Goal: Book appointment/travel/reservation

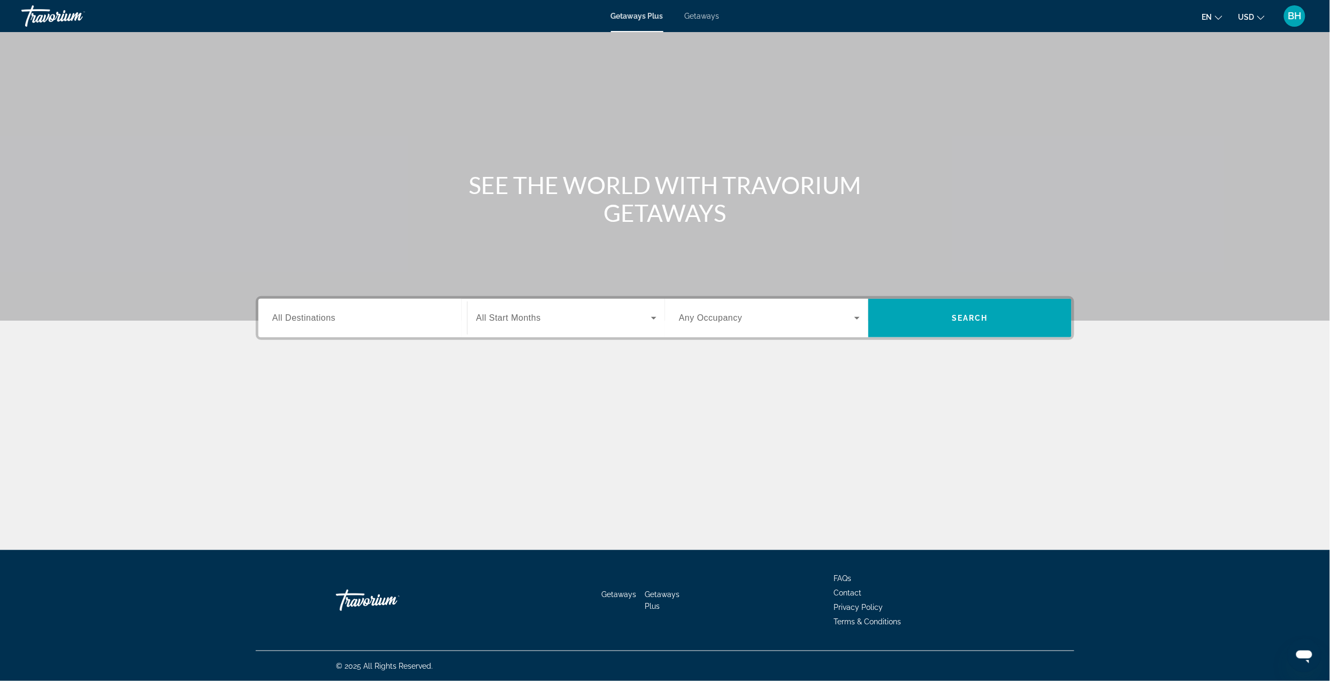
click at [702, 18] on span "Getaways" at bounding box center [702, 16] width 35 height 9
click at [396, 317] on input "Destination All Destinations" at bounding box center [362, 318] width 181 height 13
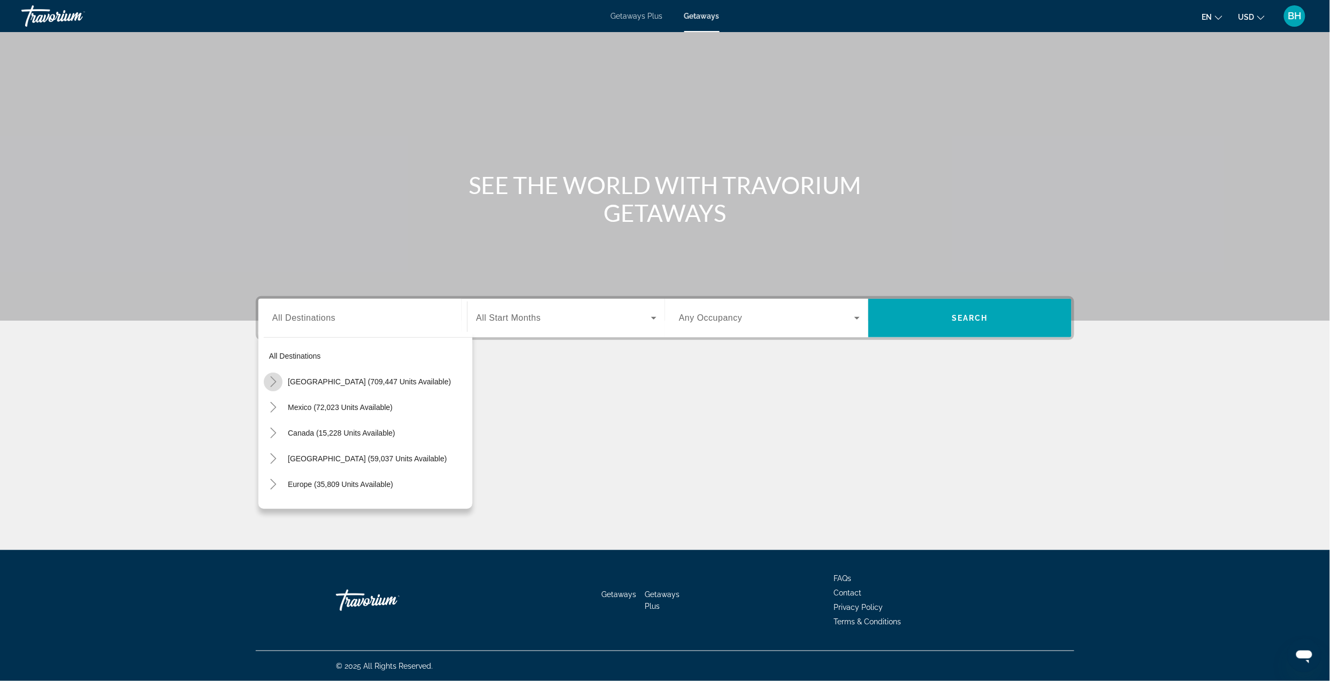
click at [272, 380] on icon "Toggle United States (709,447 units available)" at bounding box center [273, 382] width 11 height 11
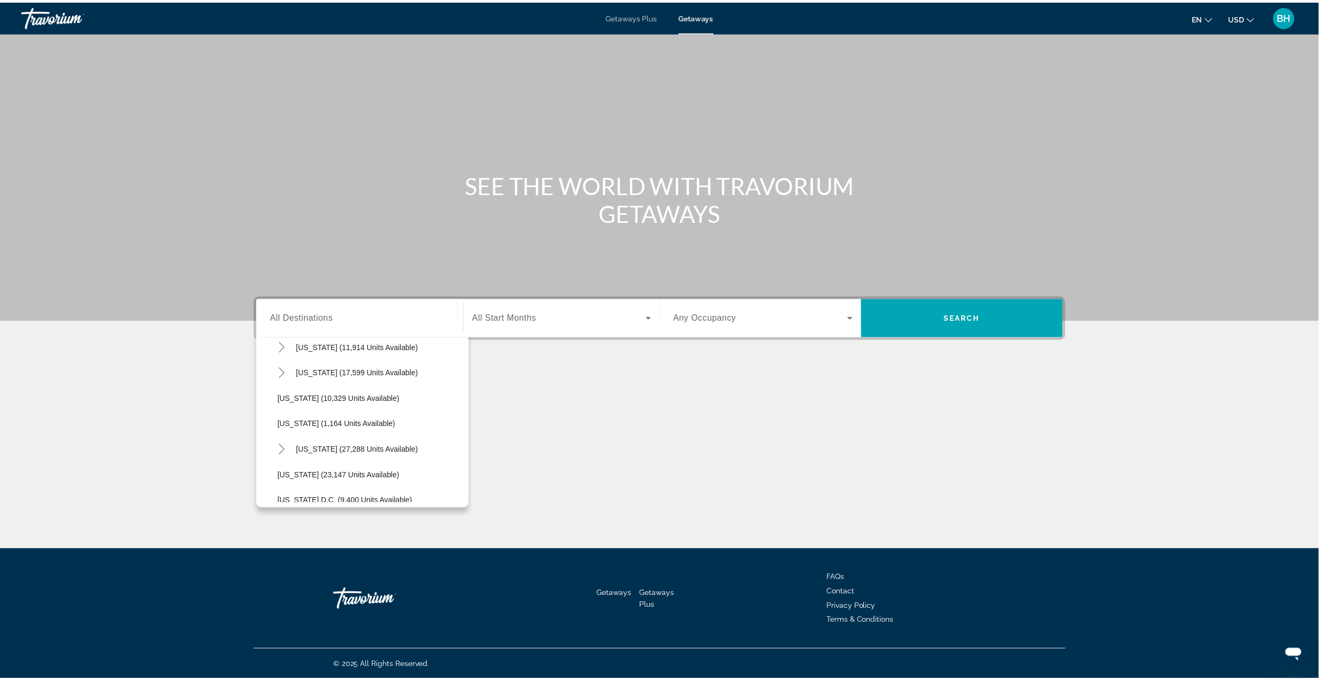
scroll to position [1030, 0]
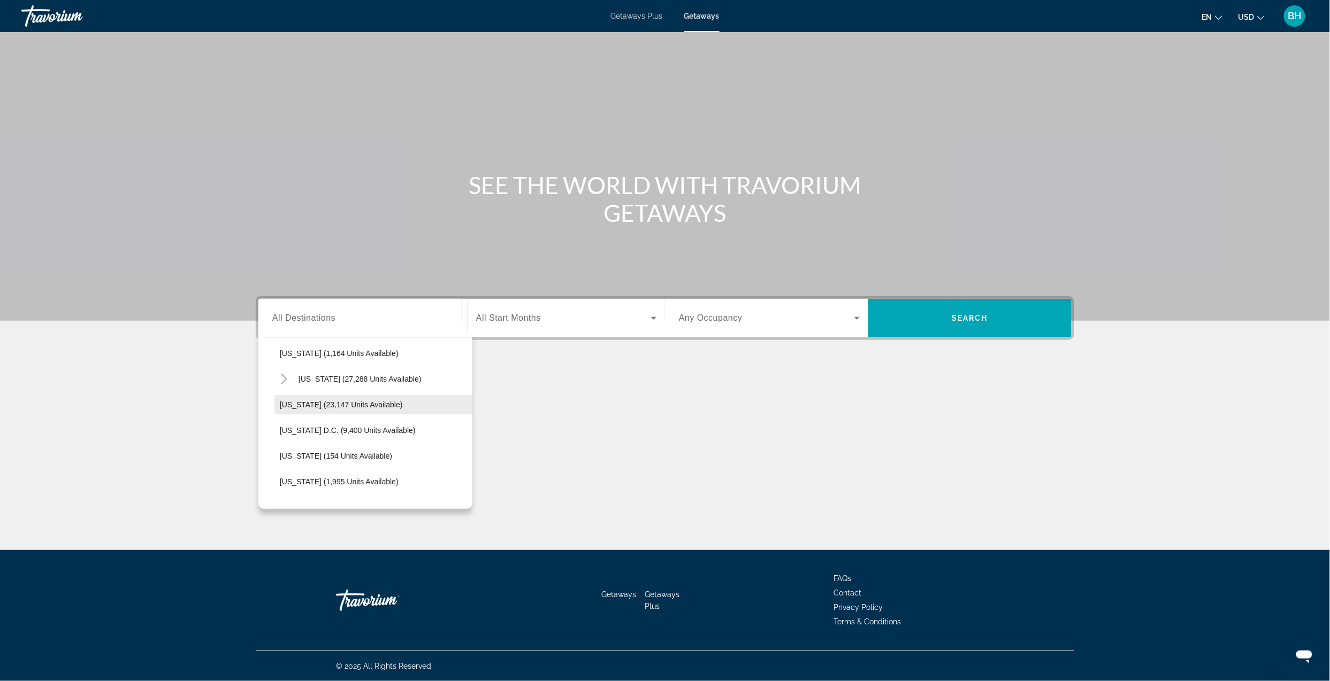
click at [303, 403] on span "[US_STATE] (23,147 units available)" at bounding box center [341, 405] width 123 height 9
type input "**********"
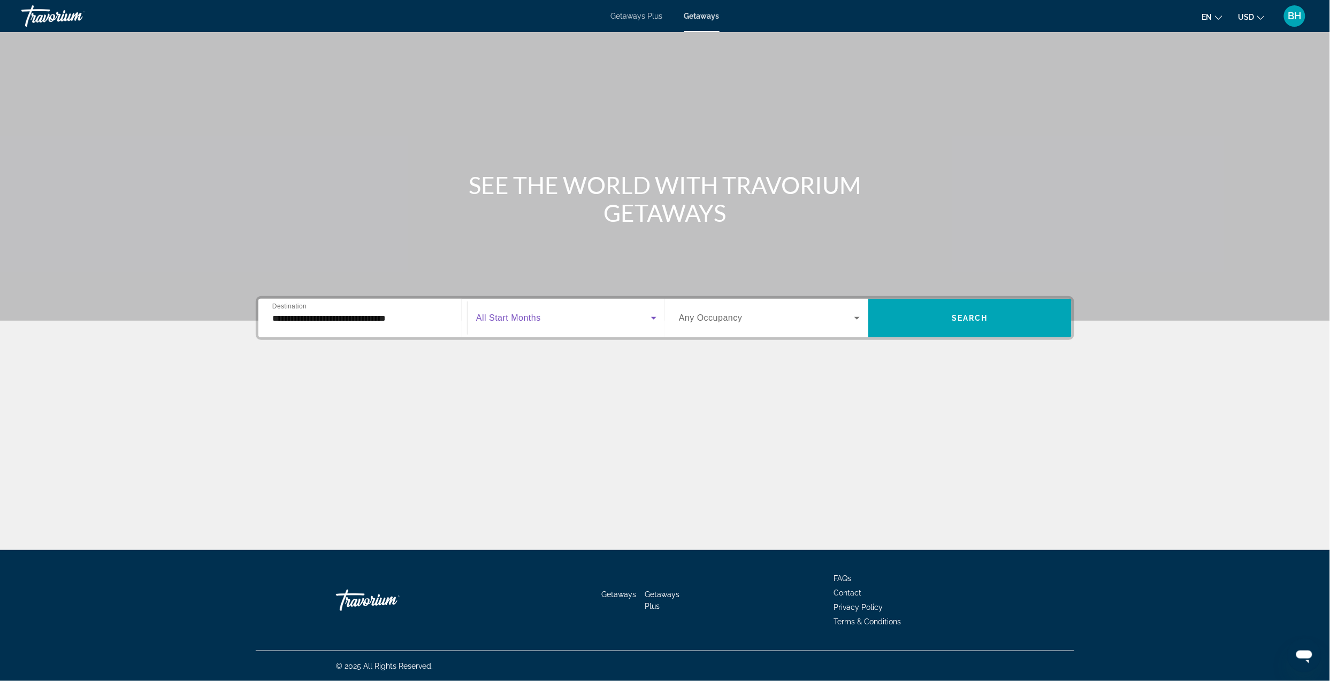
click at [588, 317] on span "Search widget" at bounding box center [563, 318] width 175 height 13
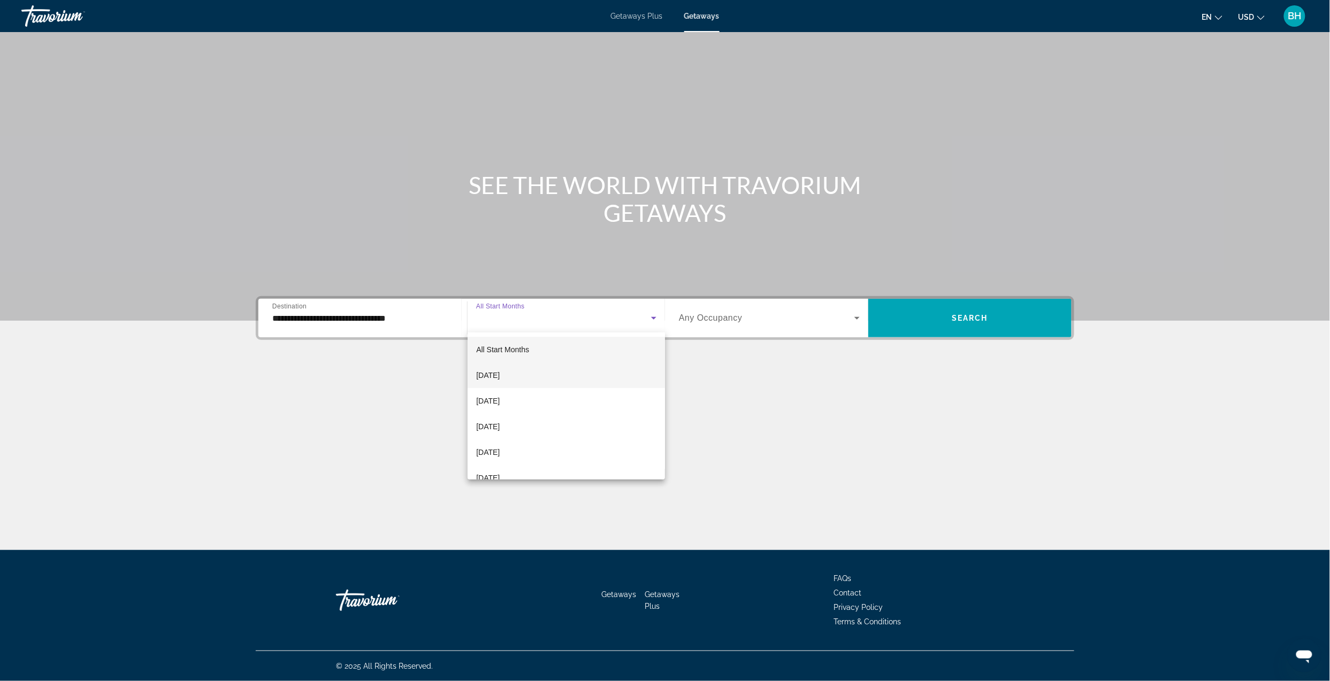
click at [500, 374] on span "[DATE]" at bounding box center [488, 375] width 24 height 13
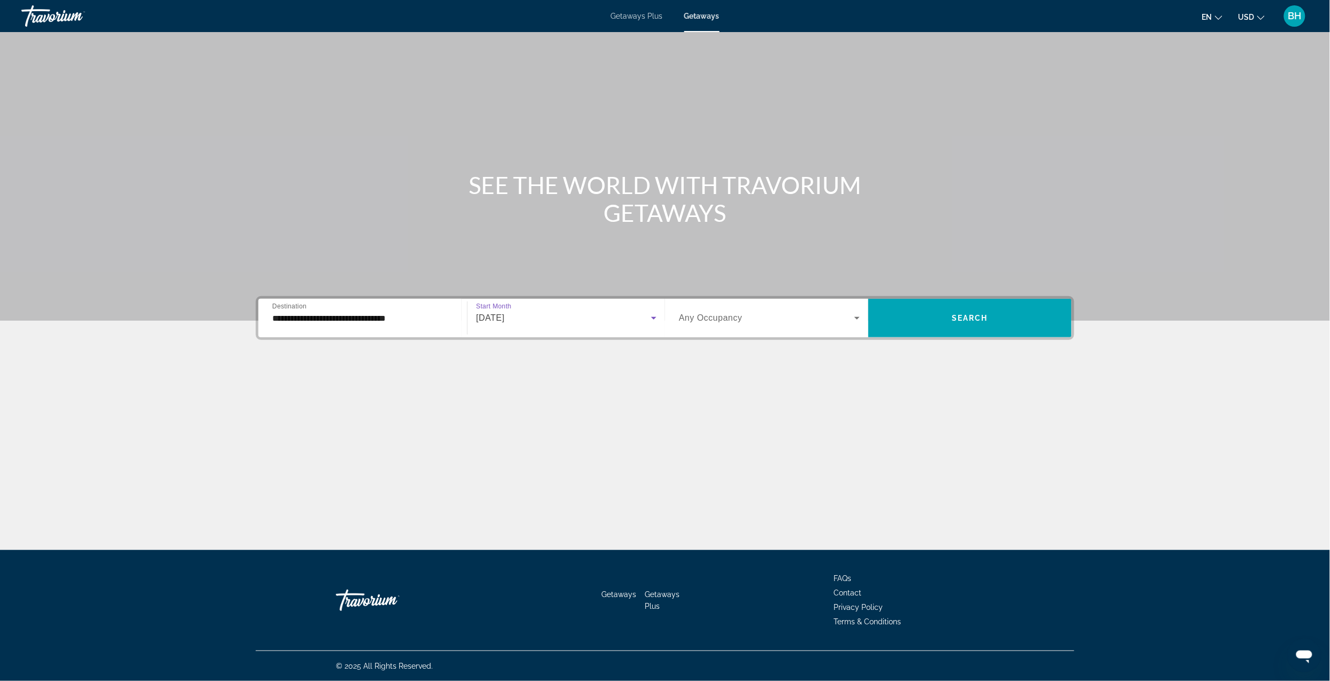
click at [779, 319] on span "Search widget" at bounding box center [766, 318] width 175 height 13
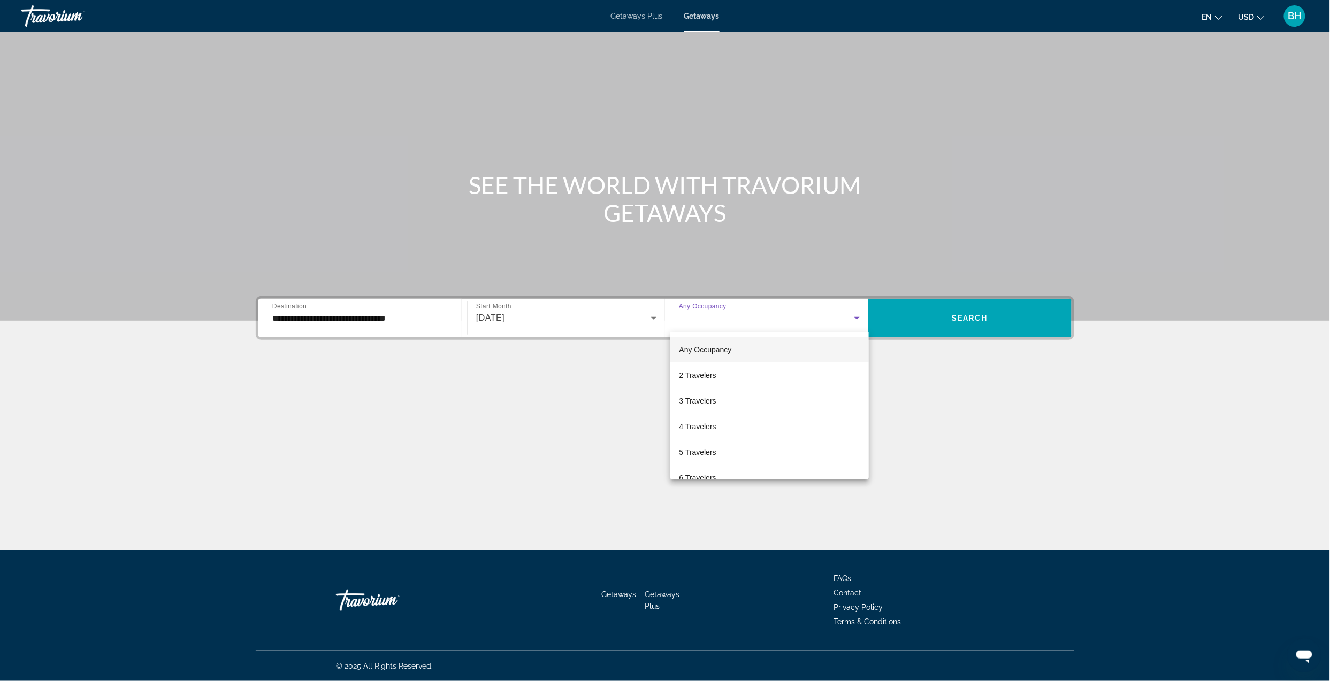
click at [769, 350] on mat-option "Any Occupancy" at bounding box center [769, 350] width 198 height 26
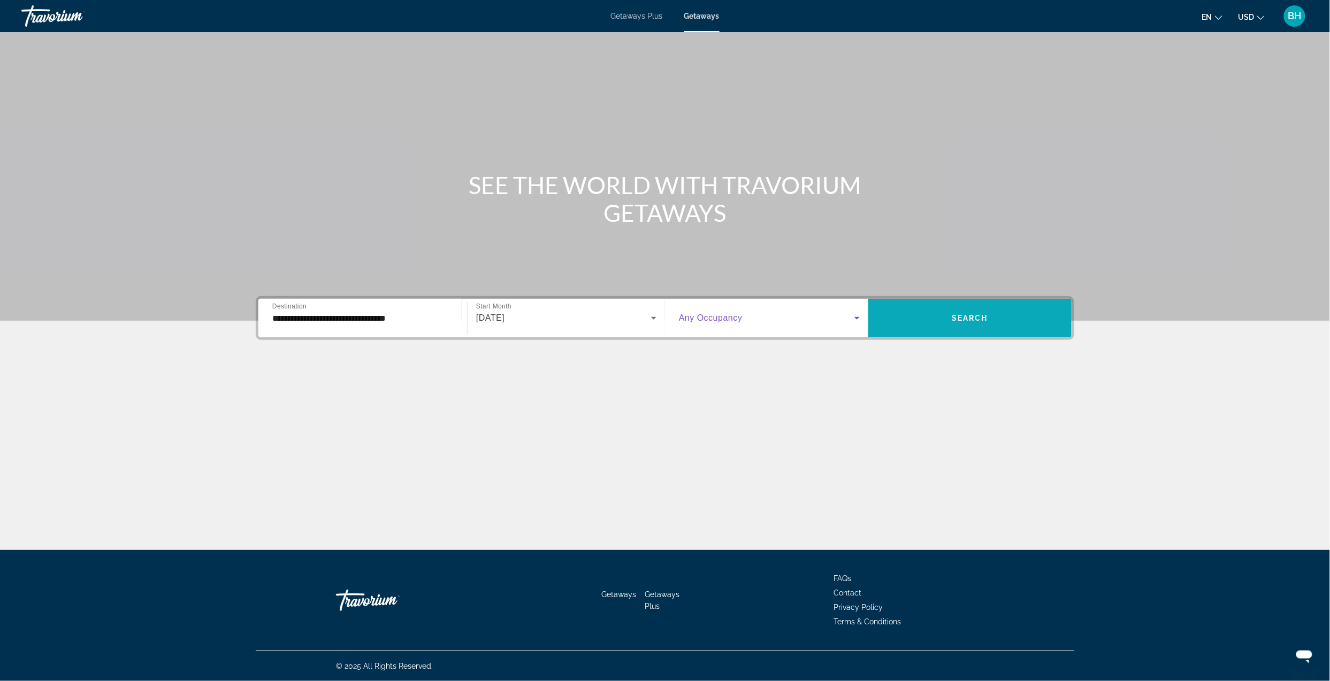
click at [918, 317] on span "Search widget" at bounding box center [969, 318] width 203 height 26
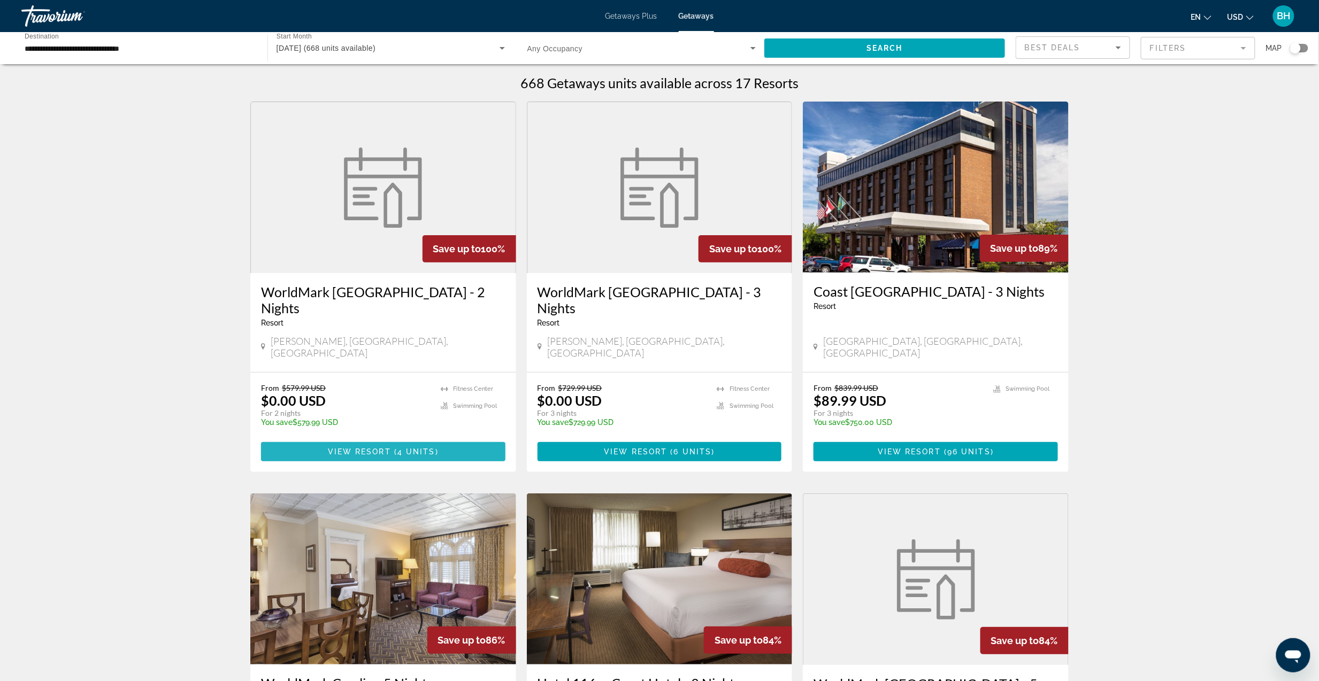
click at [378, 448] on span "View Resort" at bounding box center [359, 452] width 63 height 9
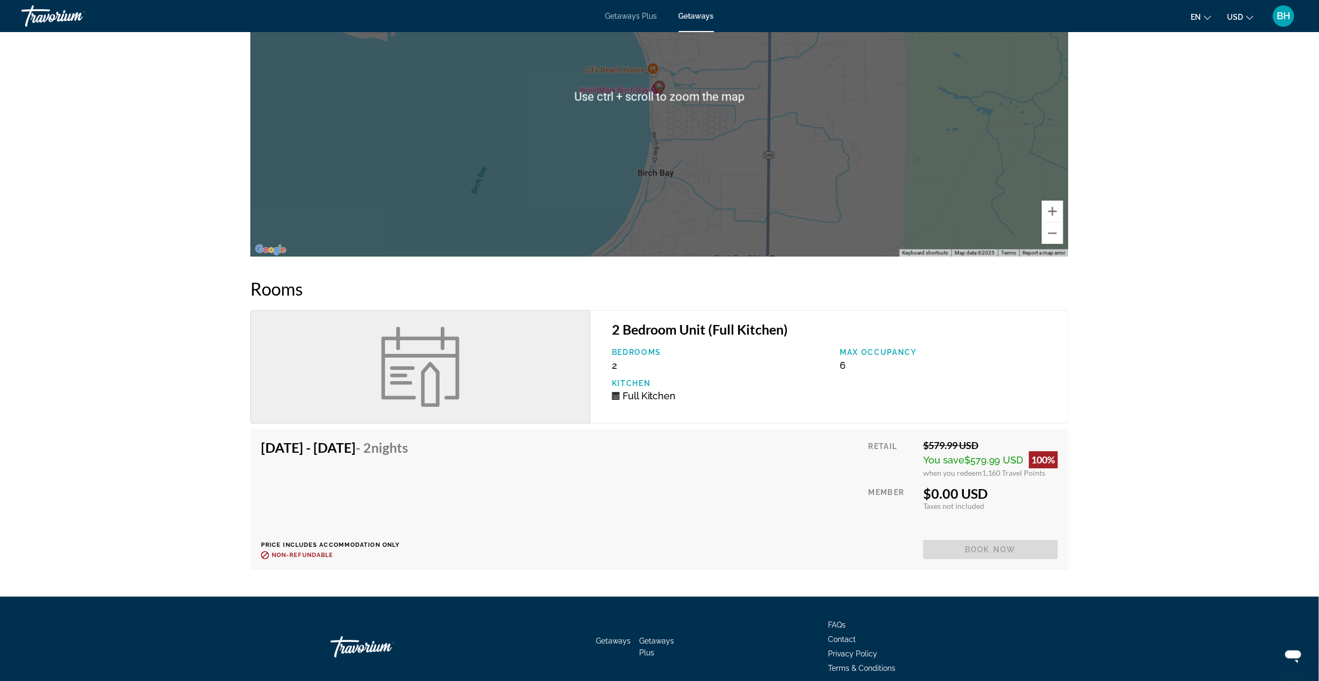
scroll to position [1212, 0]
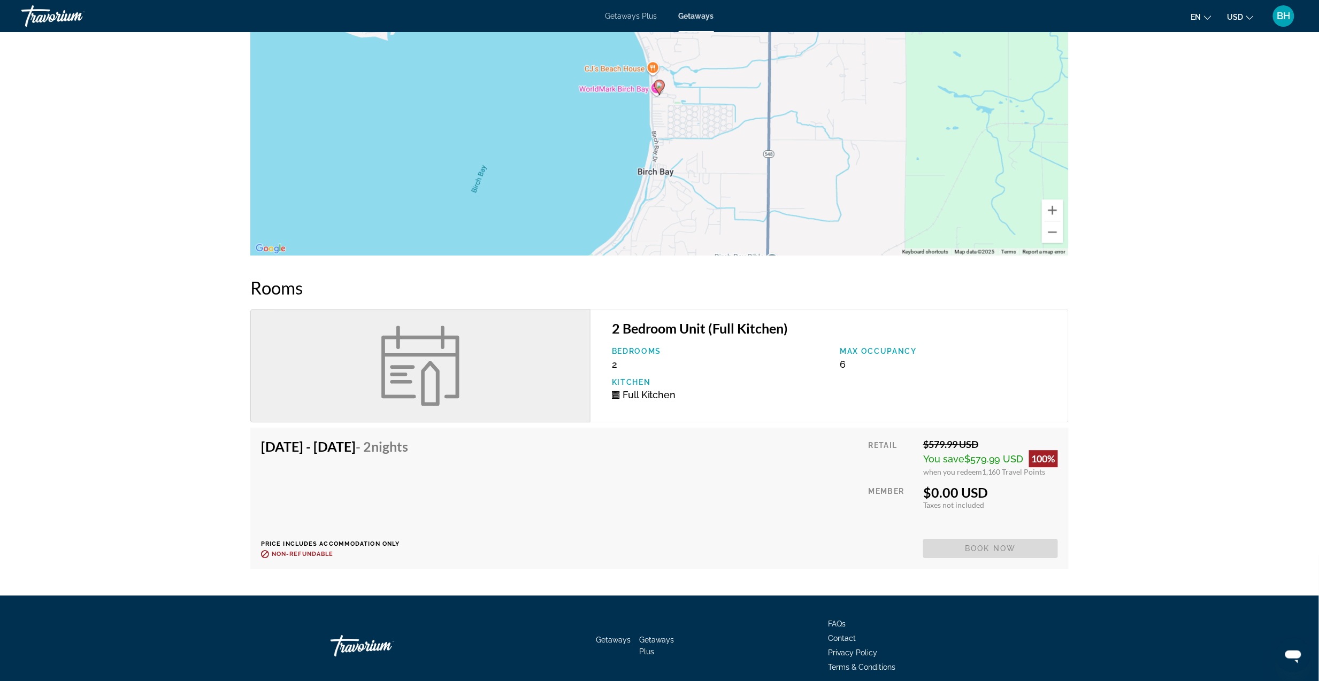
click at [1036, 634] on div "Getaways Getaways Plus FAQs Contact Privacy Policy Terms & Conditions" at bounding box center [659, 646] width 818 height 101
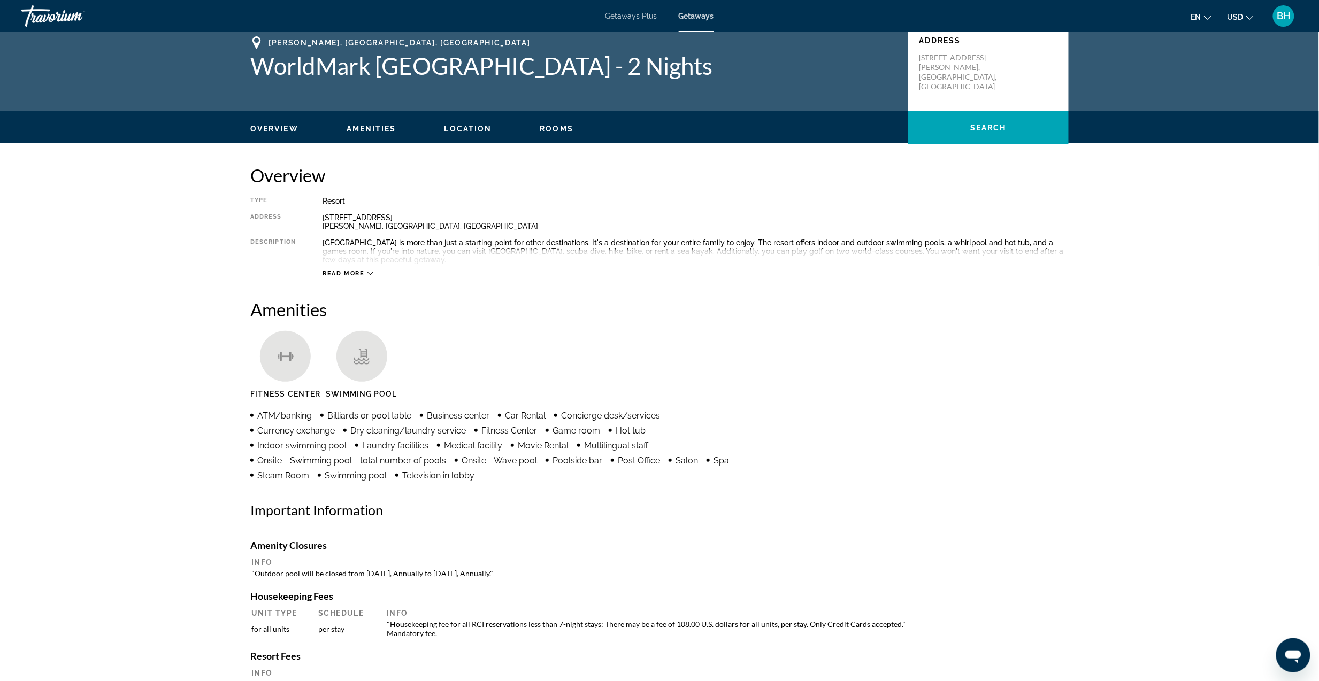
scroll to position [0, 0]
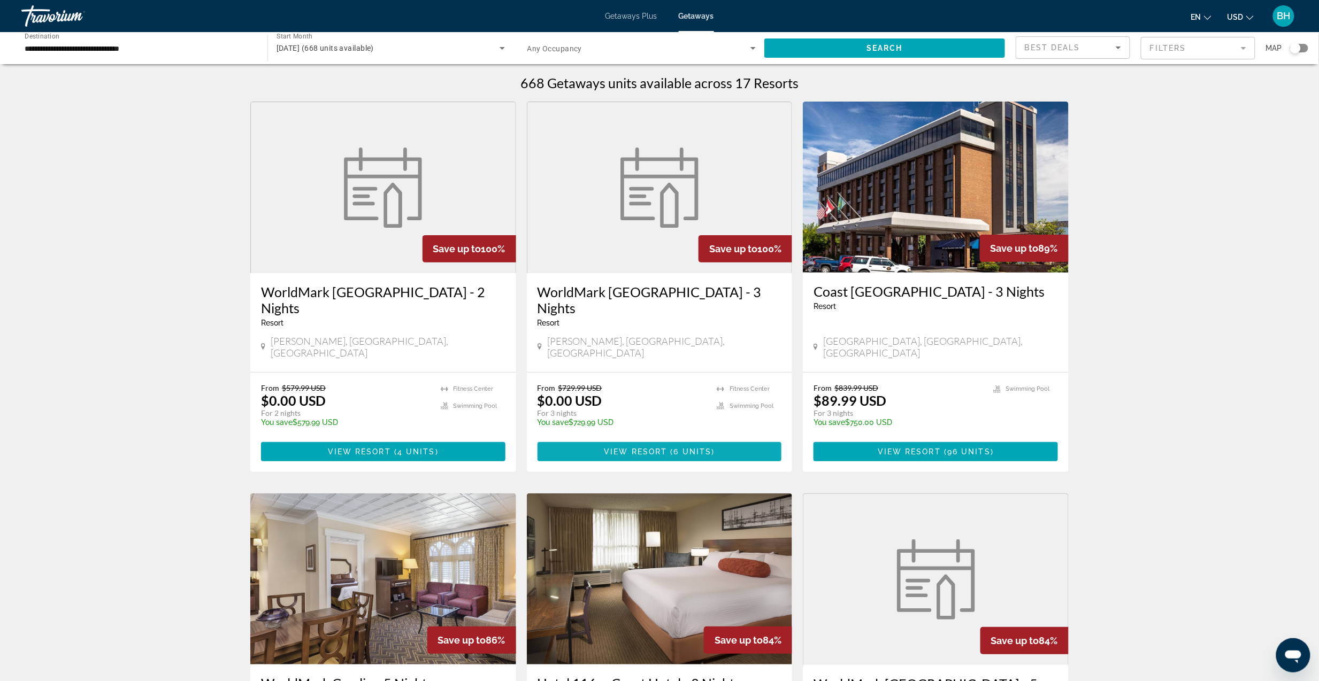
click at [685, 448] on span "6 units" at bounding box center [693, 452] width 38 height 9
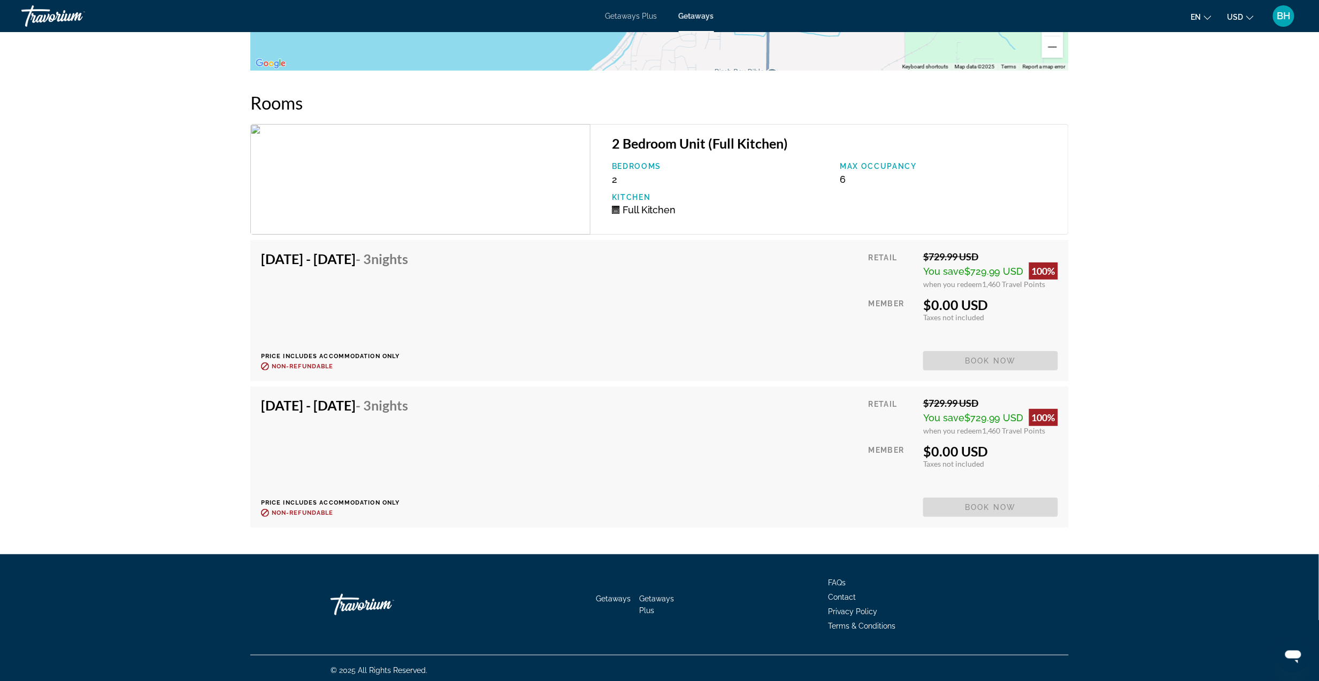
scroll to position [1962, 0]
click at [605, 480] on div "[DATE] - [DATE] - 3 Nights Price includes accommodation only Refundable until :…" at bounding box center [659, 457] width 797 height 120
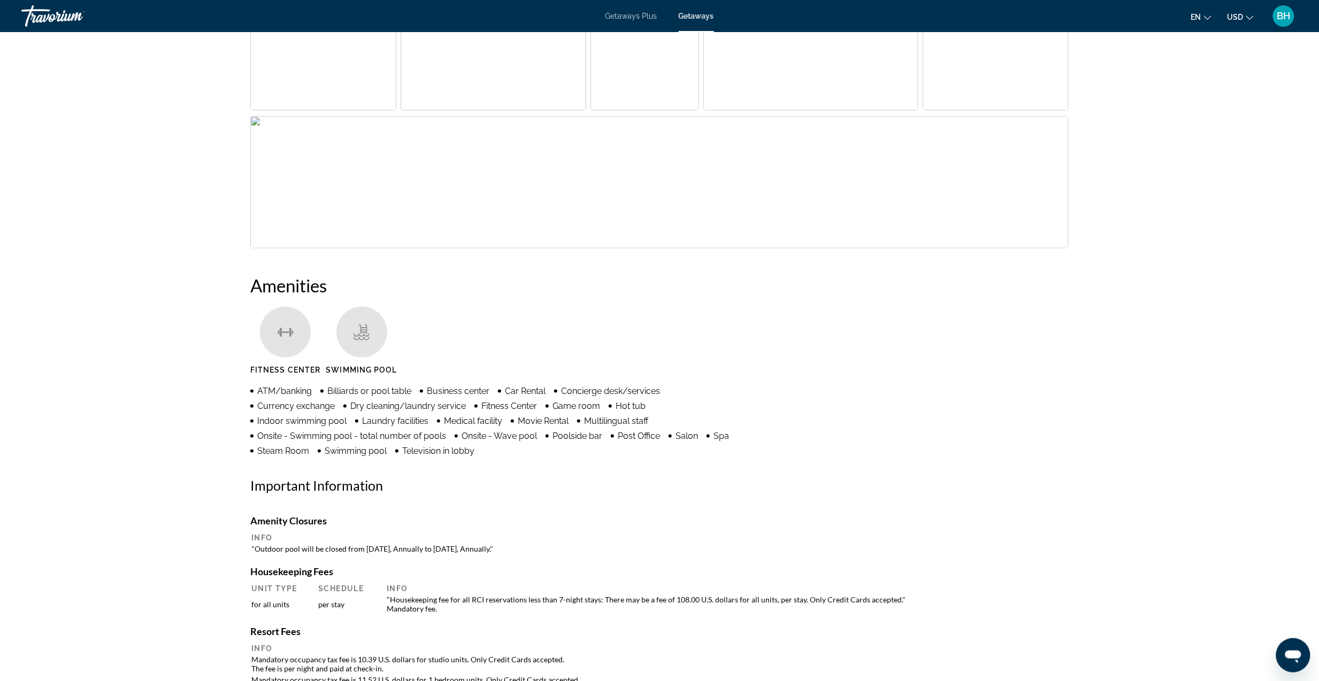
scroll to position [465, 0]
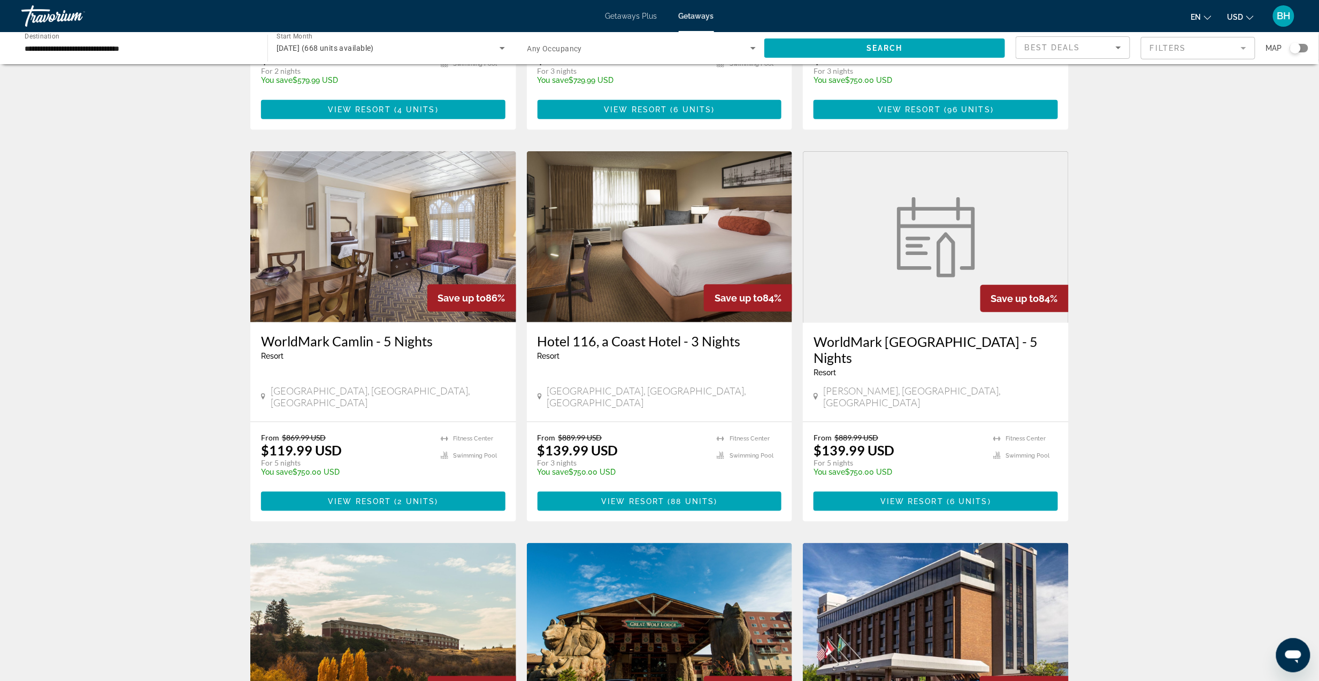
scroll to position [356, 0]
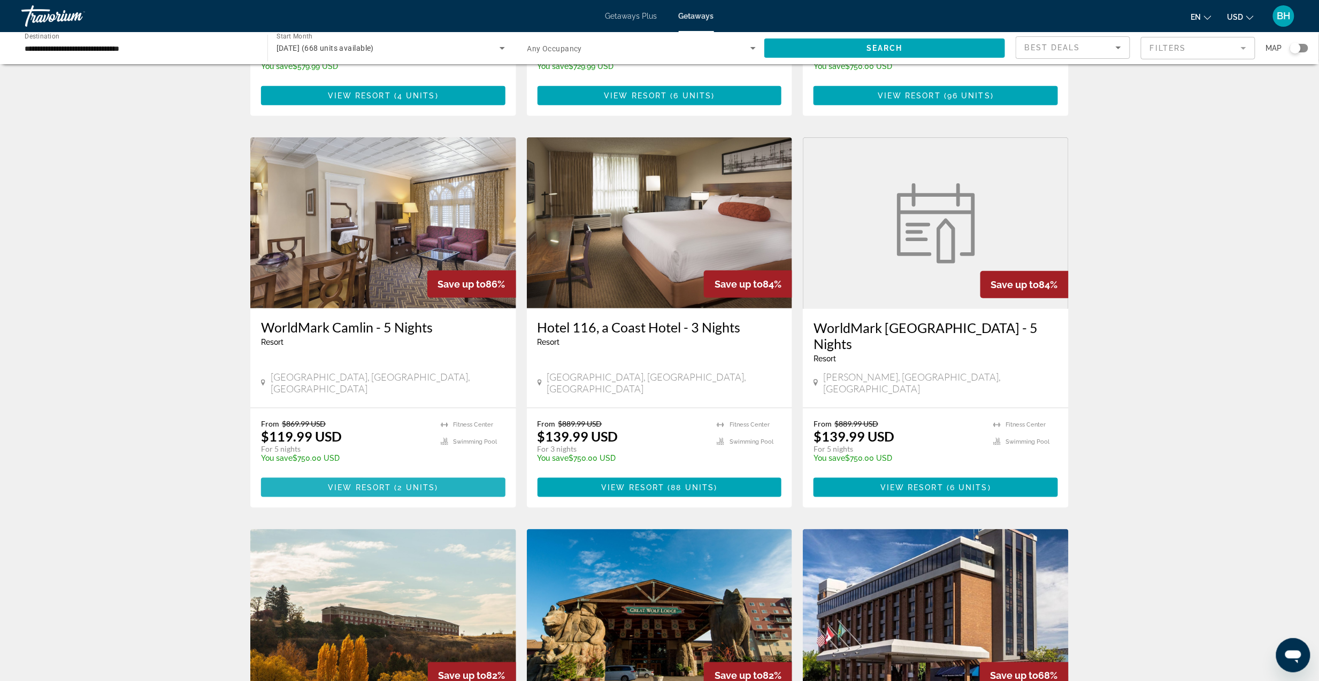
click at [366, 484] on span "View Resort" at bounding box center [359, 488] width 63 height 9
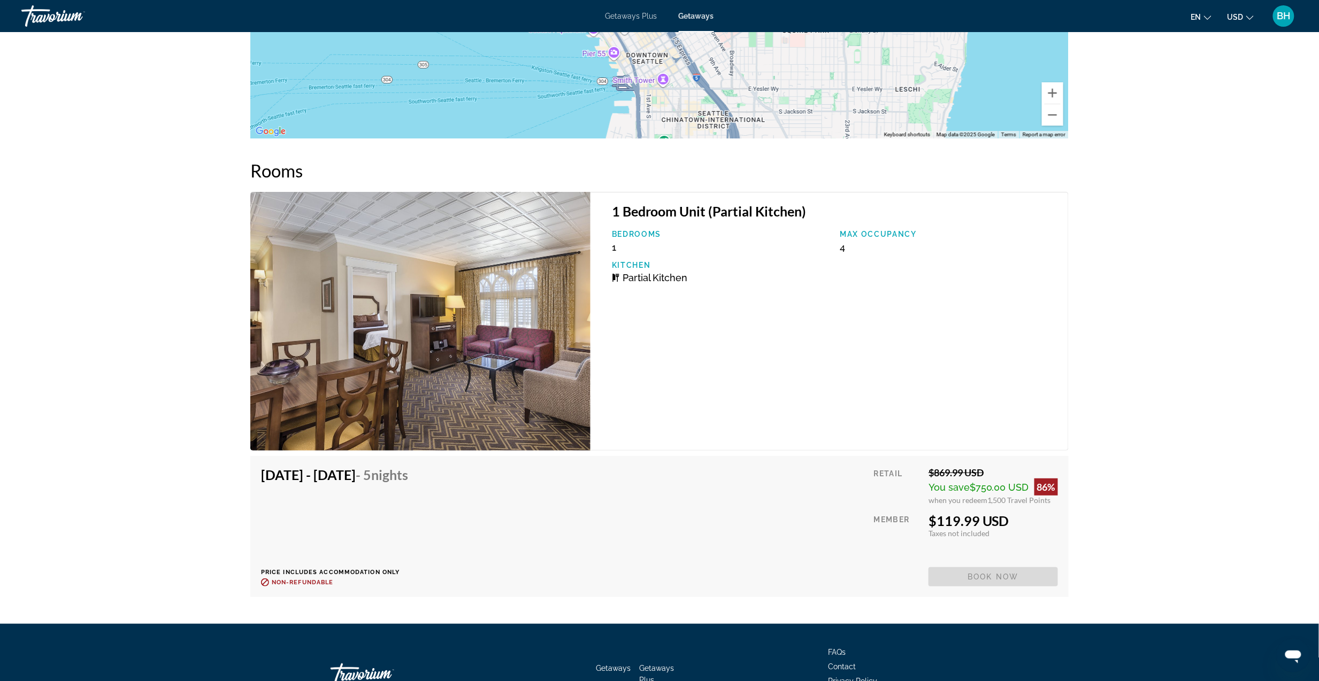
scroll to position [1925, 0]
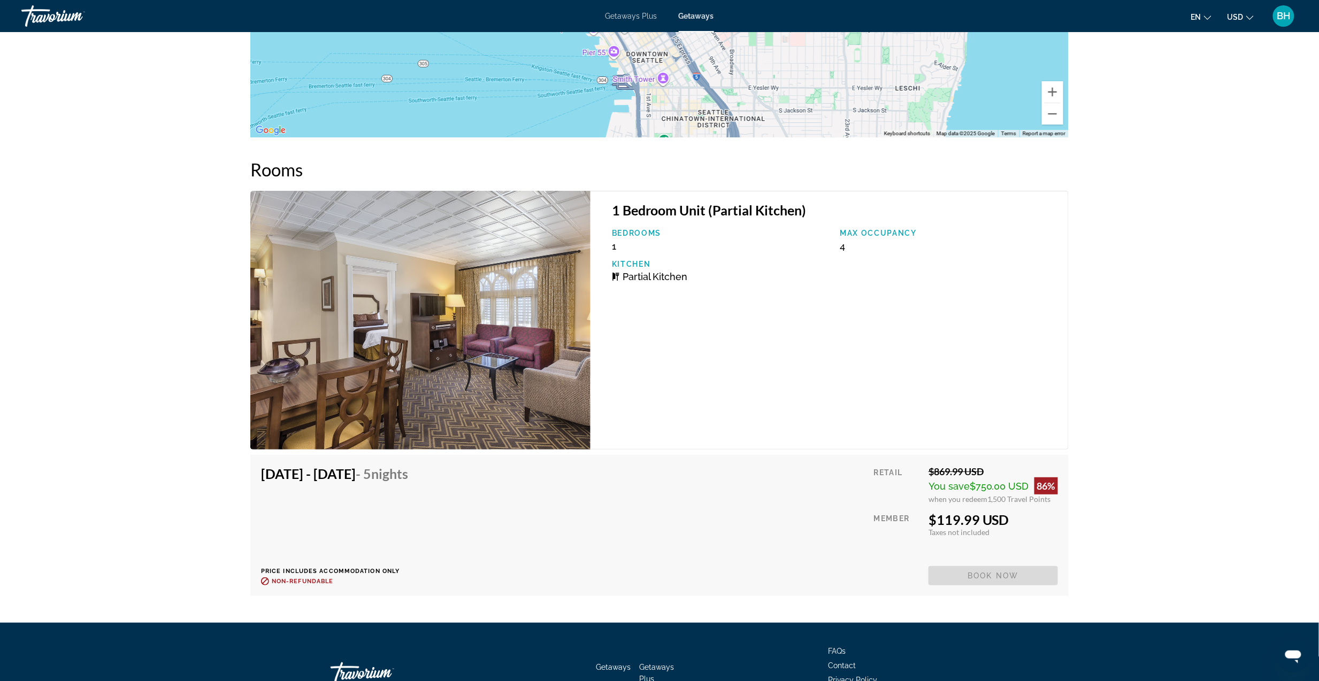
click at [728, 539] on div "[DATE] - [DATE] - 5 Nights Price includes accommodation only Refundable until :…" at bounding box center [659, 526] width 797 height 120
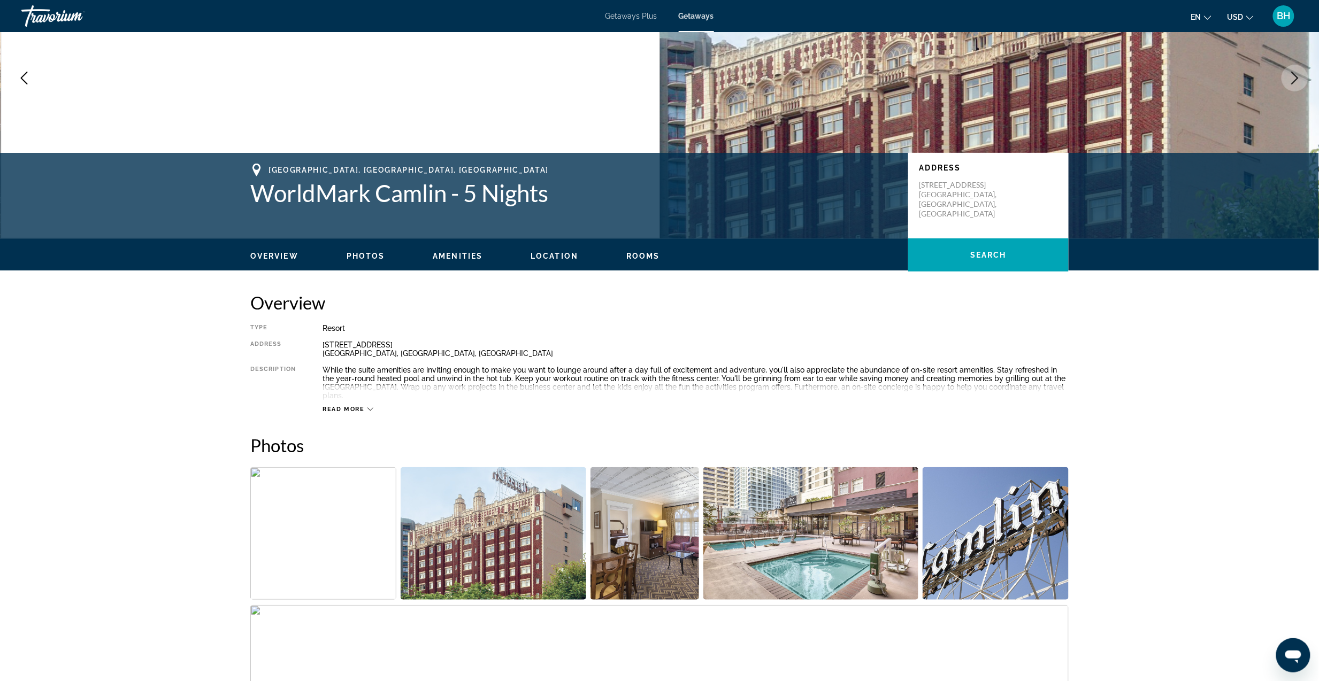
scroll to position [0, 0]
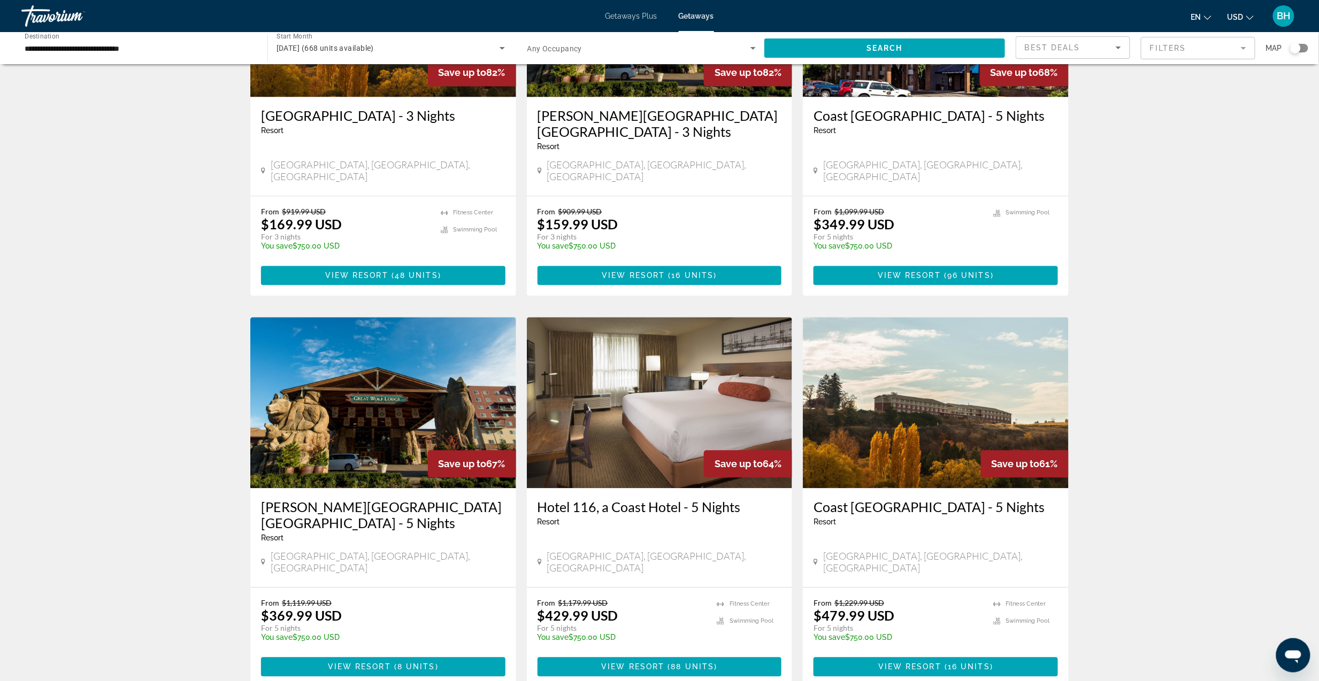
scroll to position [998, 0]
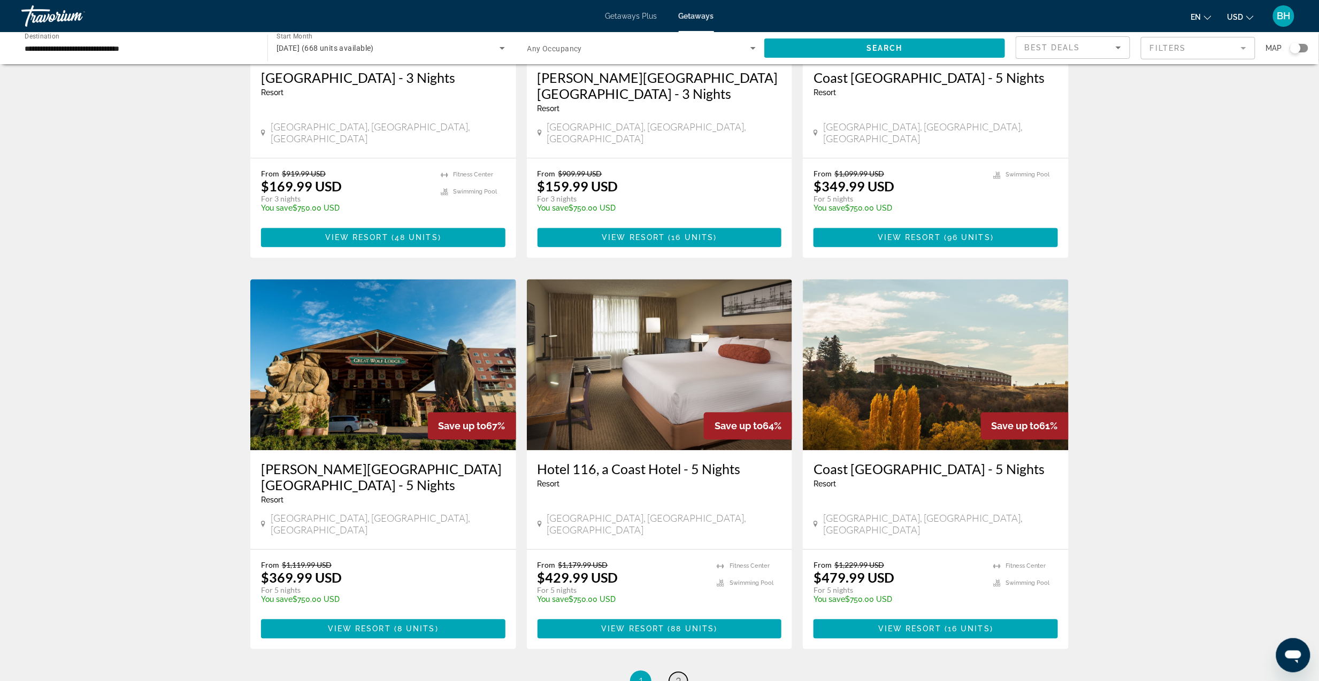
click at [676, 676] on span "2" at bounding box center [678, 682] width 5 height 12
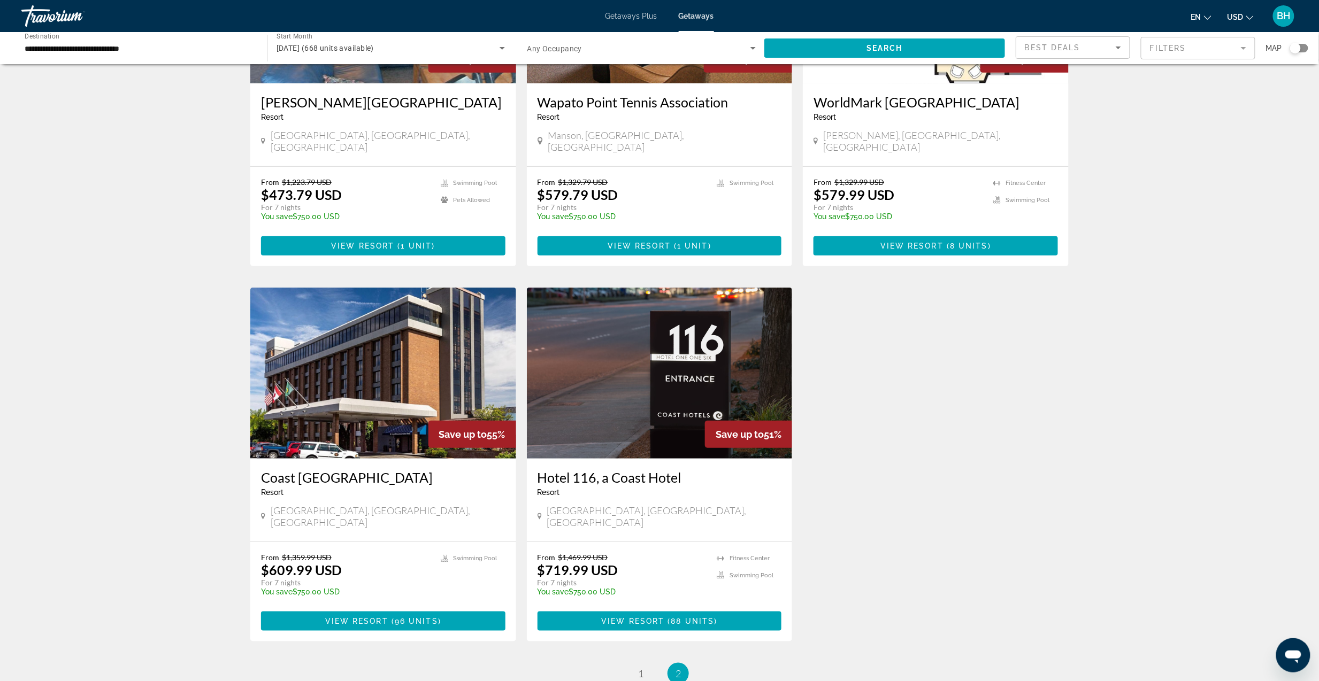
scroll to position [214, 0]
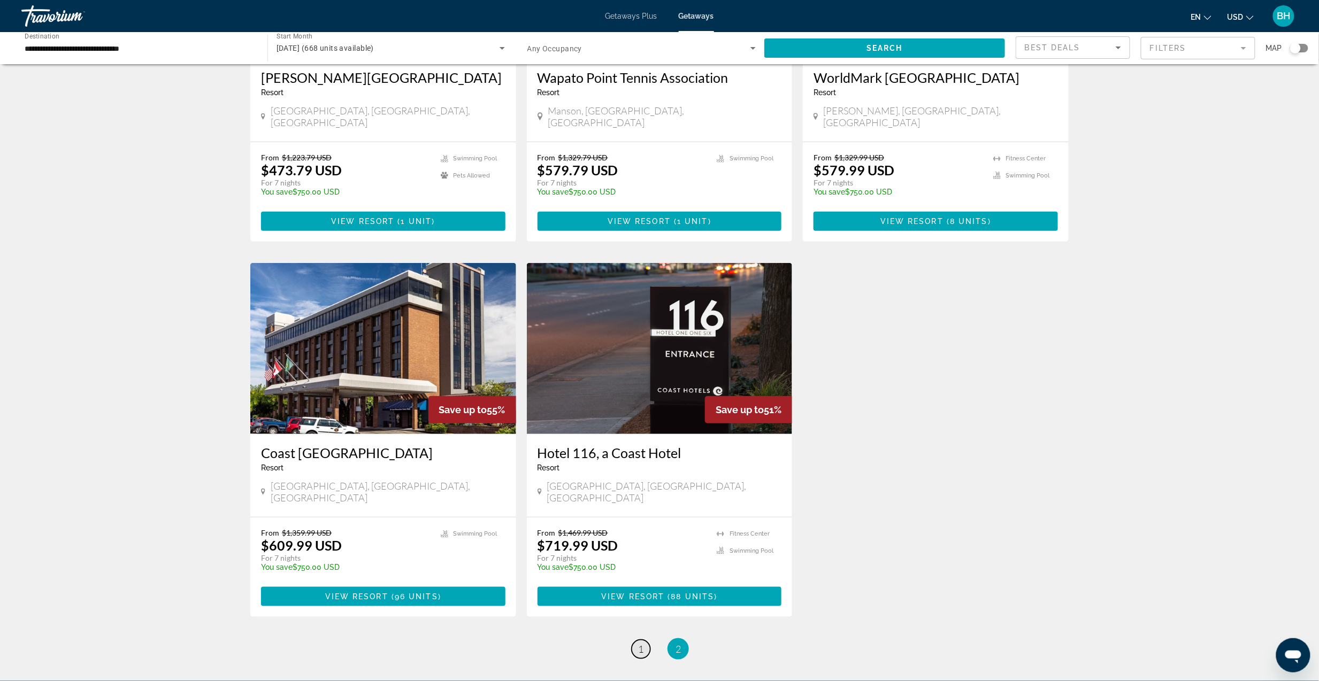
click at [638, 643] on span "1" at bounding box center [640, 649] width 5 height 12
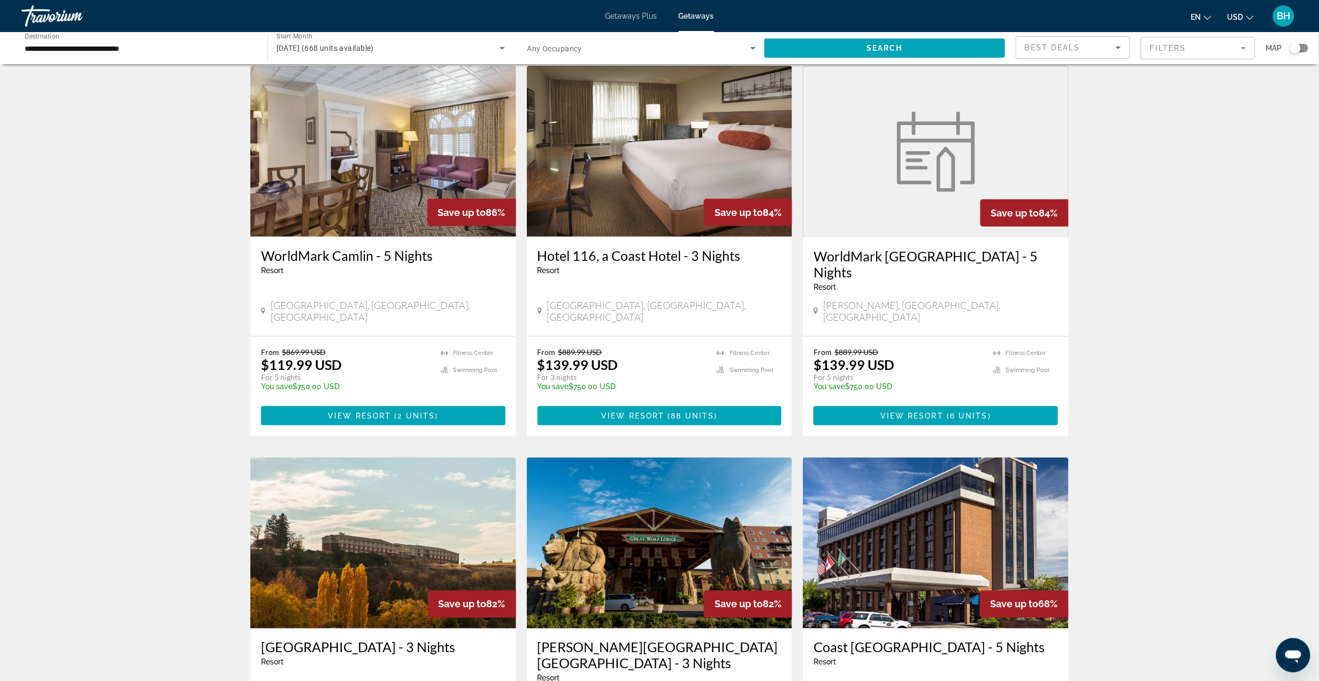
scroll to position [570, 0]
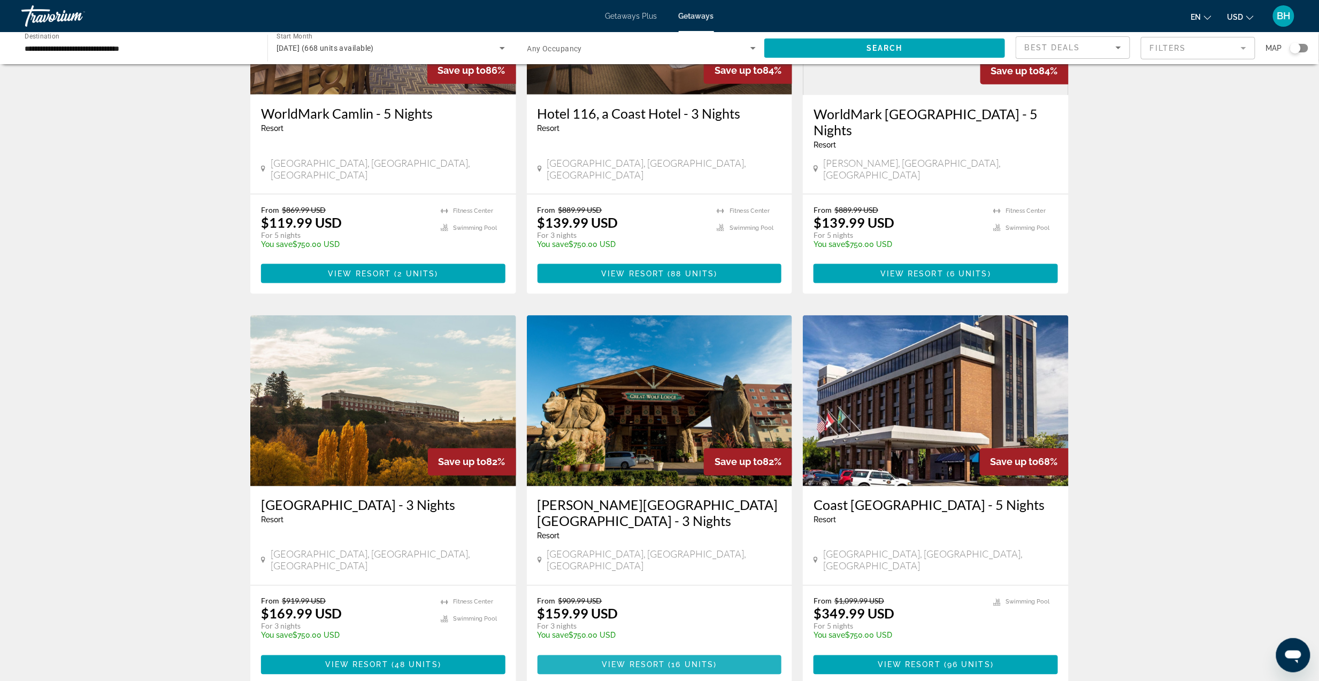
click at [689, 661] on span "16 units" at bounding box center [693, 665] width 42 height 9
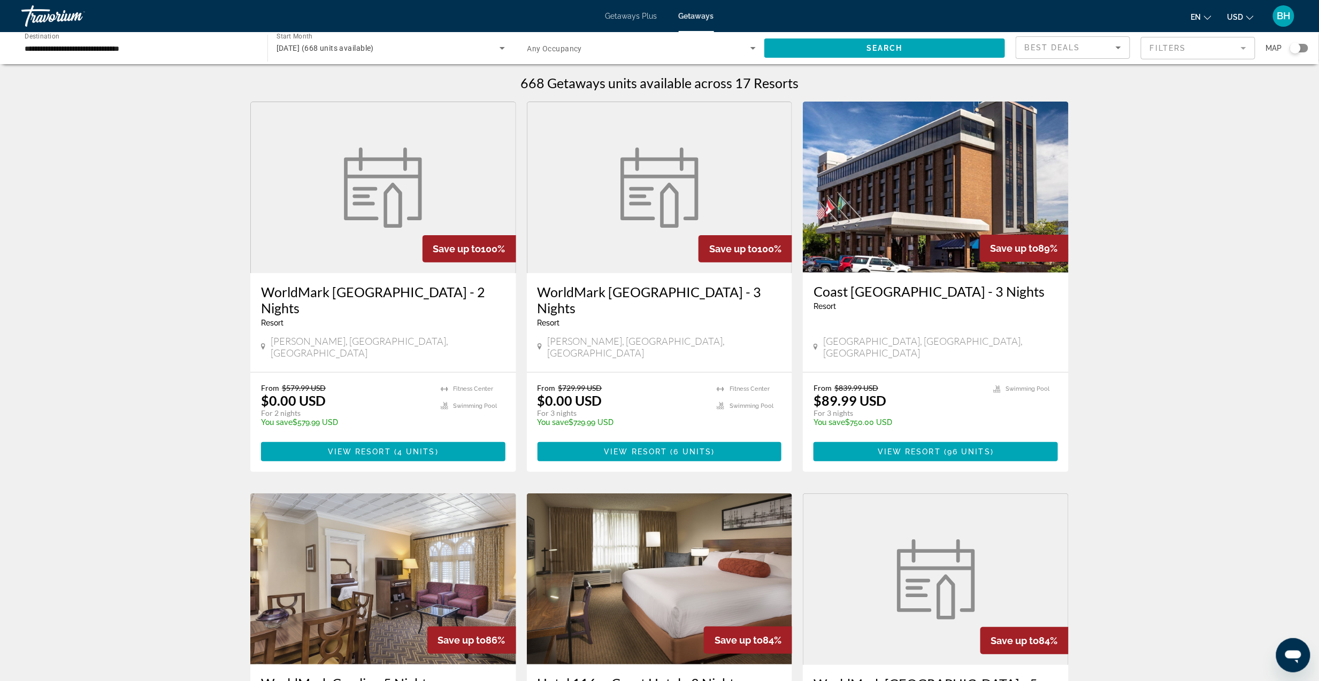
click at [621, 15] on span "Getaways Plus" at bounding box center [631, 16] width 52 height 9
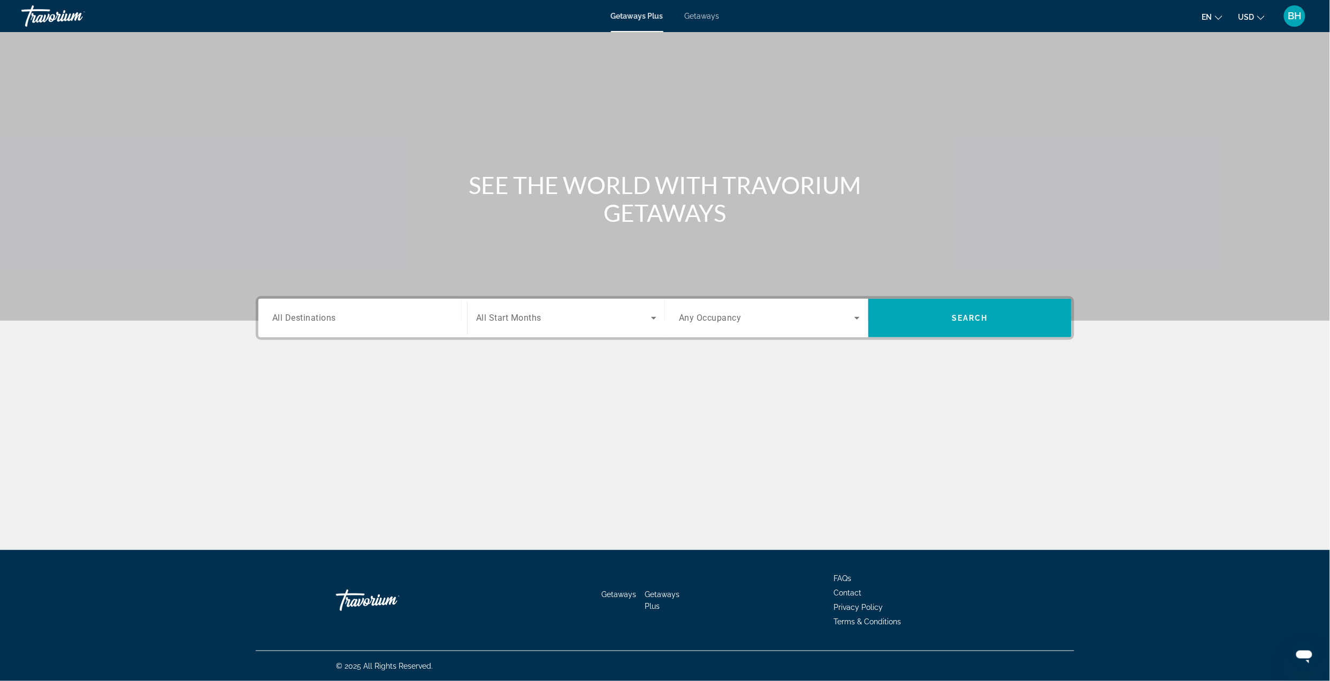
click at [383, 324] on div "Search widget" at bounding box center [362, 318] width 181 height 30
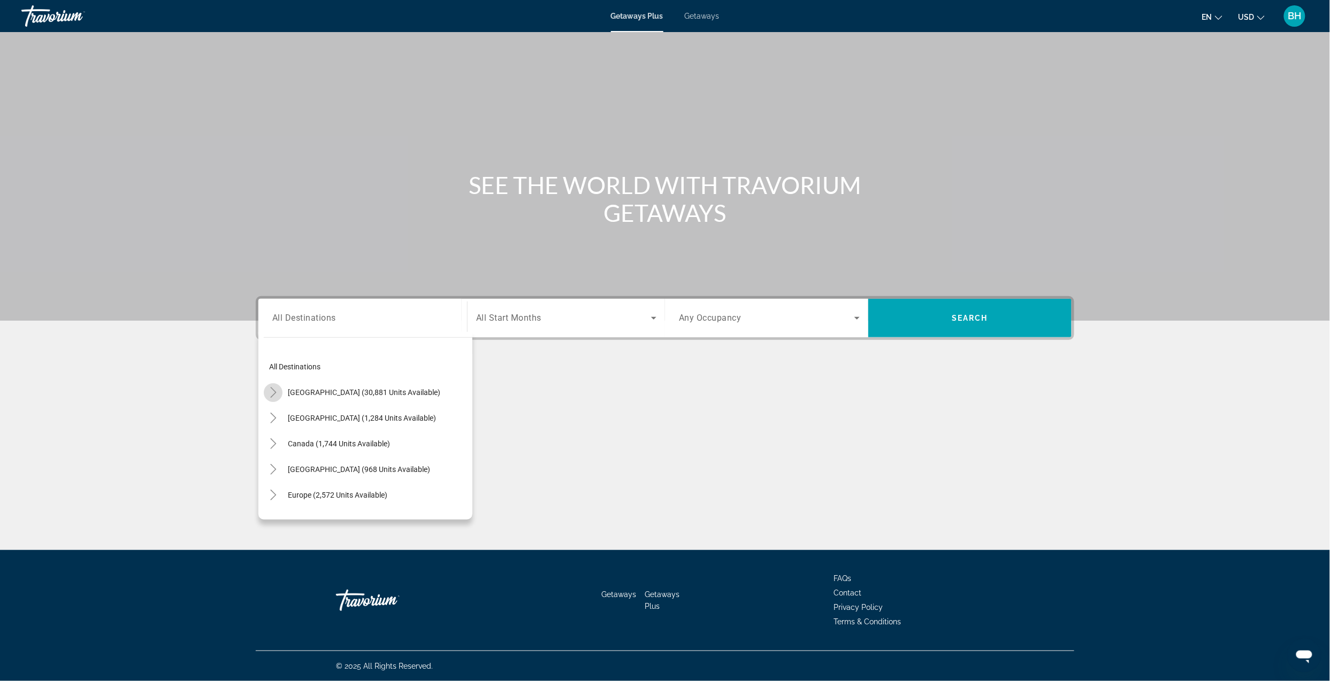
click at [274, 394] on icon "Toggle United States (30,881 units available)" at bounding box center [273, 392] width 11 height 11
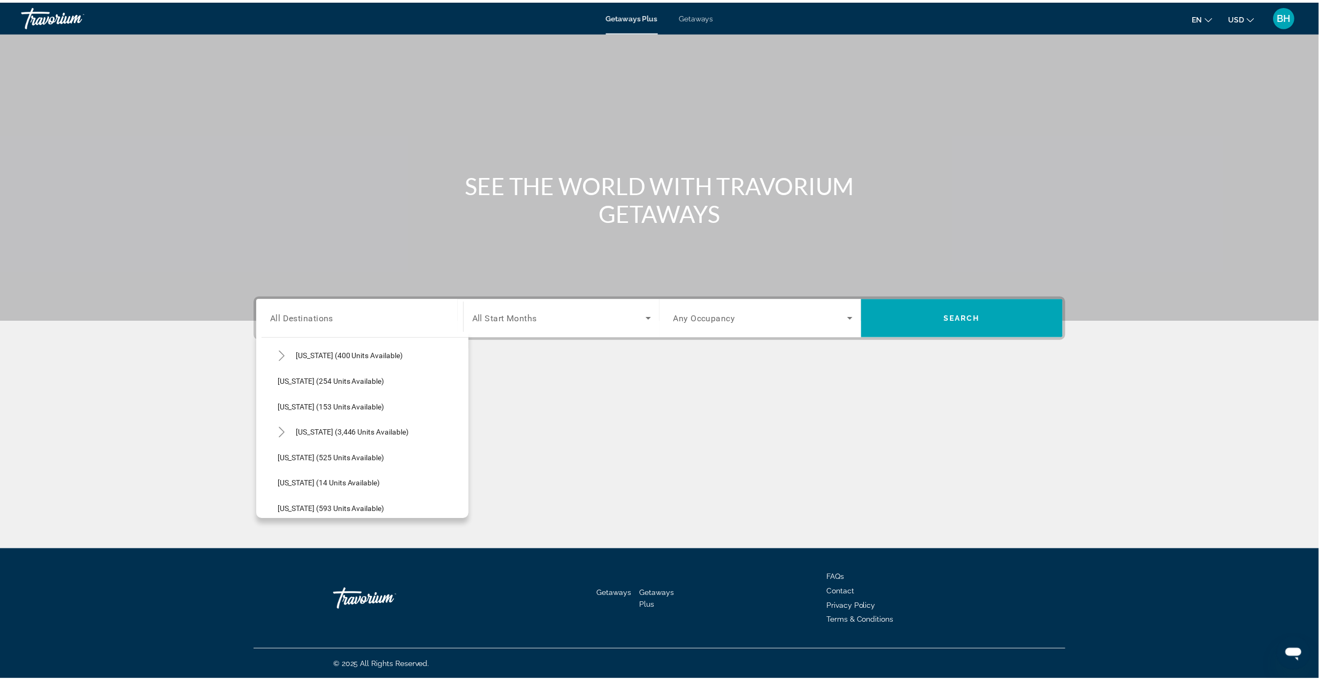
scroll to position [812, 0]
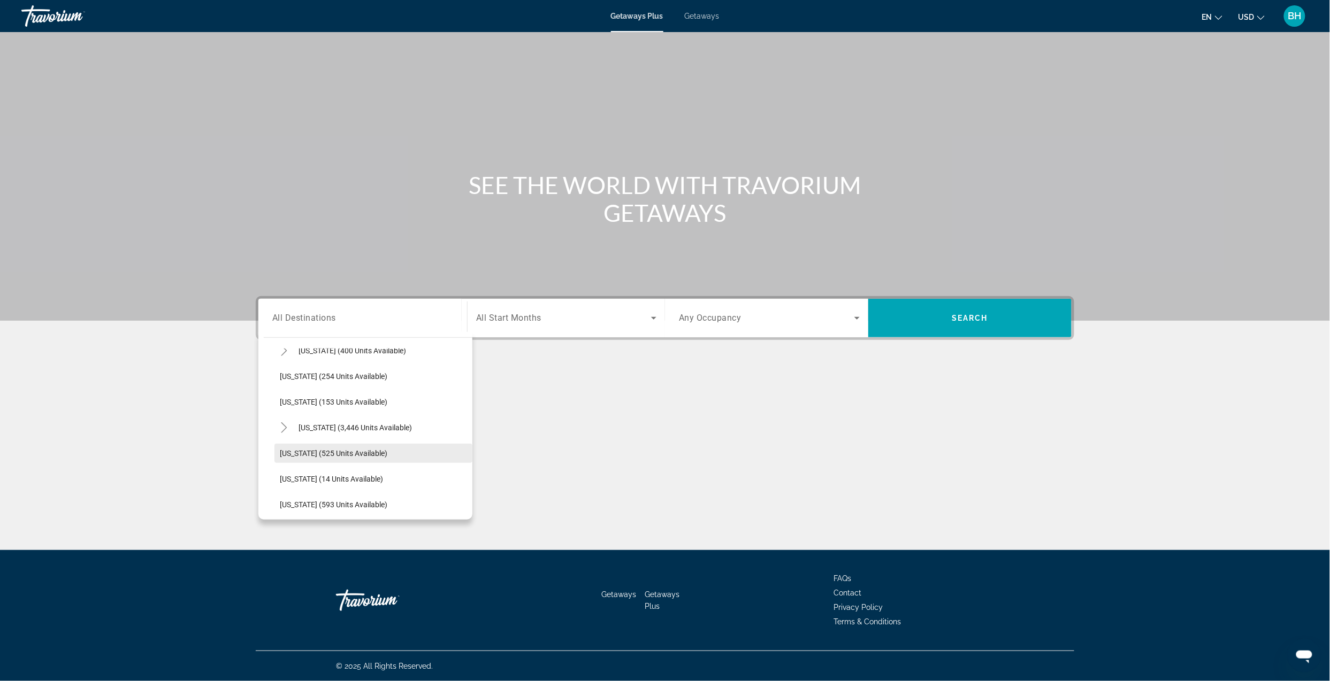
click at [310, 450] on span "[US_STATE] (525 units available)" at bounding box center [334, 453] width 108 height 9
type input "**********"
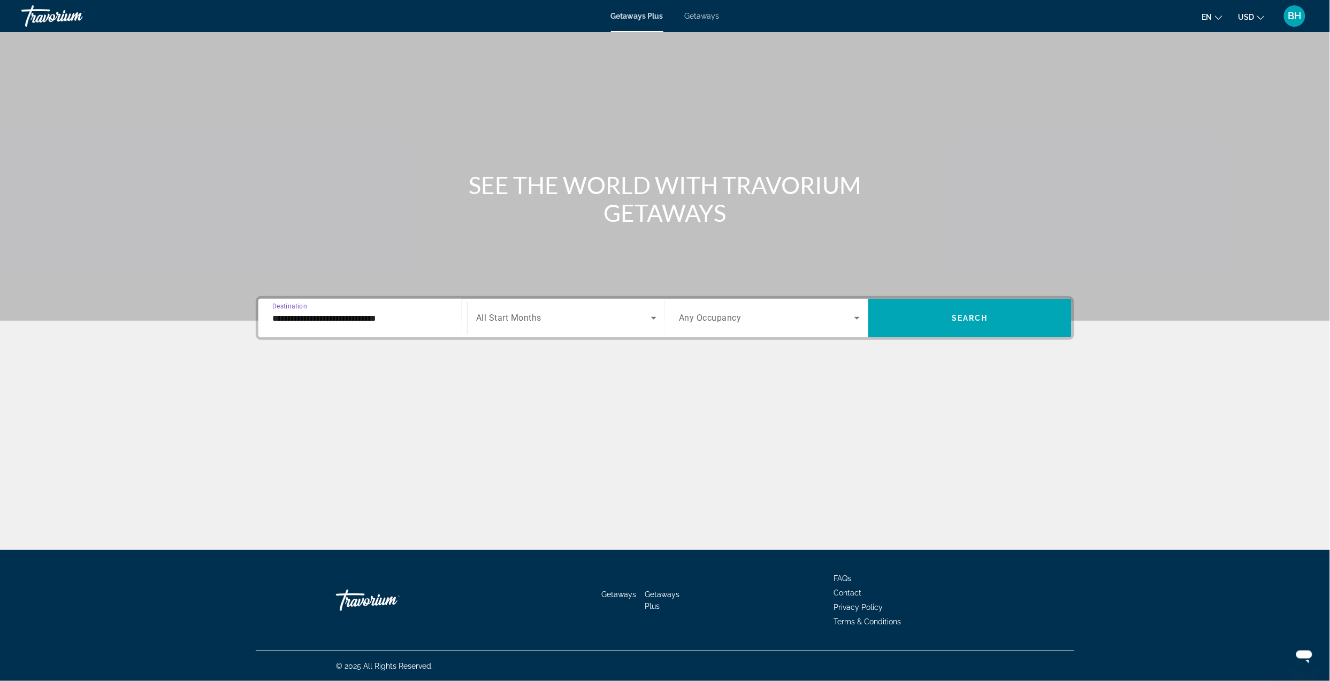
click at [527, 323] on span "Search widget" at bounding box center [563, 318] width 175 height 13
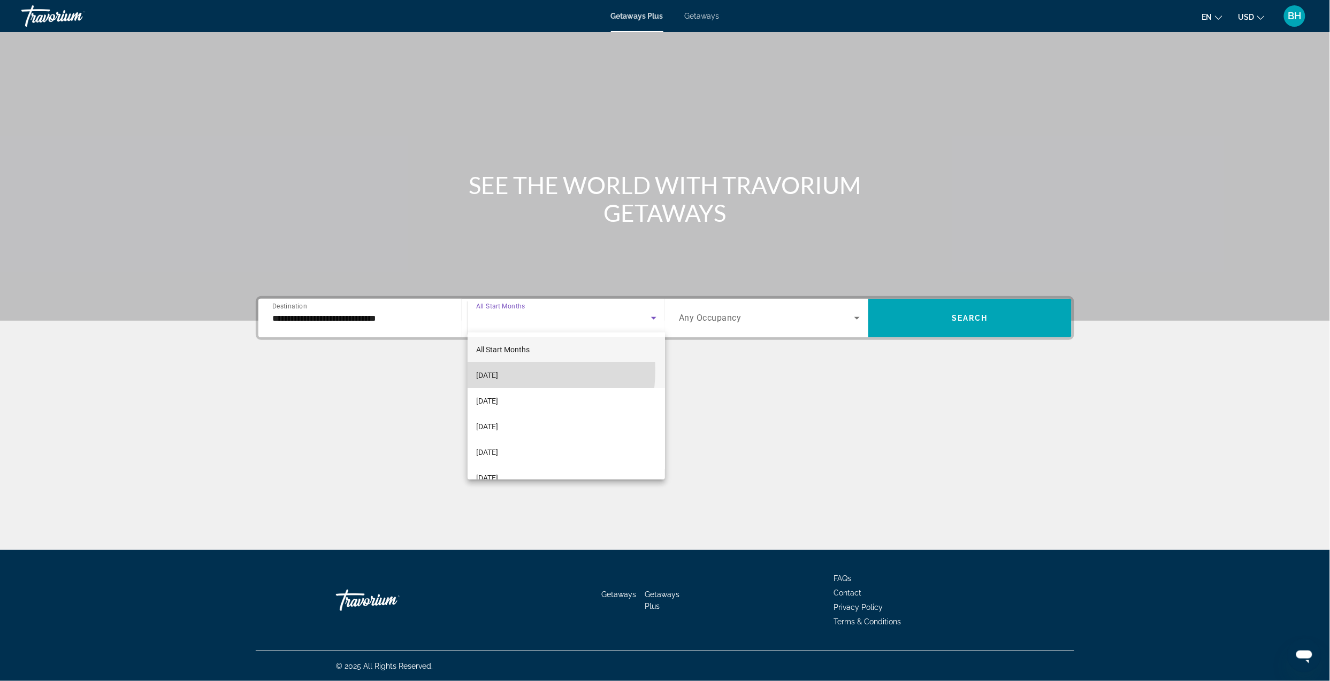
click at [498, 371] on span "[DATE]" at bounding box center [487, 375] width 22 height 13
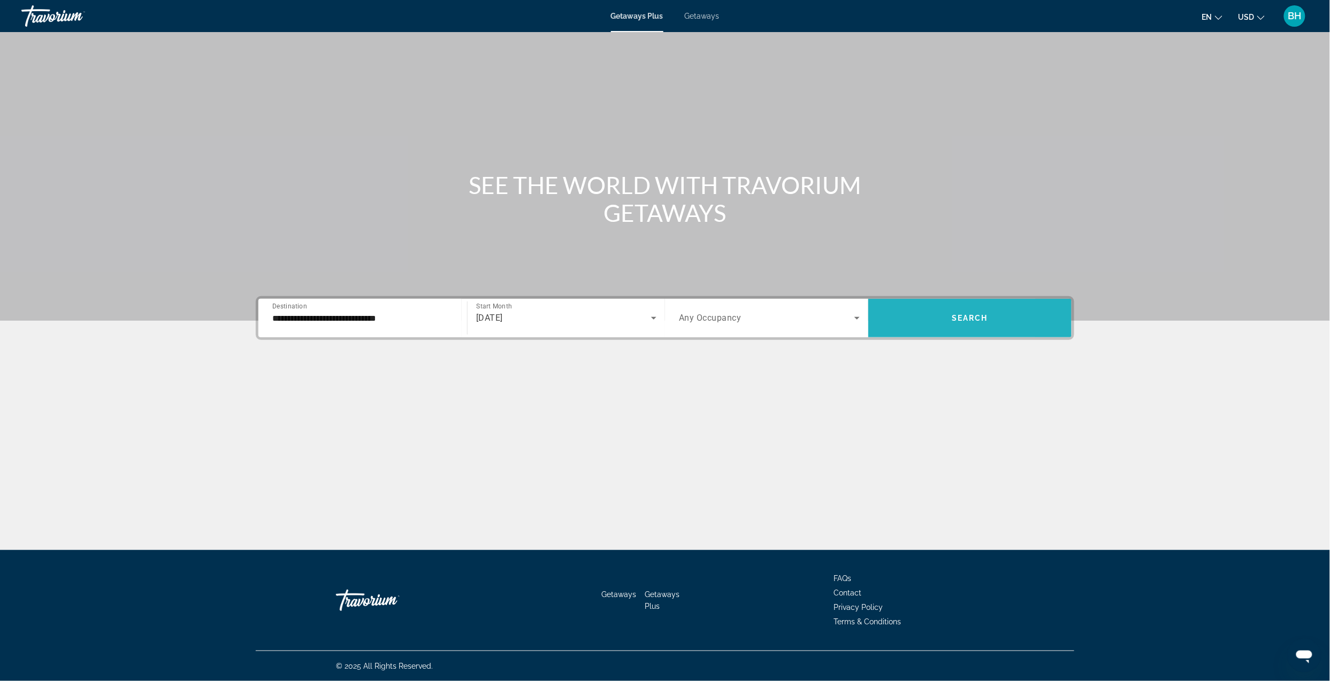
click at [918, 319] on span "Search widget" at bounding box center [969, 318] width 203 height 26
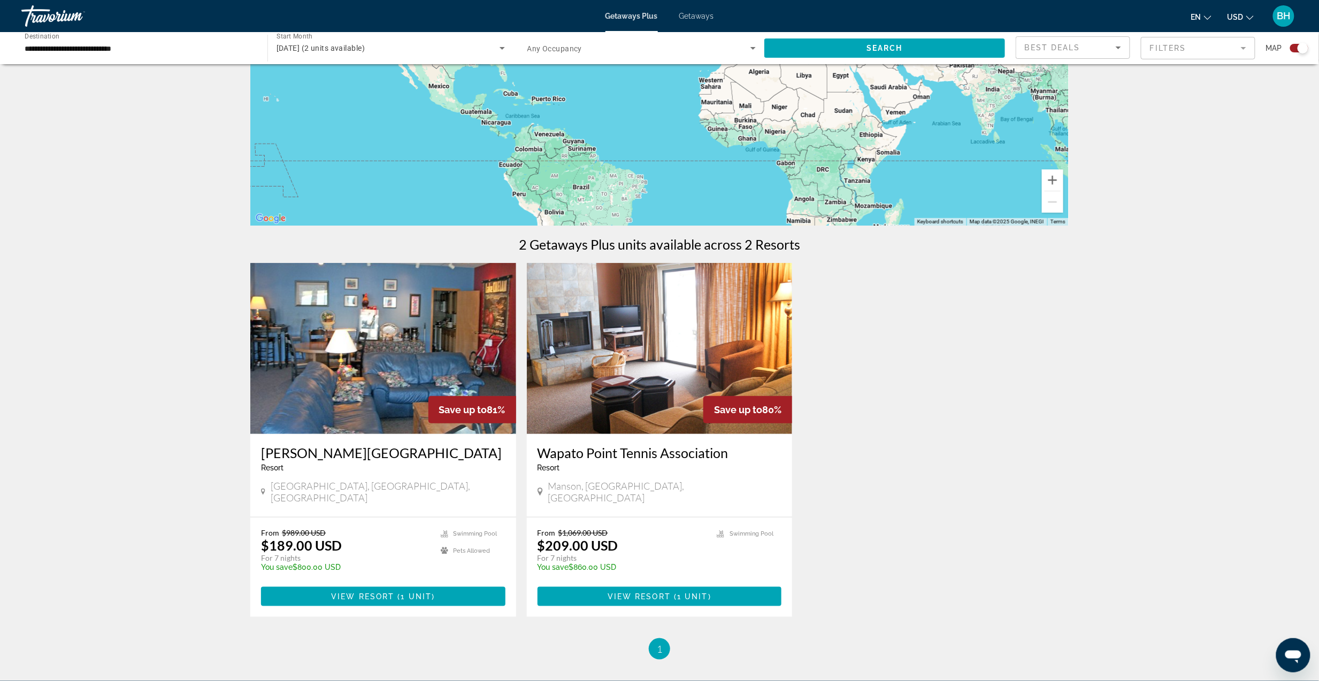
scroll to position [214, 0]
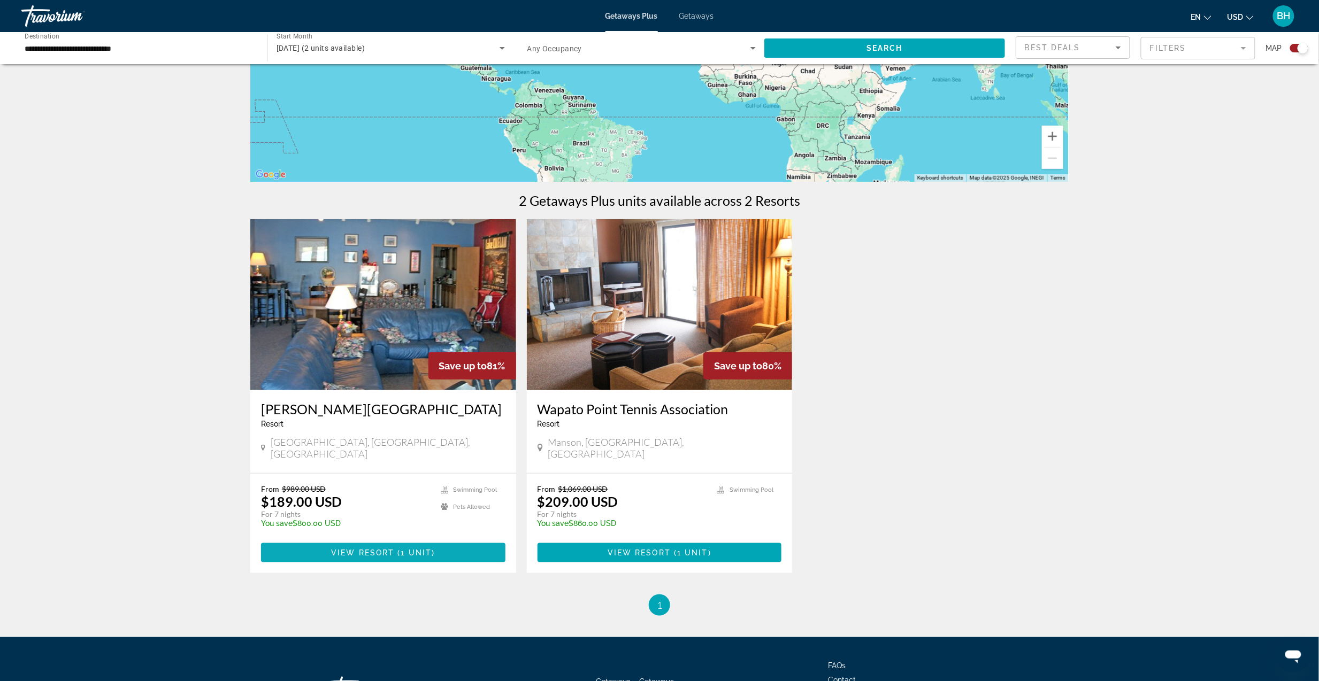
click at [398, 549] on span "( 1 unit )" at bounding box center [414, 553] width 41 height 9
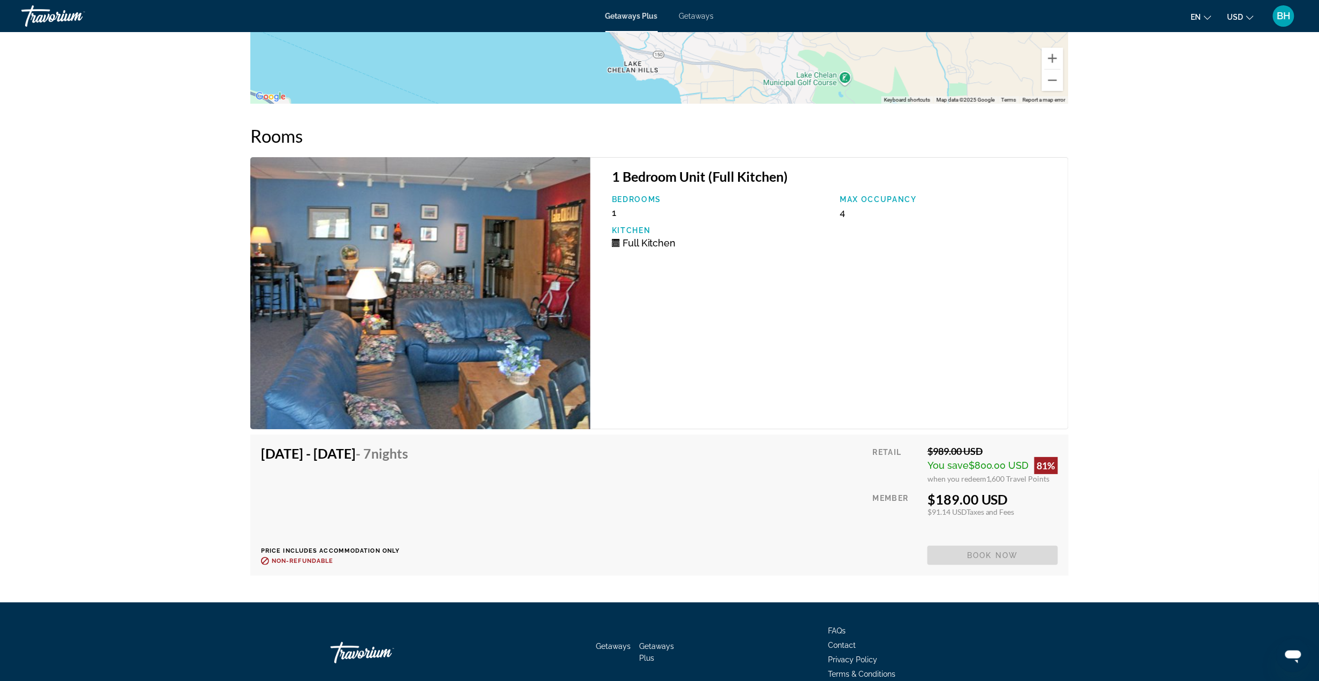
scroll to position [1712, 0]
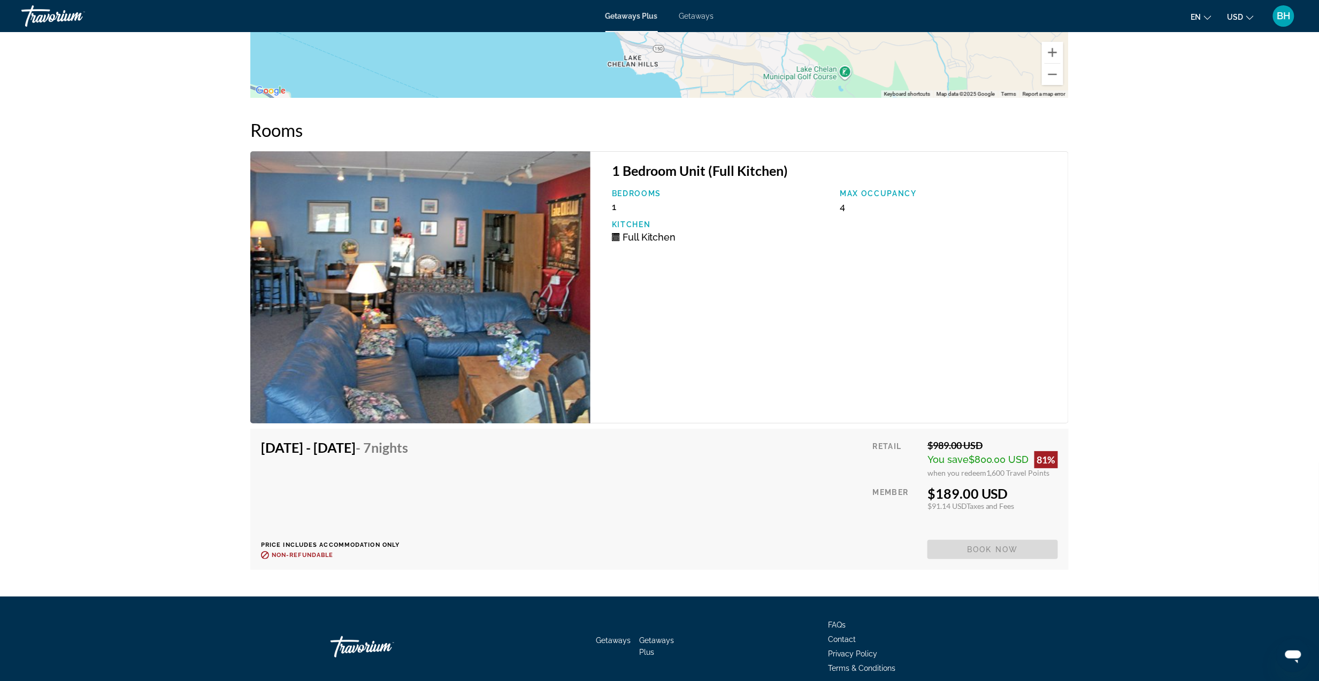
click at [813, 531] on div "[DATE] - [DATE] - 7 Nights Price includes accommodation only Refundable until :…" at bounding box center [659, 500] width 797 height 120
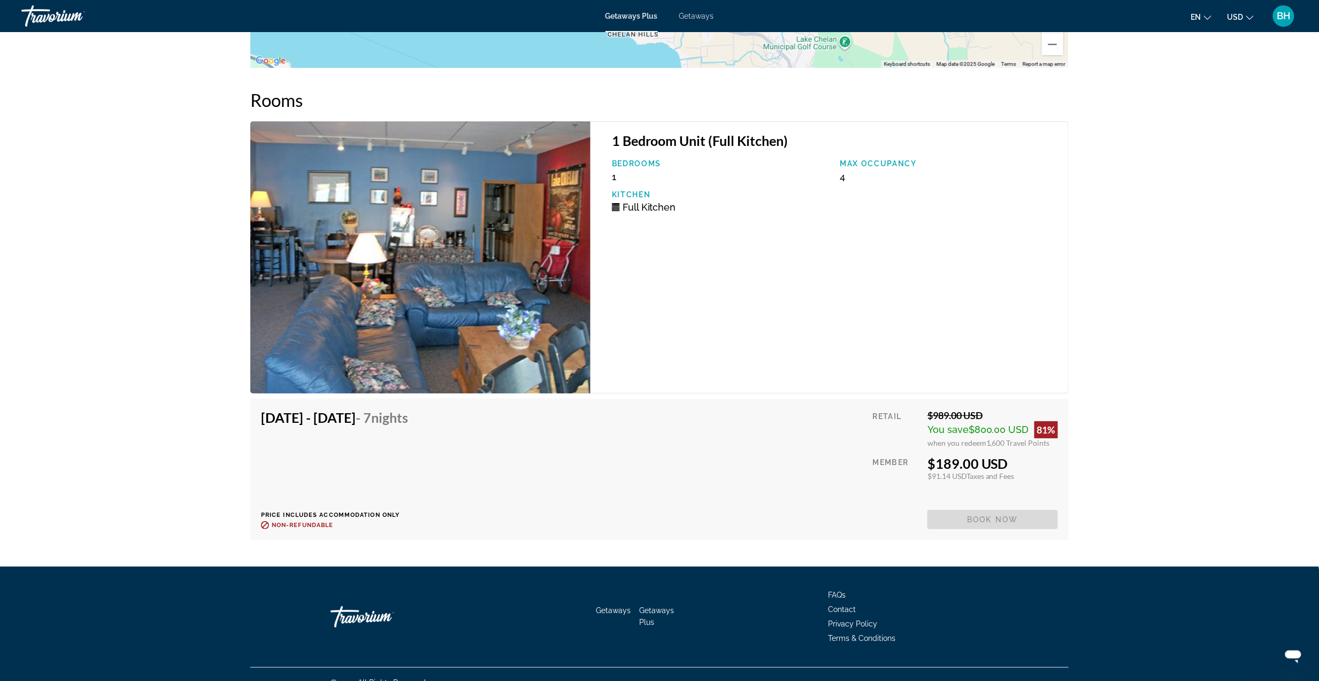
scroll to position [1756, 0]
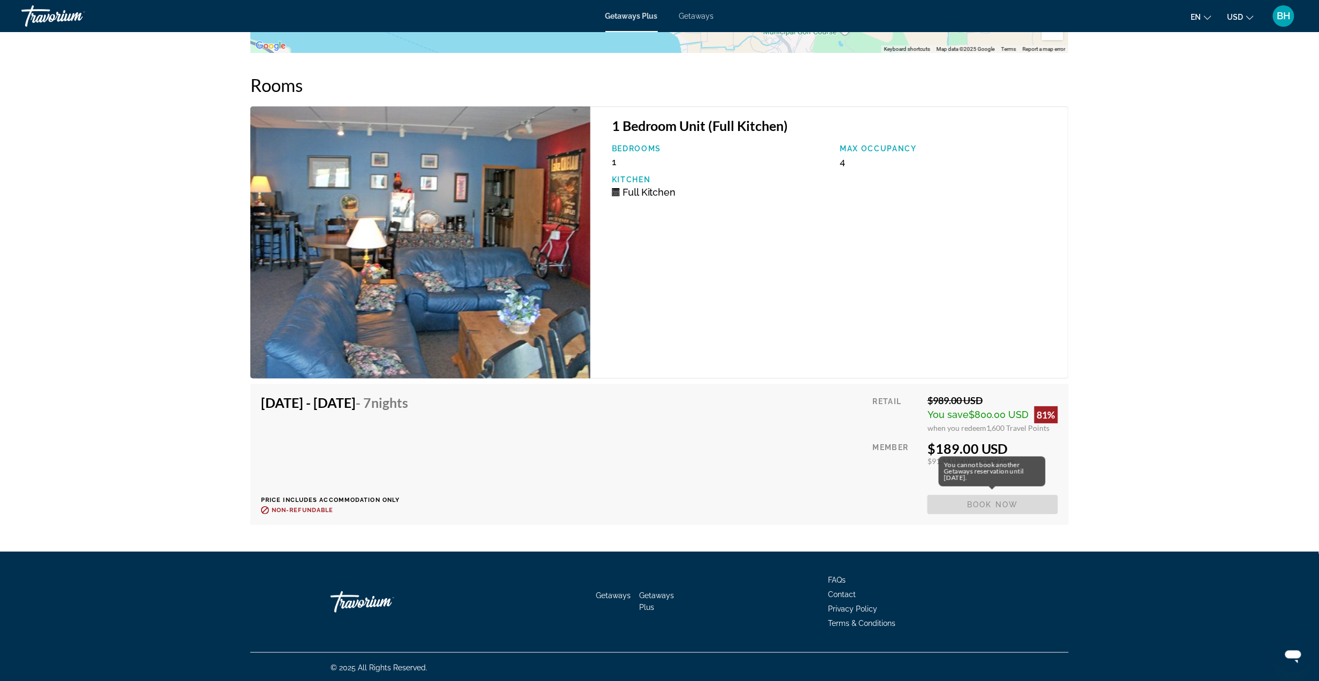
click at [962, 505] on span "Book now" at bounding box center [992, 504] width 131 height 19
click at [963, 506] on span "Book now" at bounding box center [992, 504] width 131 height 19
click at [959, 470] on div "You cannot book another Getaways reservation until [DATE]." at bounding box center [992, 472] width 107 height 30
drag, startPoint x: 943, startPoint y: 465, endPoint x: 1013, endPoint y: 484, distance: 72.0
click at [1013, 484] on div "You cannot book another Getaways reservation until [DATE]." at bounding box center [992, 472] width 107 height 30
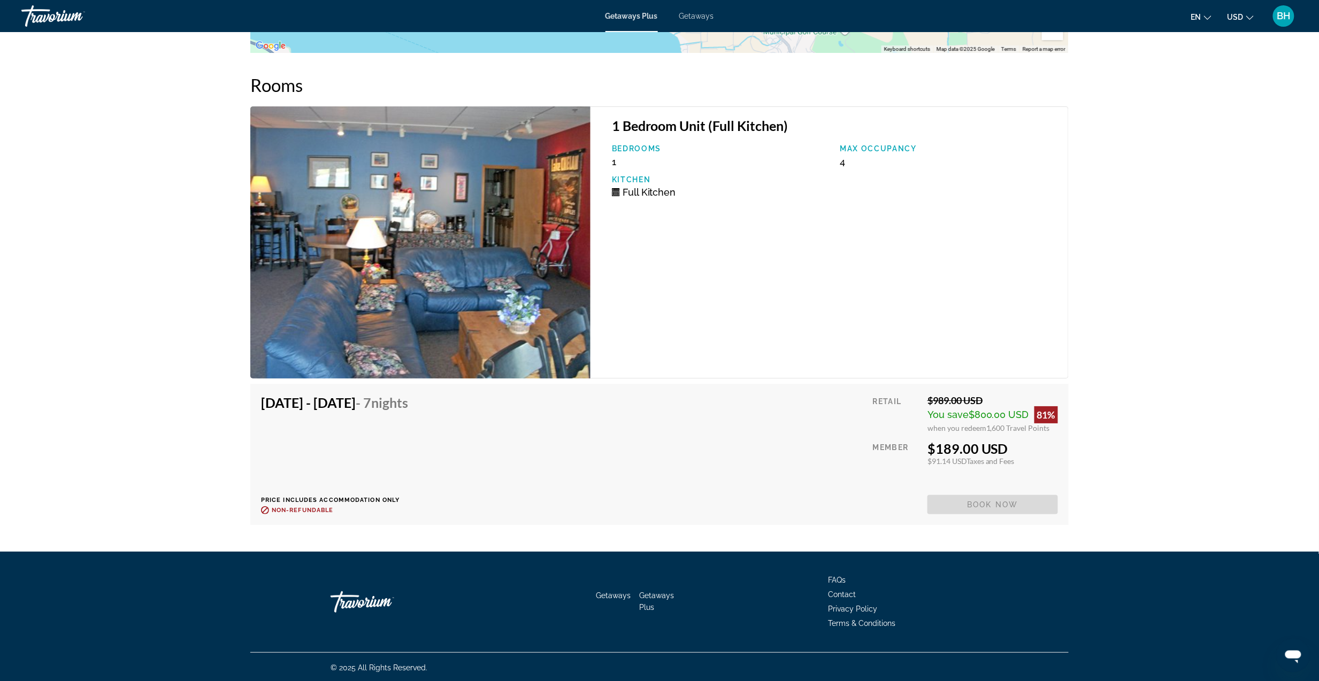
drag, startPoint x: 1013, startPoint y: 484, endPoint x: 955, endPoint y: 455, distance: 65.3
click at [955, 457] on div "$91.14 USD Taxes and Fees" at bounding box center [992, 461] width 131 height 9
click at [982, 504] on span "Book now" at bounding box center [992, 504] width 131 height 19
click at [983, 505] on span "Book now" at bounding box center [992, 504] width 131 height 19
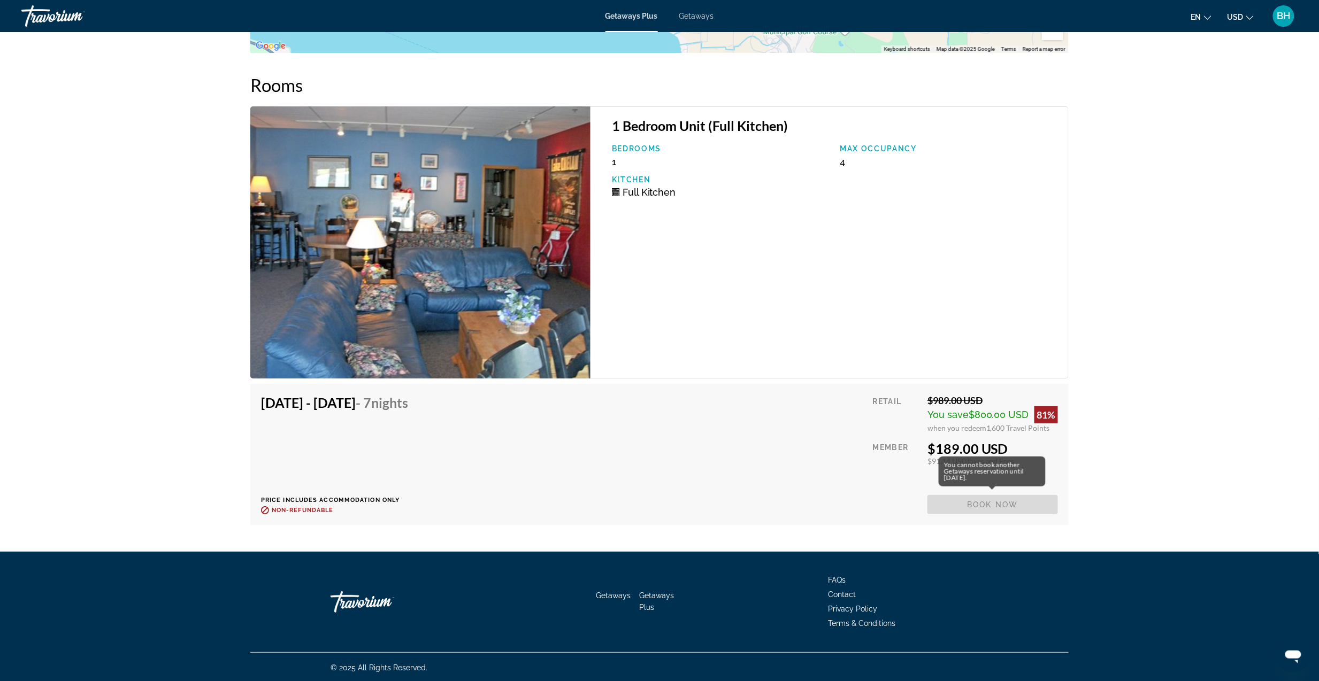
drag, startPoint x: 943, startPoint y: 467, endPoint x: 986, endPoint y: 482, distance: 45.3
click at [986, 482] on div "You cannot book another Getaways reservation until [DATE]." at bounding box center [992, 472] width 107 height 30
drag, startPoint x: 986, startPoint y: 482, endPoint x: 960, endPoint y: 482, distance: 26.7
click at [960, 482] on div "Retail $989.00 USD You save $800.00 USD 81% when you redeem 1,600 Travel Points…" at bounding box center [965, 455] width 185 height 120
click at [995, 465] on div "You cannot book another Getaways reservation until [DATE]." at bounding box center [992, 472] width 107 height 30
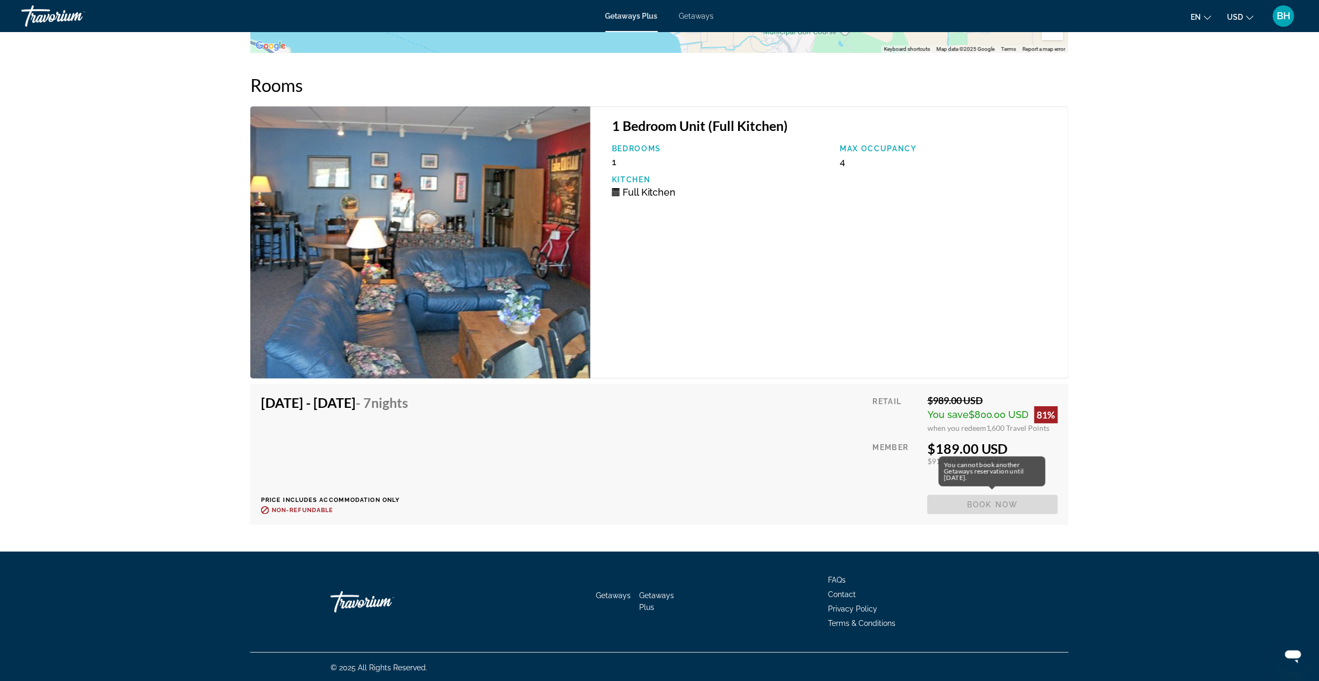
click at [948, 467] on div "You cannot book another Getaways reservation until [DATE]." at bounding box center [992, 472] width 107 height 30
click at [834, 471] on div "[DATE] - [DATE] - 7 Nights Price includes accommodation only Refundable until :…" at bounding box center [659, 455] width 797 height 120
click at [408, 407] on h4 "[DATE] - [DATE] - 7 Nights" at bounding box center [334, 403] width 147 height 16
click at [508, 405] on div "[DATE] - [DATE] - 7 Nights Price includes accommodation only Refundable until :…" at bounding box center [659, 455] width 797 height 120
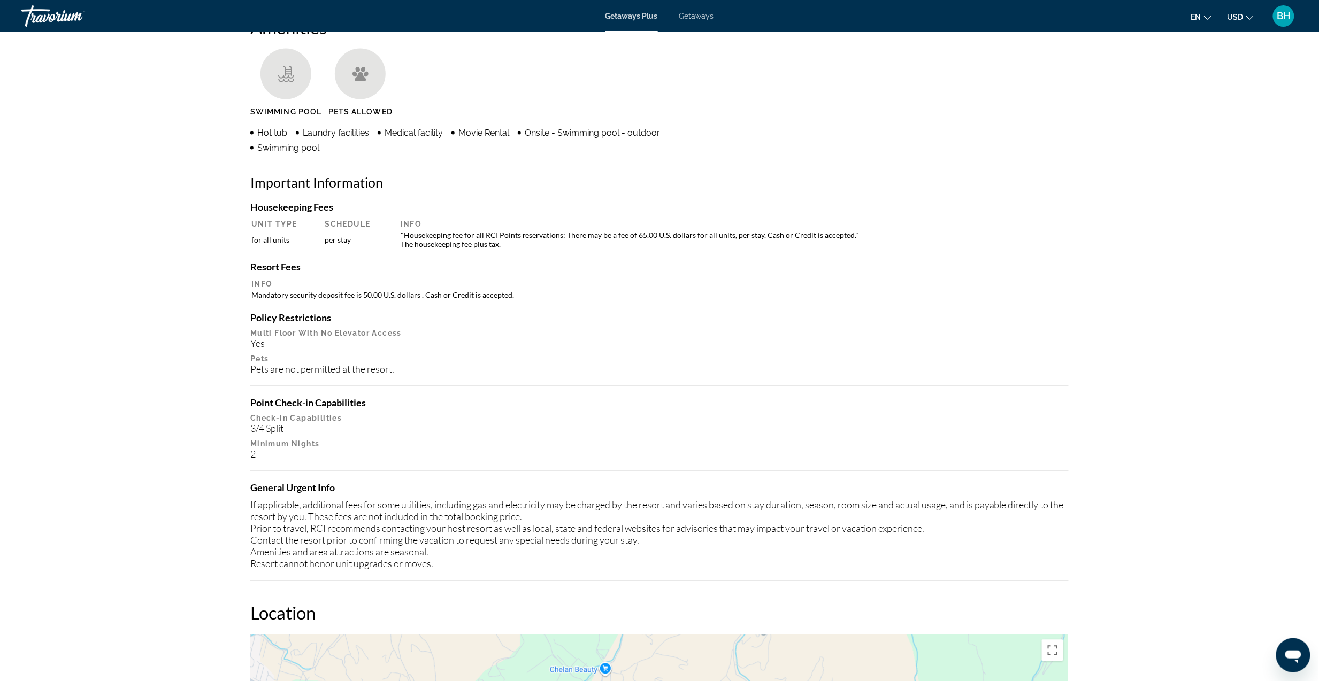
scroll to position [829, 0]
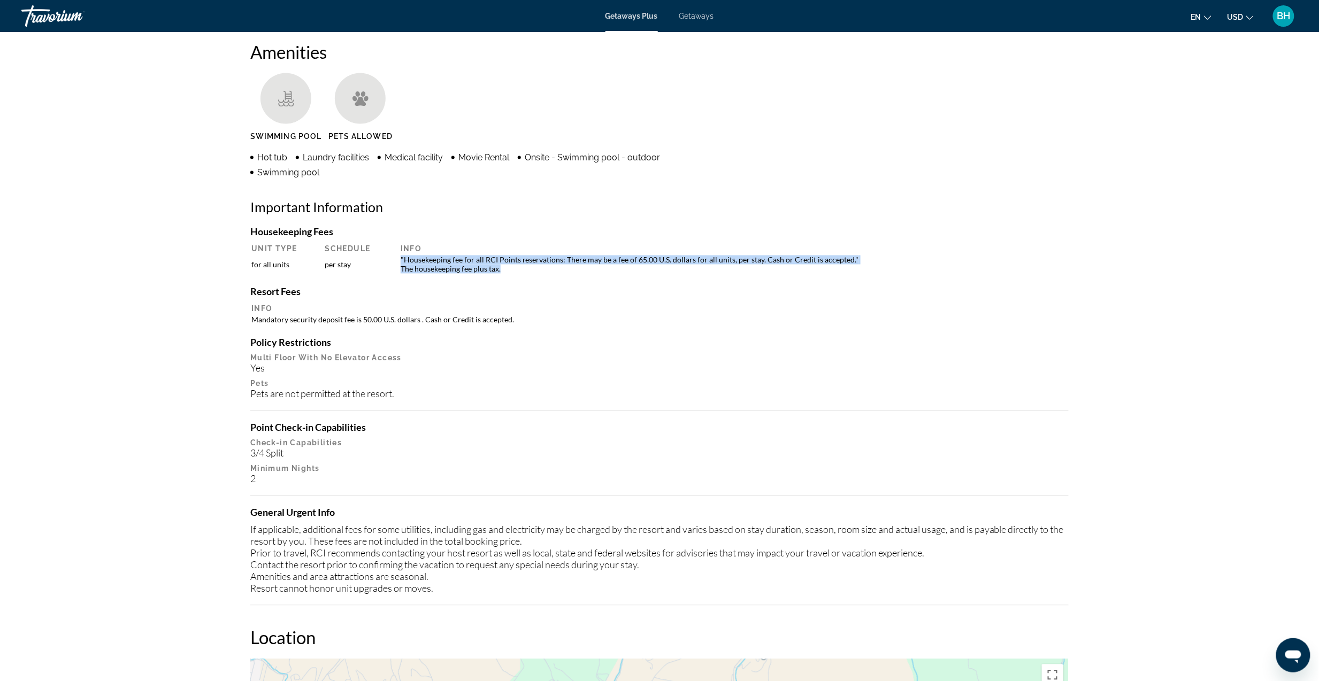
drag, startPoint x: 401, startPoint y: 259, endPoint x: 589, endPoint y: 271, distance: 189.1
click at [589, 271] on td ""Housekeeping fee for all RCI Points reservations: There may be a fee of 65.00 …" at bounding box center [731, 264] width 672 height 19
drag, startPoint x: 589, startPoint y: 271, endPoint x: 562, endPoint y: 259, distance: 30.2
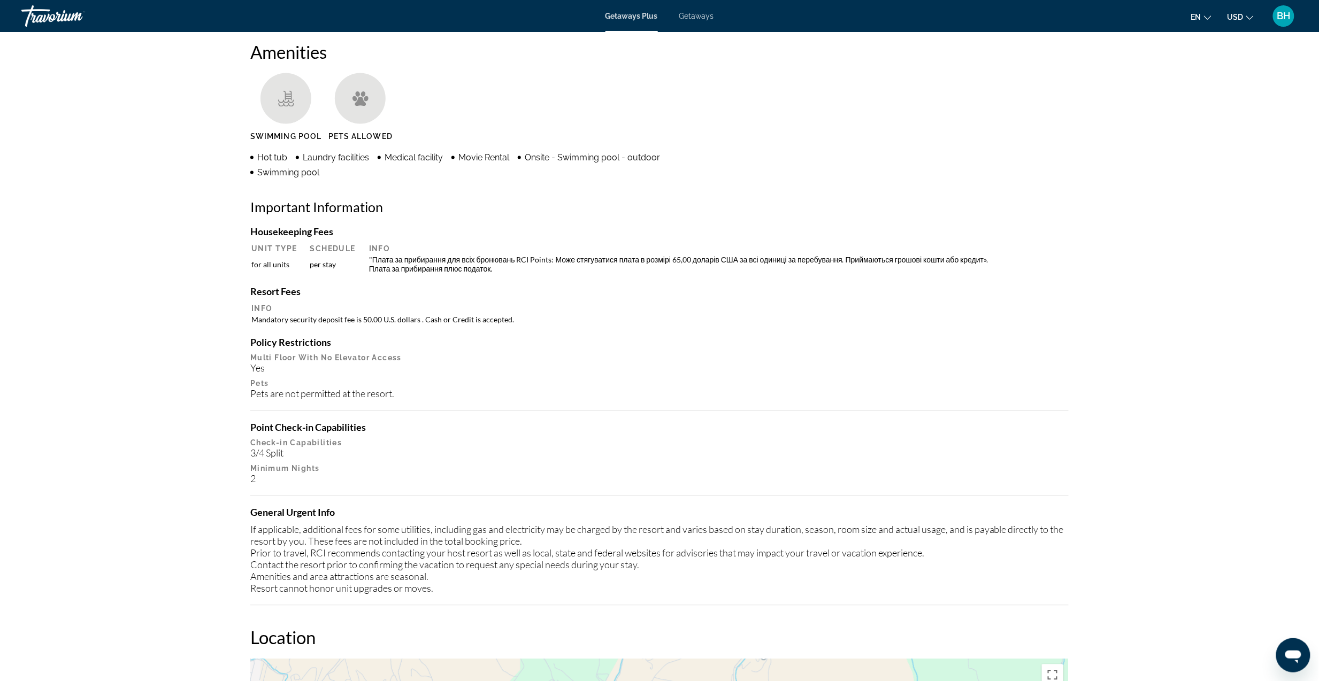
click at [520, 276] on div "Housekeeping Fees Unit Type Schedule Info for all units per stay "Плата за приб…" at bounding box center [659, 416] width 818 height 380
drag, startPoint x: 265, startPoint y: 319, endPoint x: 535, endPoint y: 319, distance: 269.6
click at [535, 319] on table "Info Mandatory security deposit fee is 50.00 U.S. dollars . Cash or Credit is a…" at bounding box center [659, 314] width 818 height 23
drag, startPoint x: 535, startPoint y: 319, endPoint x: 512, endPoint y: 355, distance: 42.3
click at [512, 355] on p "Multi Floor With No Elevator Access" at bounding box center [659, 358] width 818 height 9
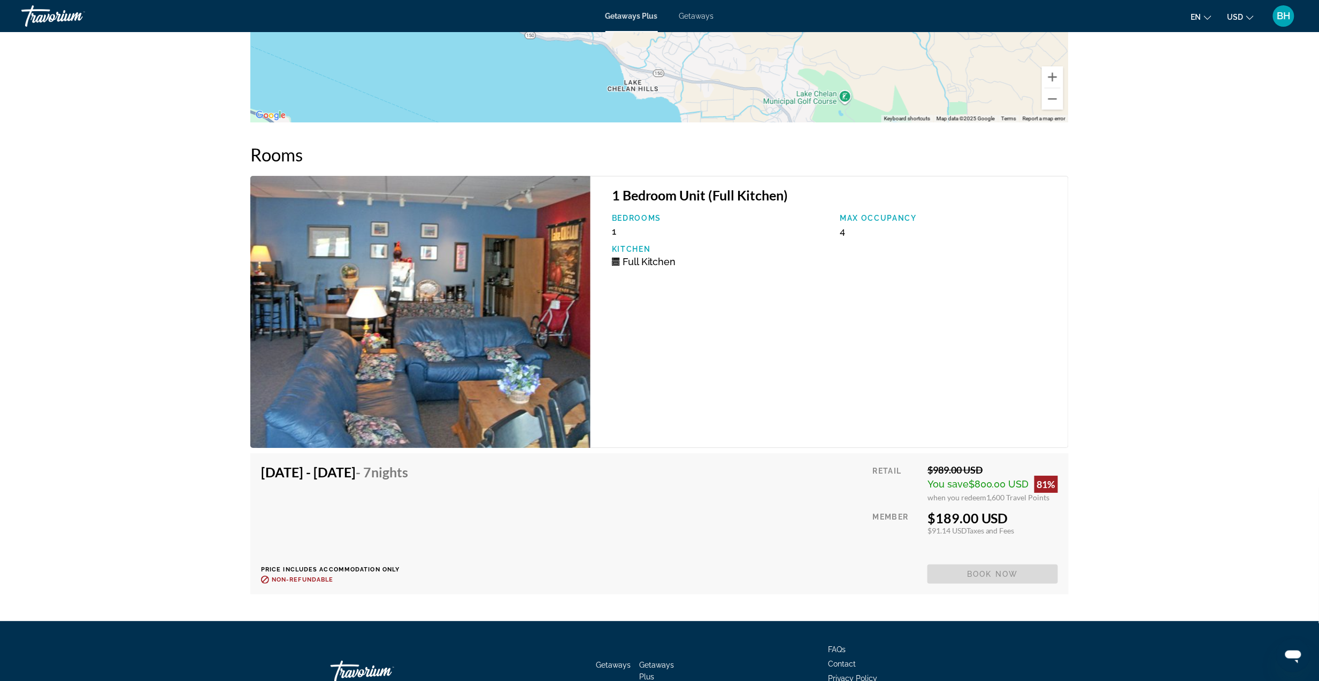
scroll to position [1756, 0]
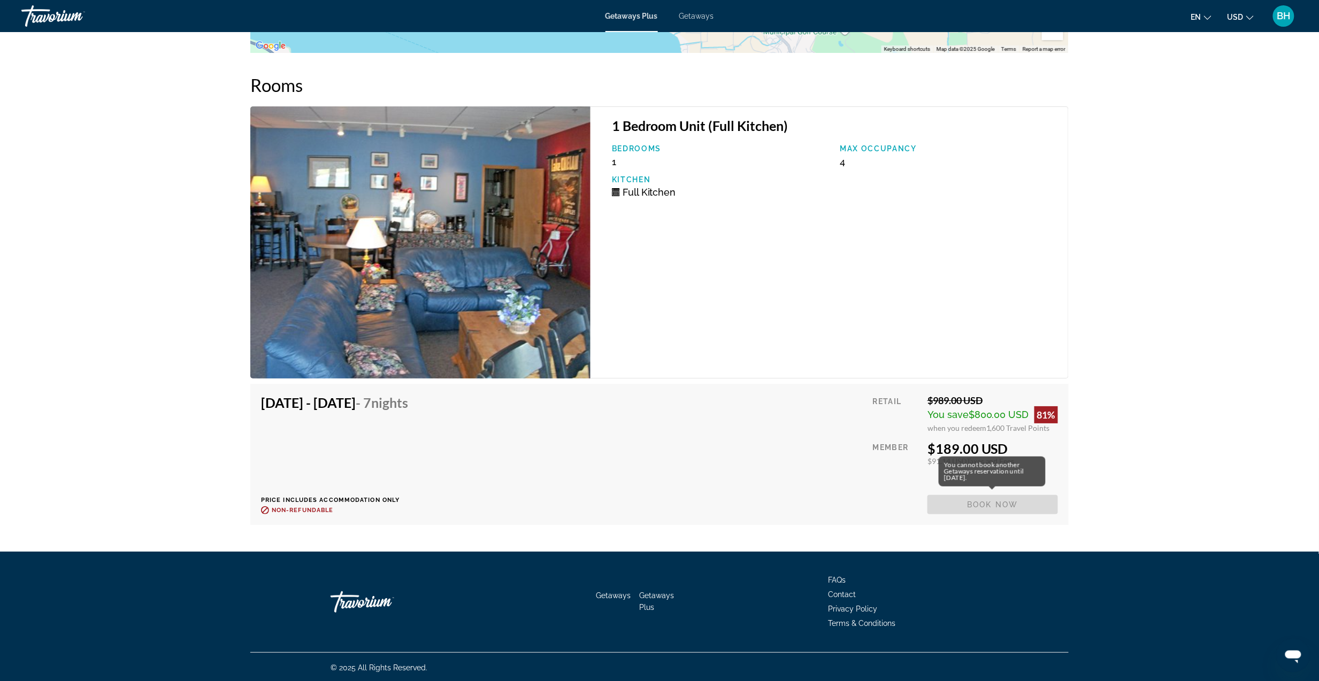
click at [976, 501] on span "Book now" at bounding box center [992, 504] width 131 height 19
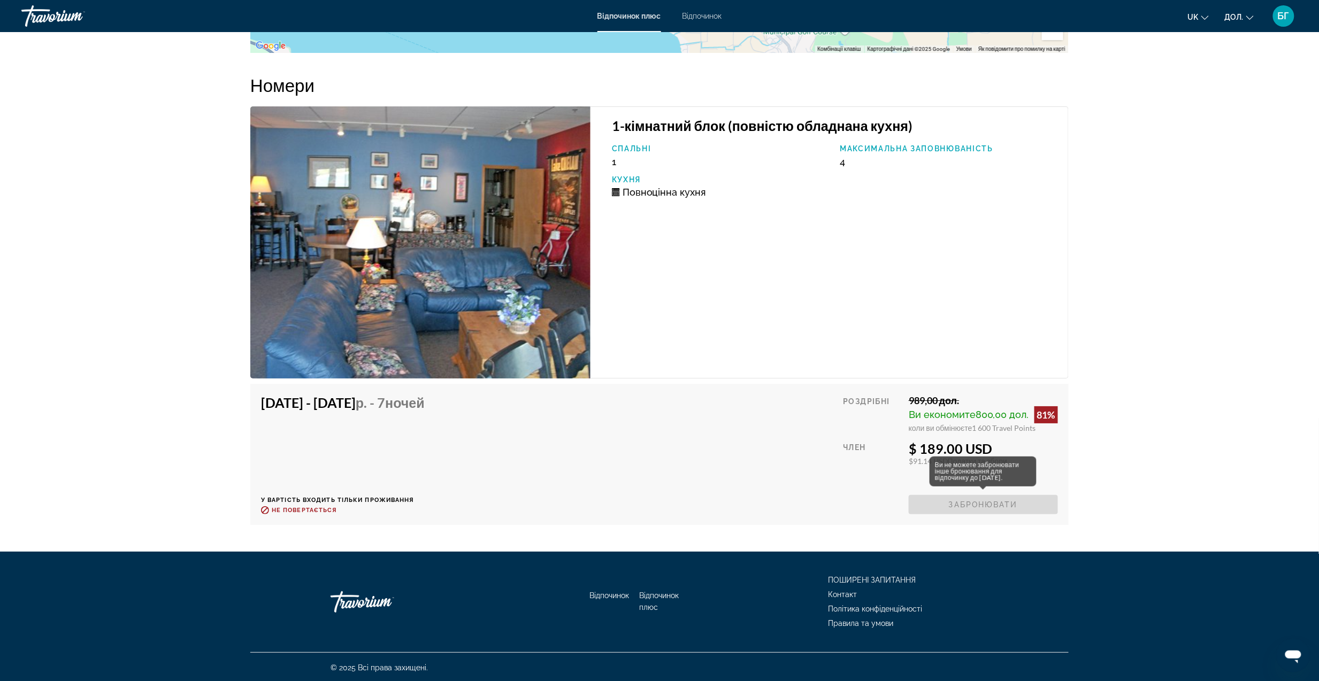
click at [987, 482] on div "Ви не можете забронювати інше бронювання для відпочинку до [DATE]." at bounding box center [983, 472] width 107 height 30
drag, startPoint x: 1038, startPoint y: 461, endPoint x: 1057, endPoint y: 463, distance: 19.4
click at [1040, 461] on div "$91.14 USD Податки та збори" at bounding box center [983, 461] width 149 height 9
drag, startPoint x: 1018, startPoint y: 490, endPoint x: 1009, endPoint y: 491, distance: 9.7
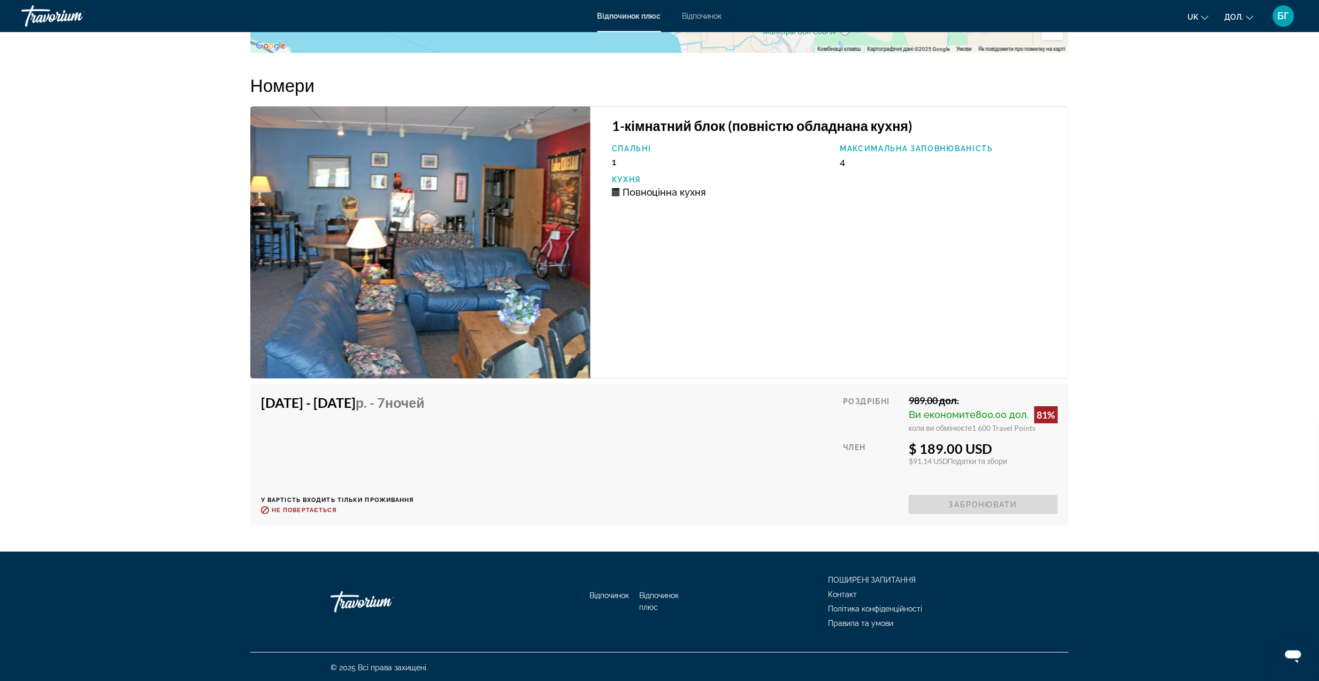
click at [1012, 491] on div "Роздрібні 989,00 дол. Ви економите 800,00 дол. 81% коли ви обмінюєте 1 600 Trav…" at bounding box center [950, 455] width 215 height 120
click at [1000, 492] on div "Роздрібні 989,00 дол. Ви економите 800,00 дол. 81% коли ви обмінюєте 1 600 Trav…" at bounding box center [950, 455] width 215 height 120
drag, startPoint x: 978, startPoint y: 492, endPoint x: 958, endPoint y: 494, distance: 19.4
click at [968, 494] on div "Роздрібні 989,00 дол. Ви економите 800,00 дол. 81% коли ви обмінюєте 1 600 Trav…" at bounding box center [950, 455] width 215 height 120
click at [958, 495] on span "Забронювати" at bounding box center [983, 504] width 149 height 19
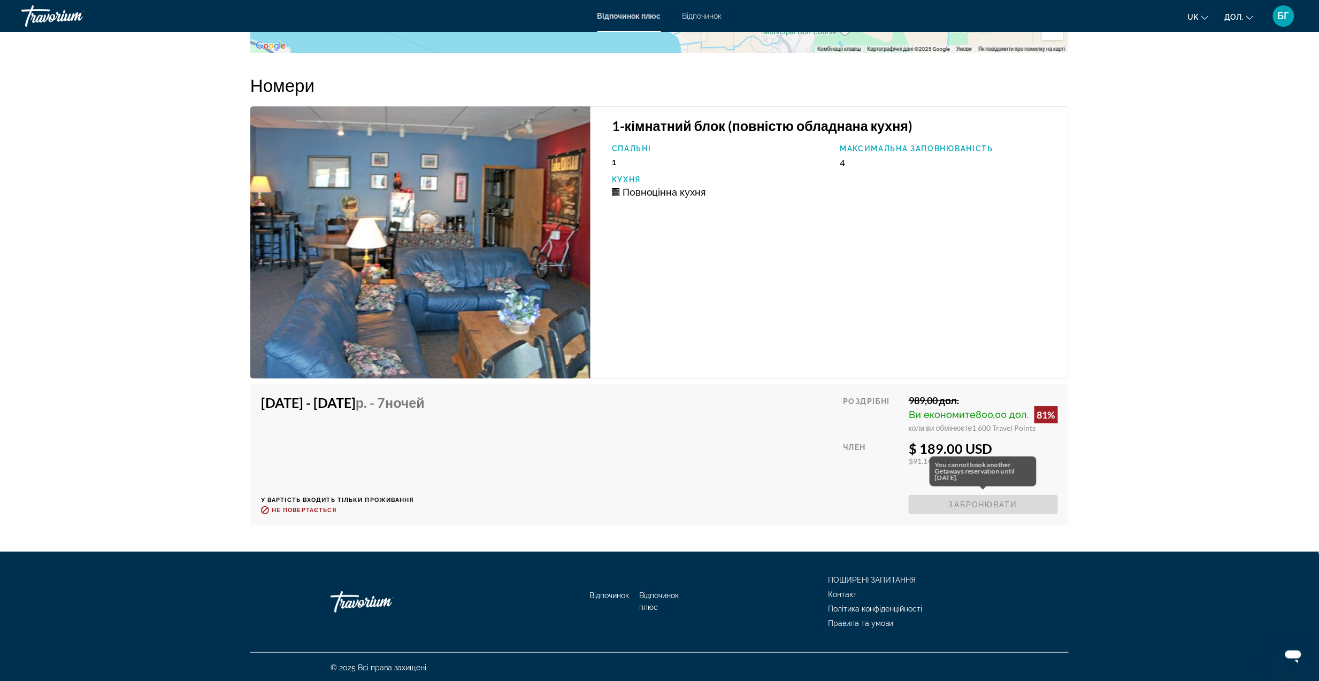
click at [958, 495] on span "Забронювати" at bounding box center [983, 504] width 149 height 19
click at [961, 497] on span "Забронювати" at bounding box center [983, 504] width 149 height 19
click at [961, 424] on span "коли ви обмінюєте" at bounding box center [941, 428] width 64 height 9
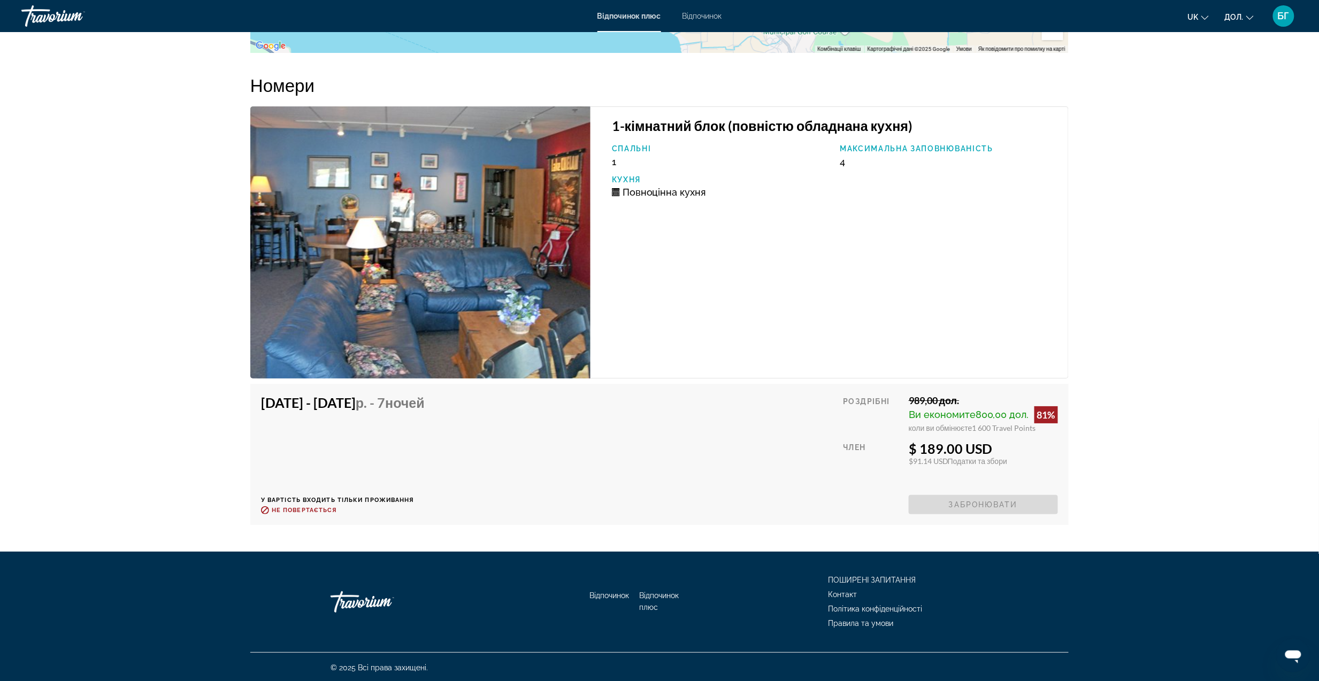
click at [963, 424] on span "коли ви обмінюєте" at bounding box center [941, 428] width 64 height 9
click at [950, 409] on span "Ви економите" at bounding box center [942, 414] width 67 height 11
drag, startPoint x: 918, startPoint y: 412, endPoint x: 984, endPoint y: 421, distance: 66.5
click at [984, 421] on div "989,00 дол. Ви економите 800,00 дол. 81% коли ви обмінюєте 1 600 Travel Points" at bounding box center [983, 414] width 149 height 38
drag, startPoint x: 984, startPoint y: 421, endPoint x: 1041, endPoint y: 426, distance: 56.9
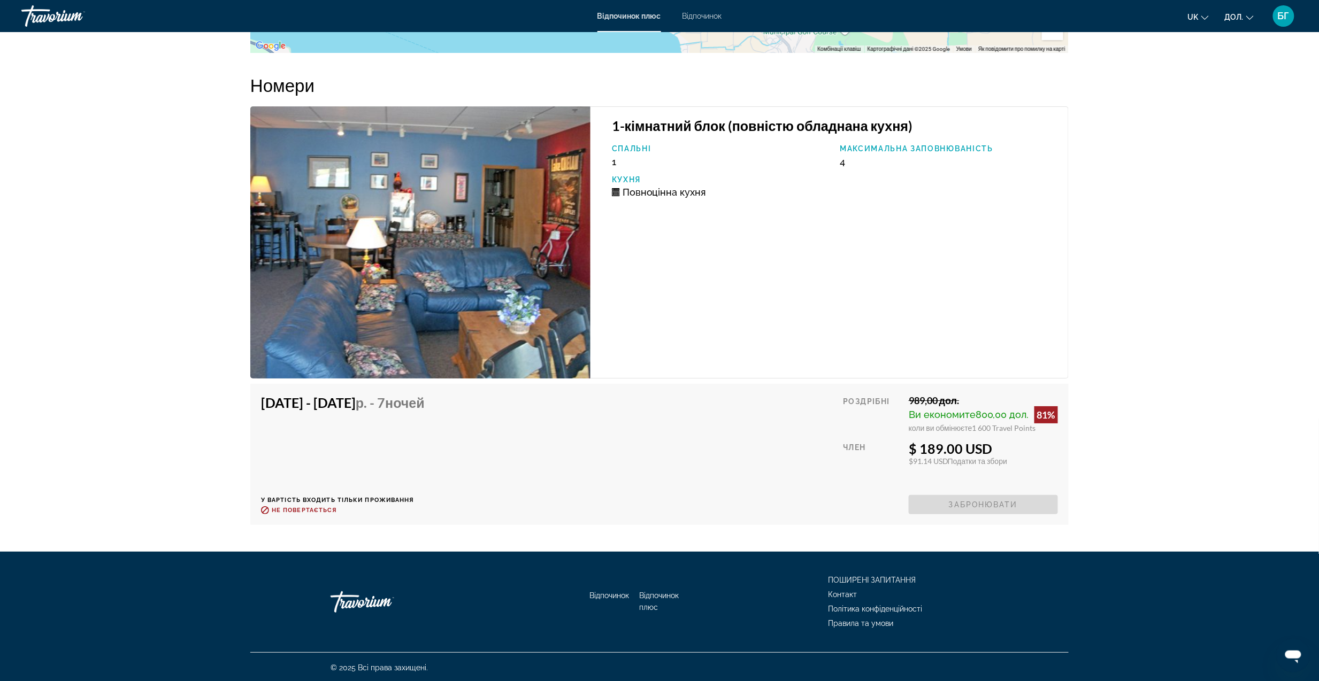
click at [1041, 426] on div "коли ви обмінюєте 1 600 Travel Points" at bounding box center [983, 428] width 149 height 9
click at [1011, 496] on span "Забронювати" at bounding box center [983, 504] width 149 height 19
click at [828, 311] on div "1-кімнатний блок (повністю обладнана кухня) Спальні 1 Максимальна заповнюваніст…" at bounding box center [829, 242] width 478 height 272
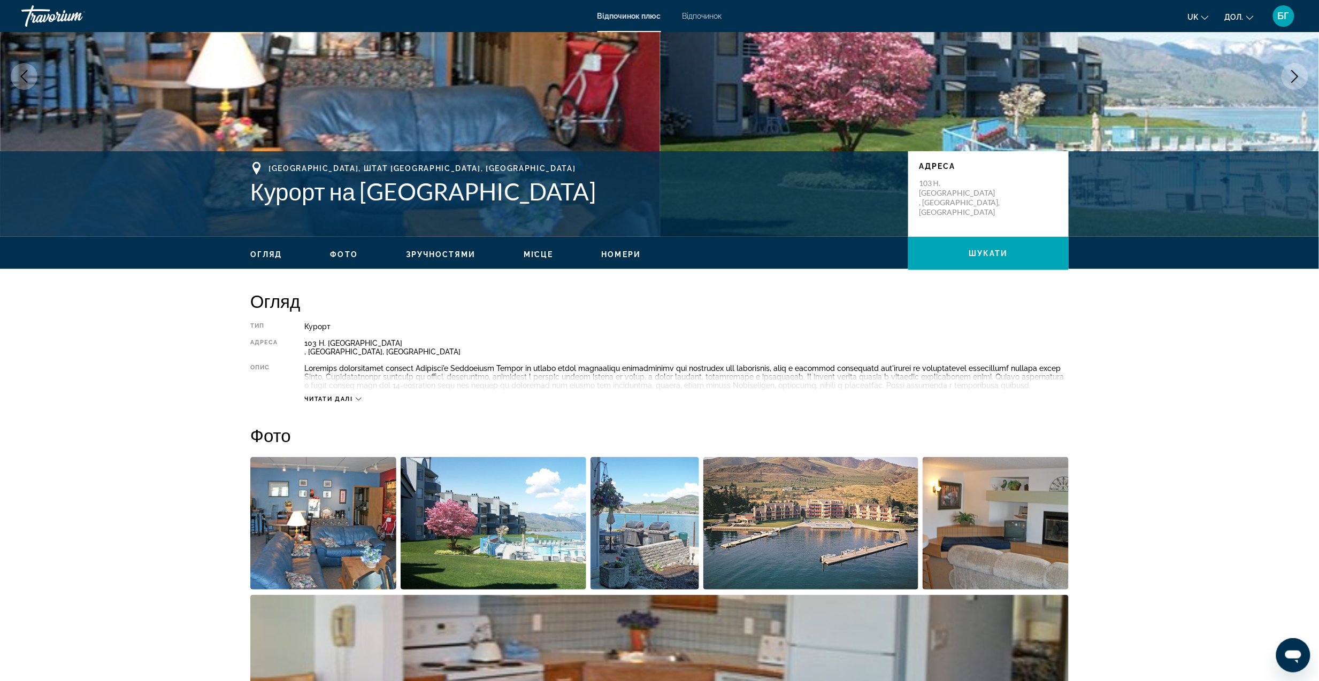
scroll to position [0, 0]
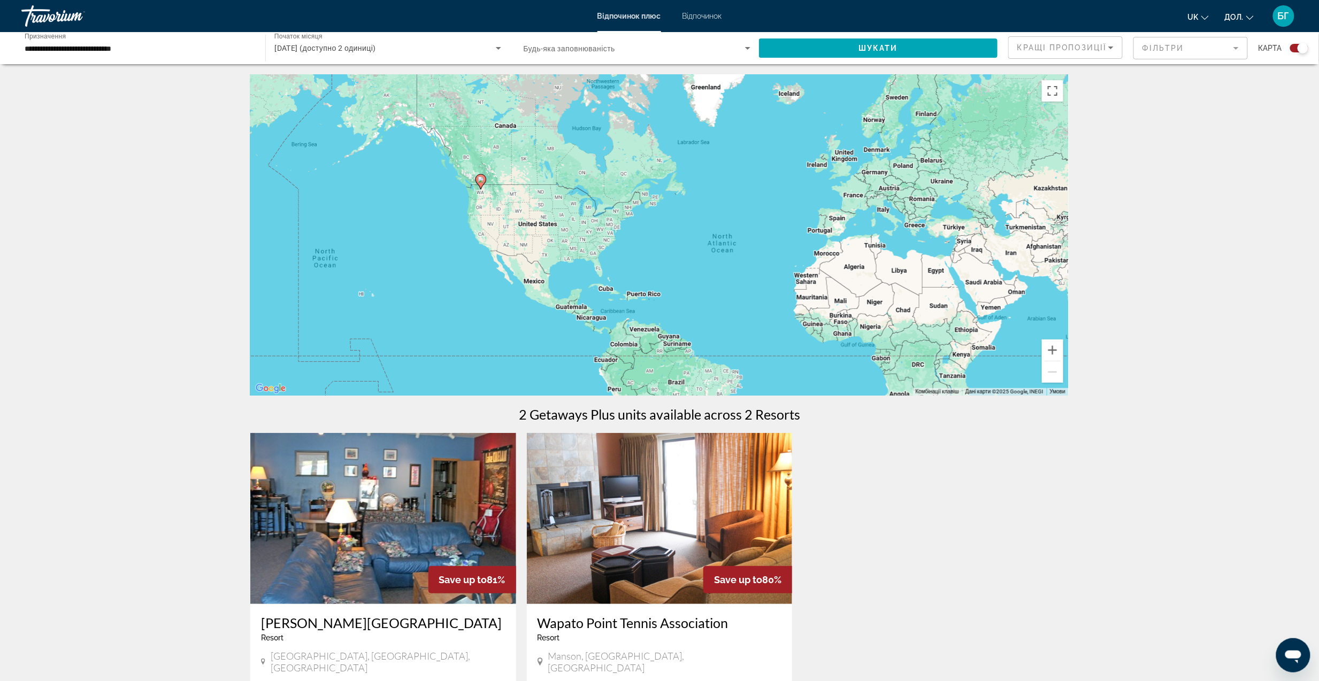
drag, startPoint x: 426, startPoint y: 189, endPoint x: 525, endPoint y: 216, distance: 102.6
click at [525, 216] on div "Щоб активувати перетягування за допомогою клавіатури, натисніть Alt + Enter. Пе…" at bounding box center [659, 235] width 818 height 321
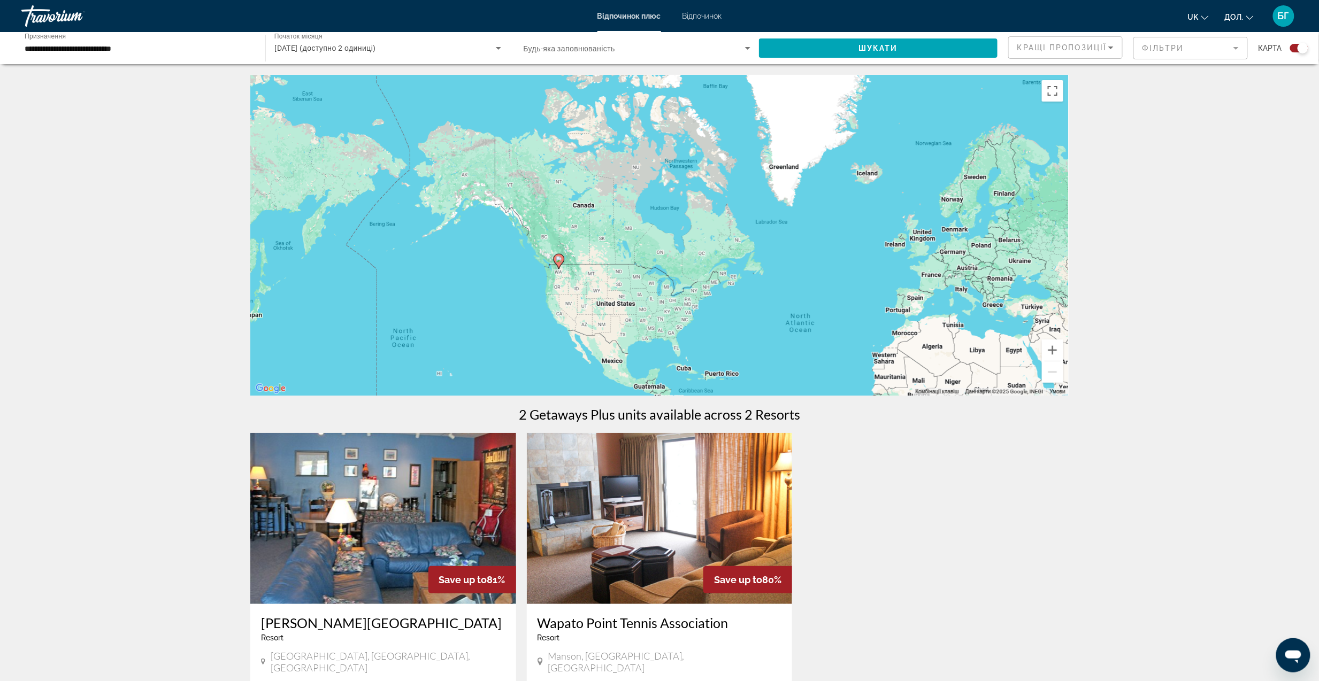
drag, startPoint x: 548, startPoint y: 243, endPoint x: 623, endPoint y: 310, distance: 101.1
click at [623, 310] on div "Щоб активувати перетягування за допомогою клавіатури, натисніть Alt + Enter. Пе…" at bounding box center [659, 235] width 818 height 321
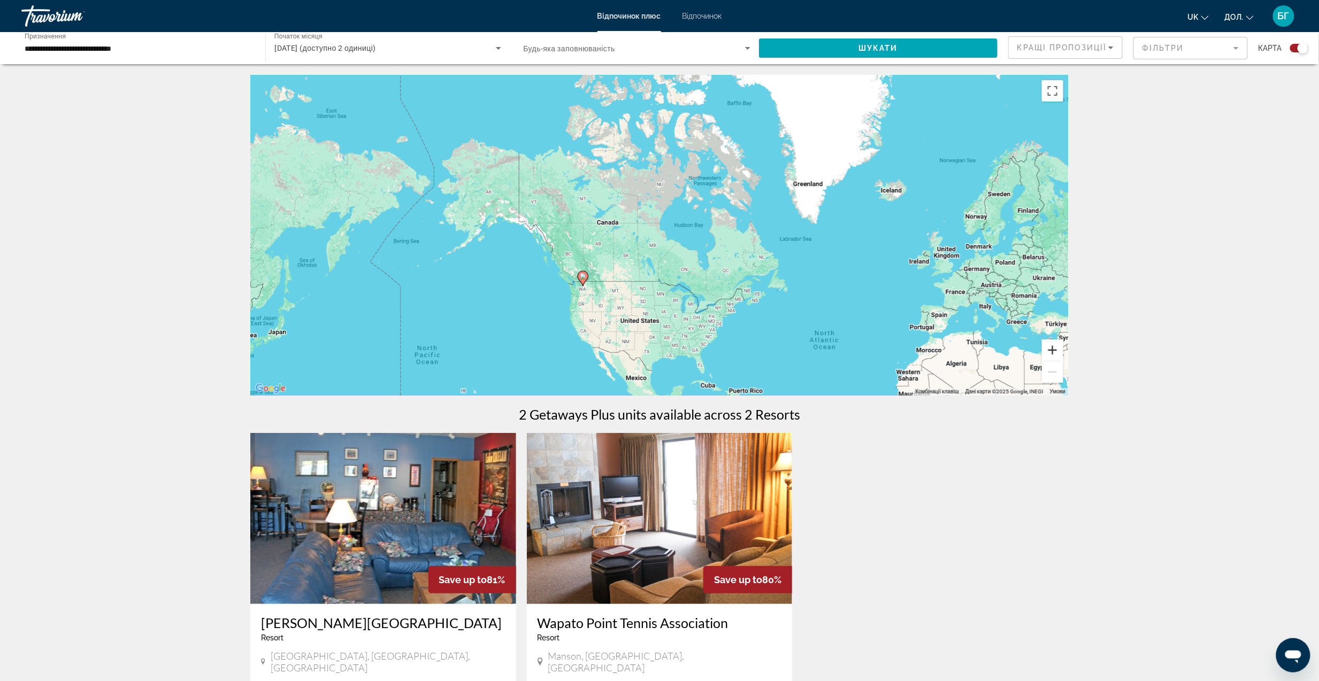
click at [1049, 351] on button "Збільшити масштаб" at bounding box center [1052, 350] width 21 height 21
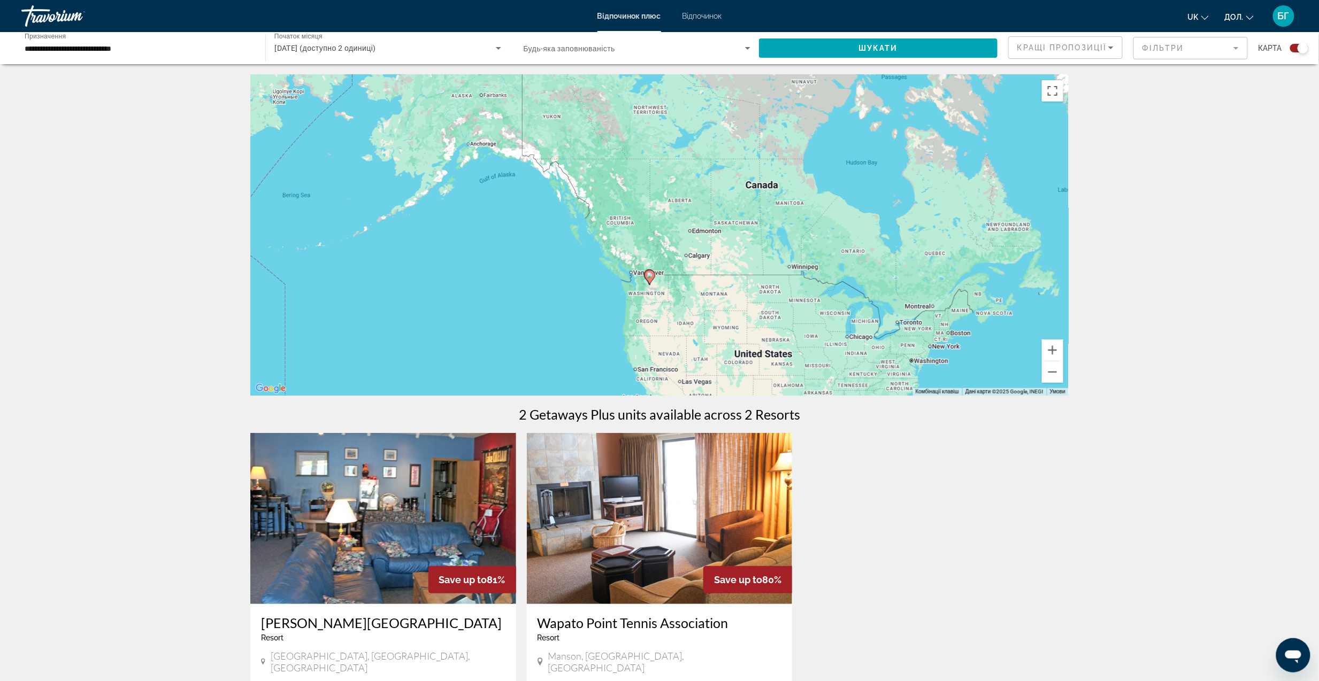
drag, startPoint x: 725, startPoint y: 341, endPoint x: 858, endPoint y: 266, distance: 152.3
click at [858, 266] on div "Щоб активувати перетягування за допомогою клавіатури, натисніть Alt + Enter. Пе…" at bounding box center [659, 235] width 818 height 321
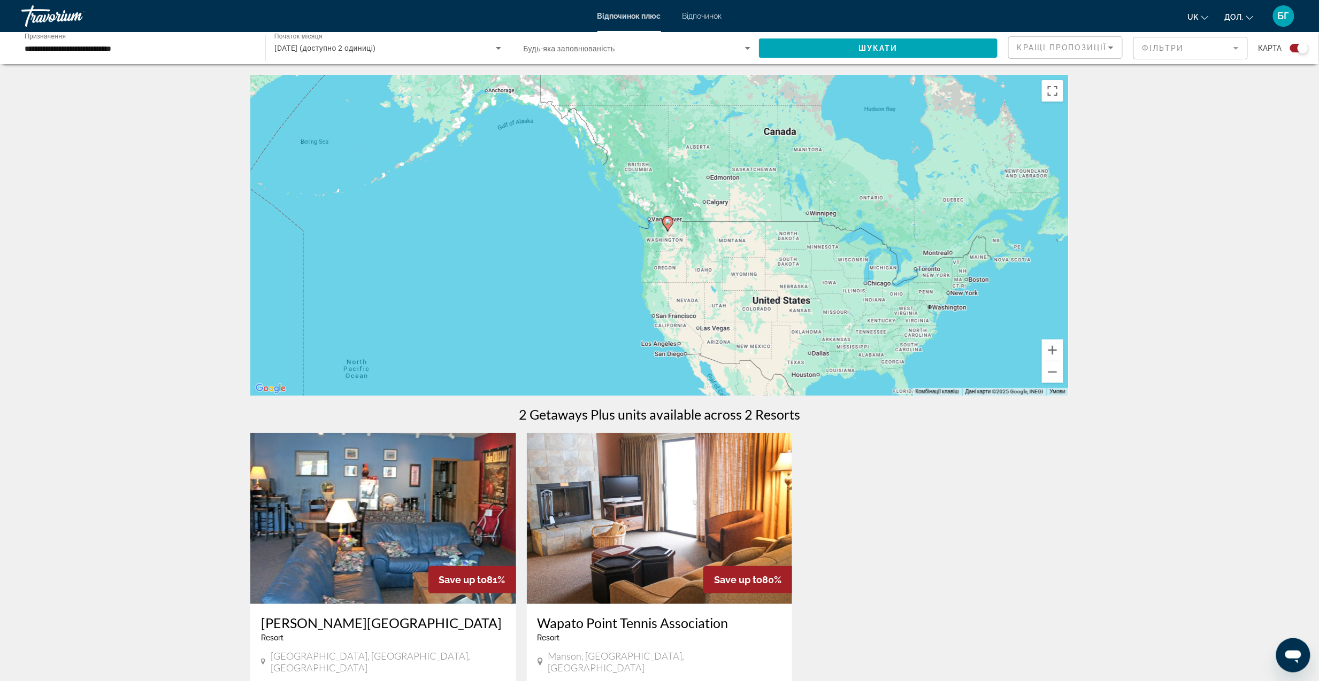
drag, startPoint x: 808, startPoint y: 315, endPoint x: 845, endPoint y: 286, distance: 47.6
click at [845, 286] on div "Щоб активувати перетягування за допомогою клавіатури, натисніть Alt + Enter. Пе…" at bounding box center [659, 235] width 818 height 321
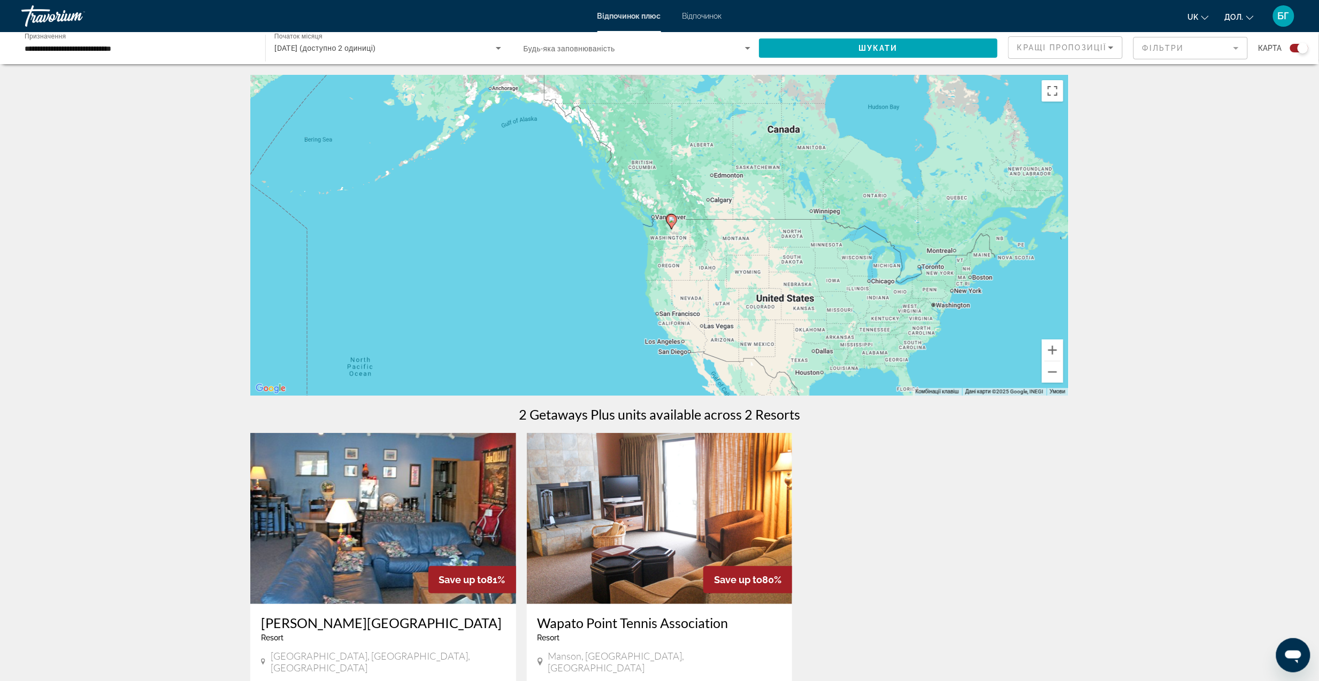
click at [674, 191] on div "Щоб активувати перетягування за допомогою клавіатури, натисніть Alt + Enter. Пе…" at bounding box center [659, 235] width 818 height 321
click at [602, 263] on div "Щоб активувати перетягування за допомогою клавіатури, натисніть Alt + Enter. Пе…" at bounding box center [659, 235] width 818 height 321
click at [1115, 238] on div "← Move left → Move right ↑ Move up ↓ Move down + Zoom in - Zoom out Home Jump l…" at bounding box center [659, 452] width 1319 height 755
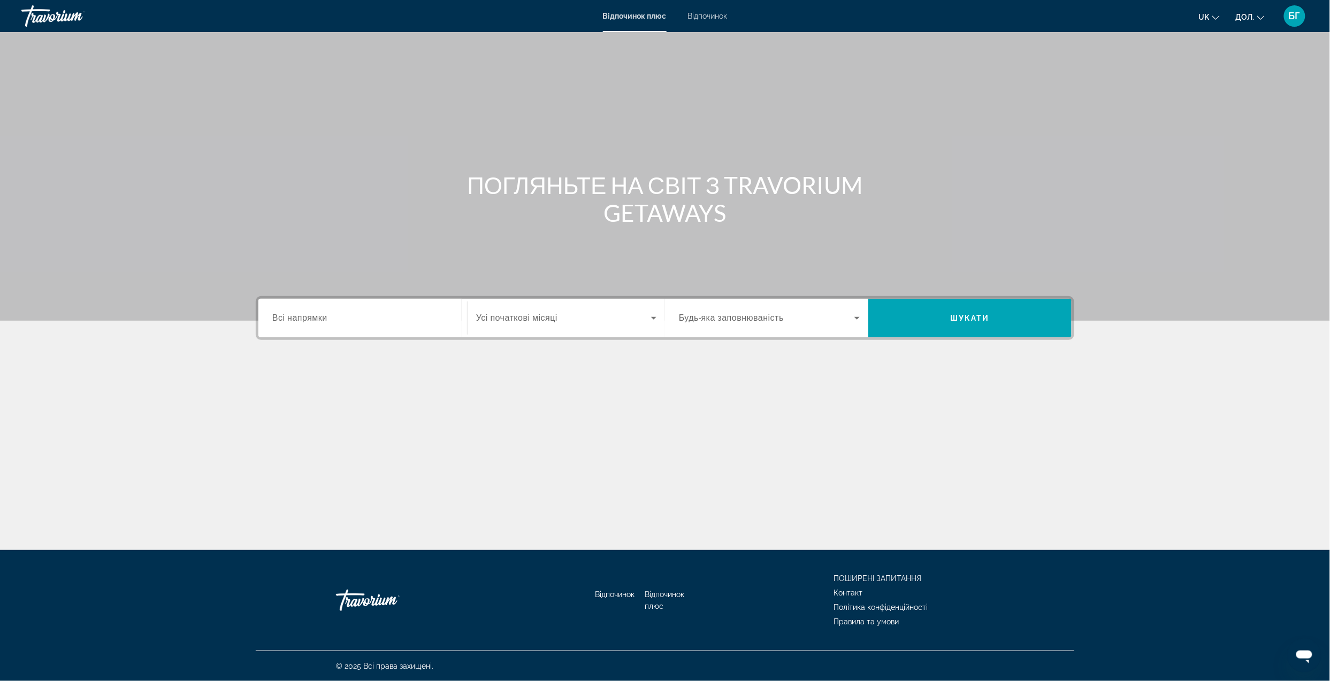
click at [300, 320] on span "Всі напрямки" at bounding box center [299, 318] width 55 height 10
click at [300, 320] on input "Destination Всі напрямки" at bounding box center [362, 318] width 181 height 13
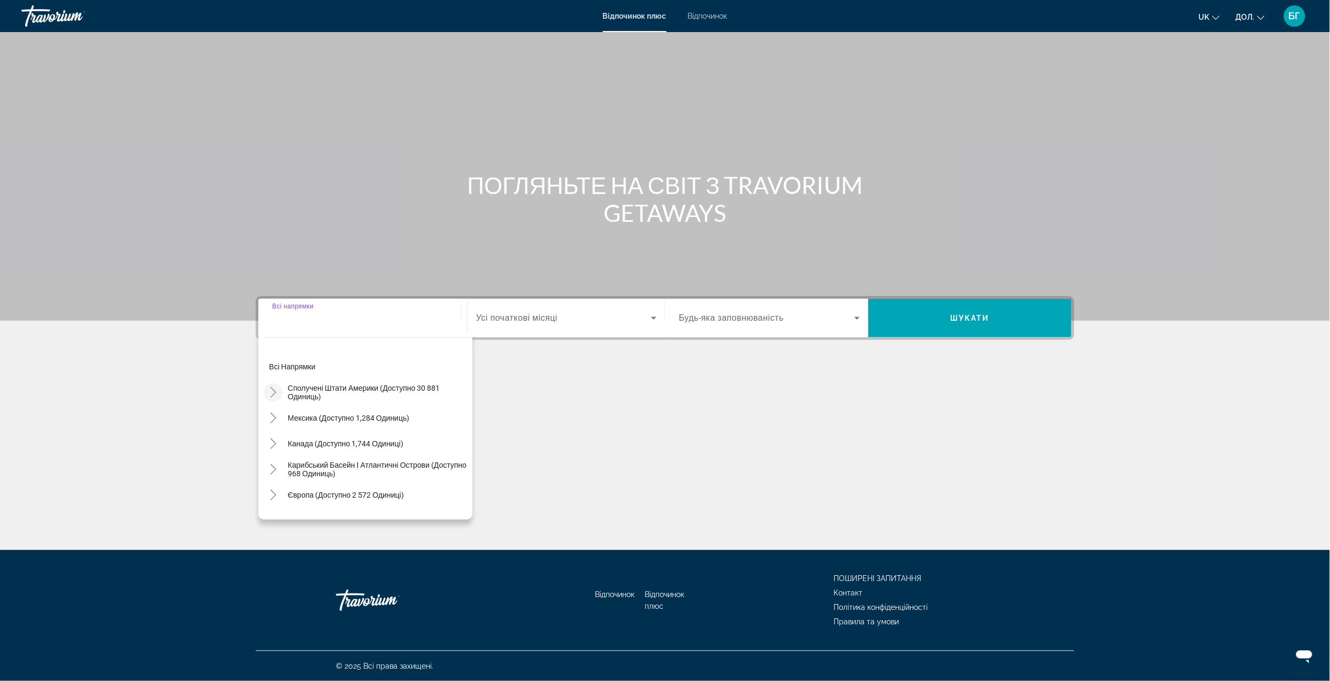
click at [272, 396] on icon "Toggle Сполучені Штати (доступно 30 881 одиниць)" at bounding box center [273, 392] width 11 height 11
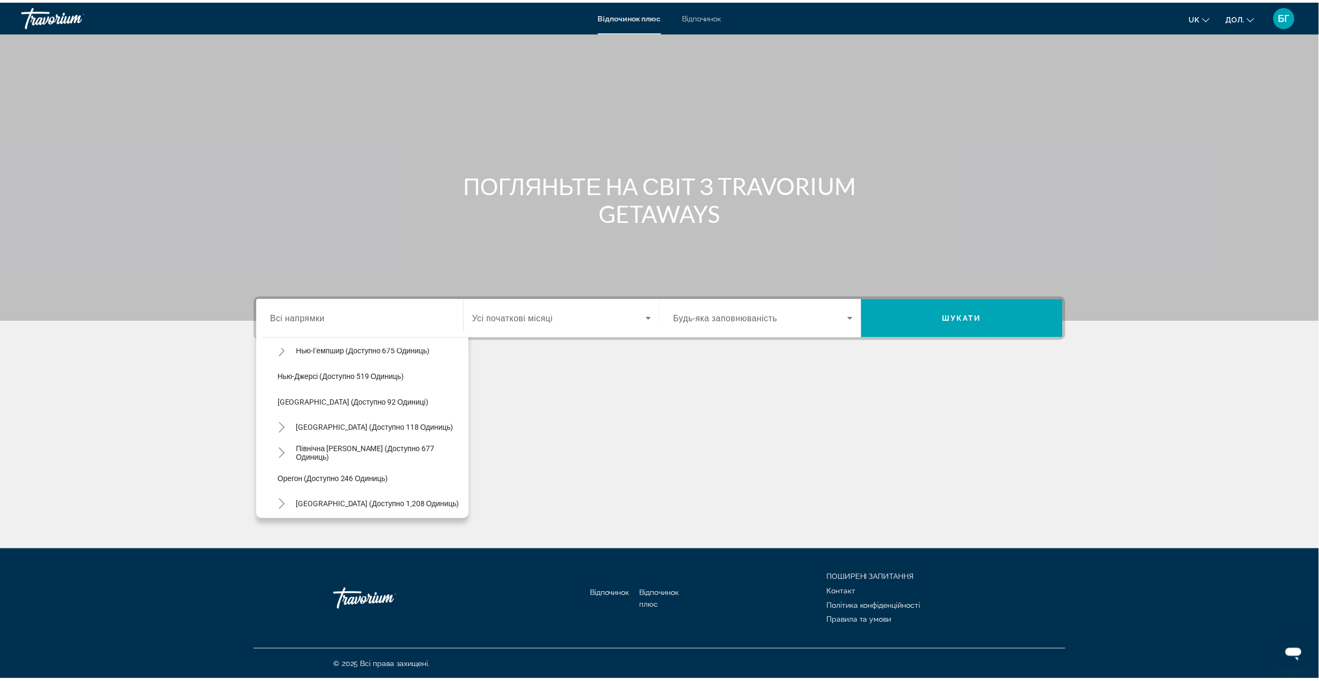
scroll to position [570, 0]
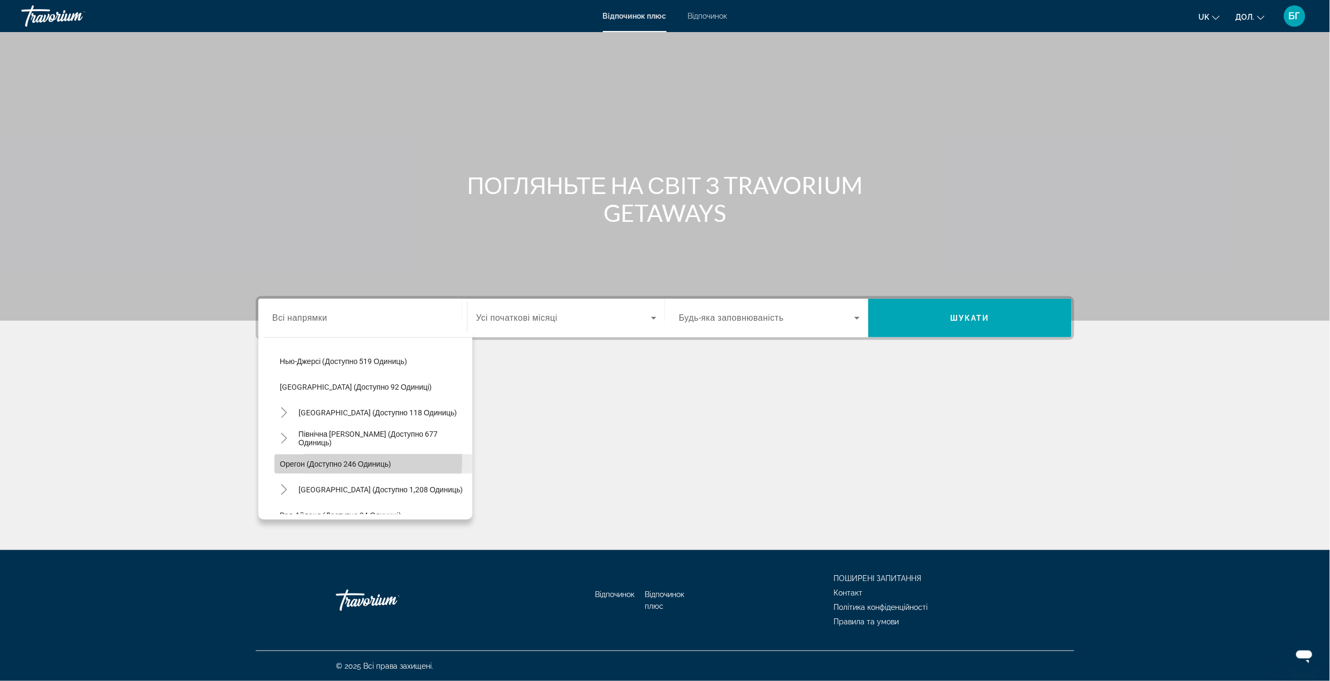
click at [314, 460] on span "Орегон (доступно 246 одиниць)" at bounding box center [335, 464] width 111 height 9
type input "**********"
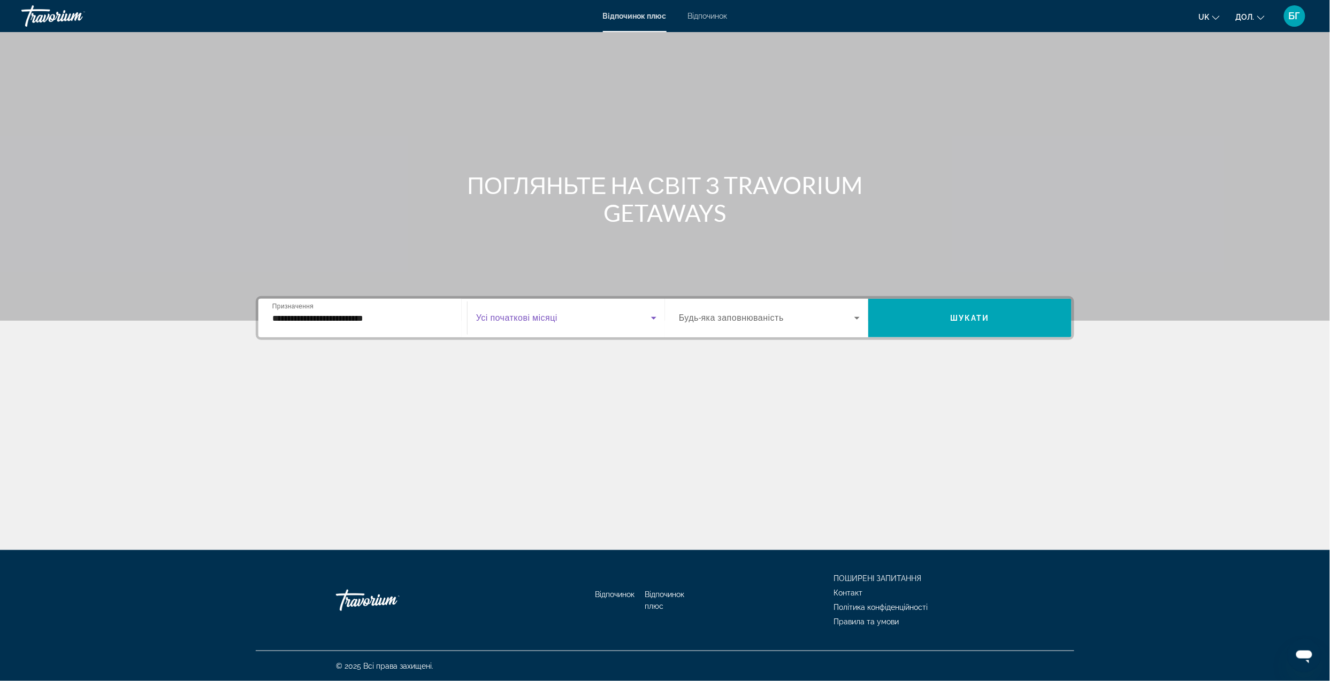
click at [575, 321] on span "Віджет пошуку" at bounding box center [563, 318] width 175 height 13
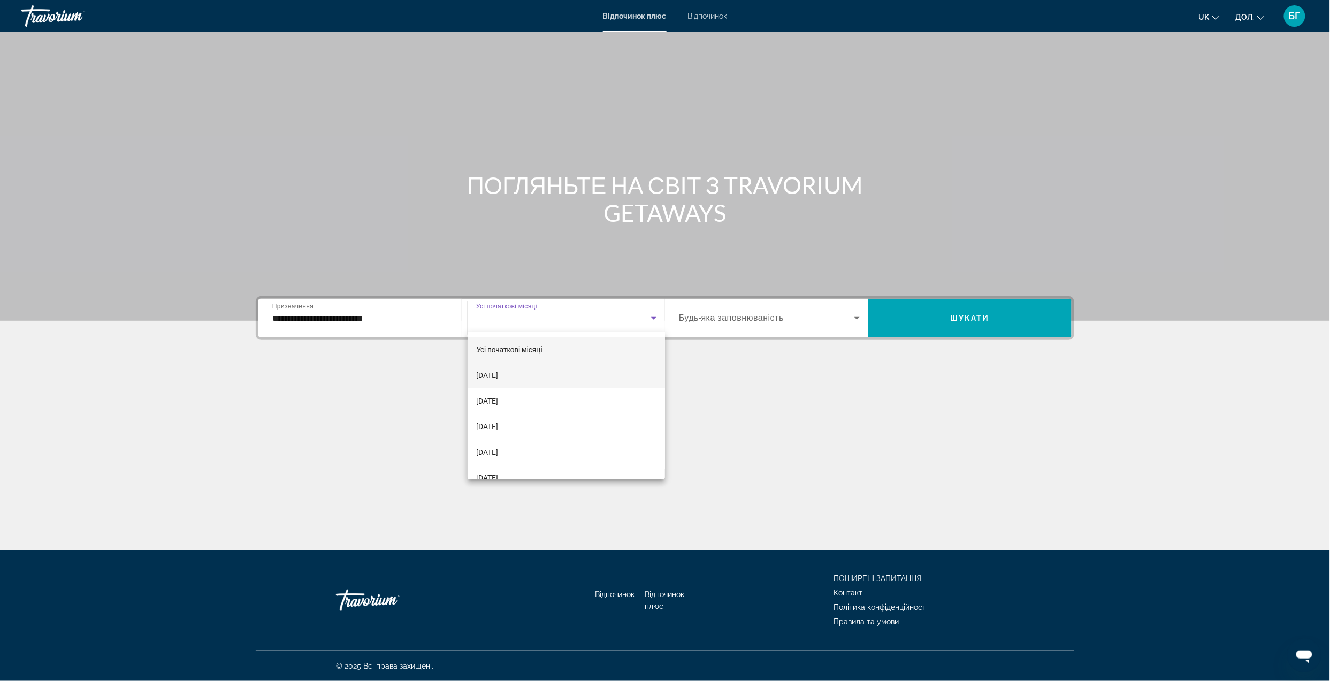
click at [498, 377] on font "[DATE]" at bounding box center [487, 375] width 22 height 9
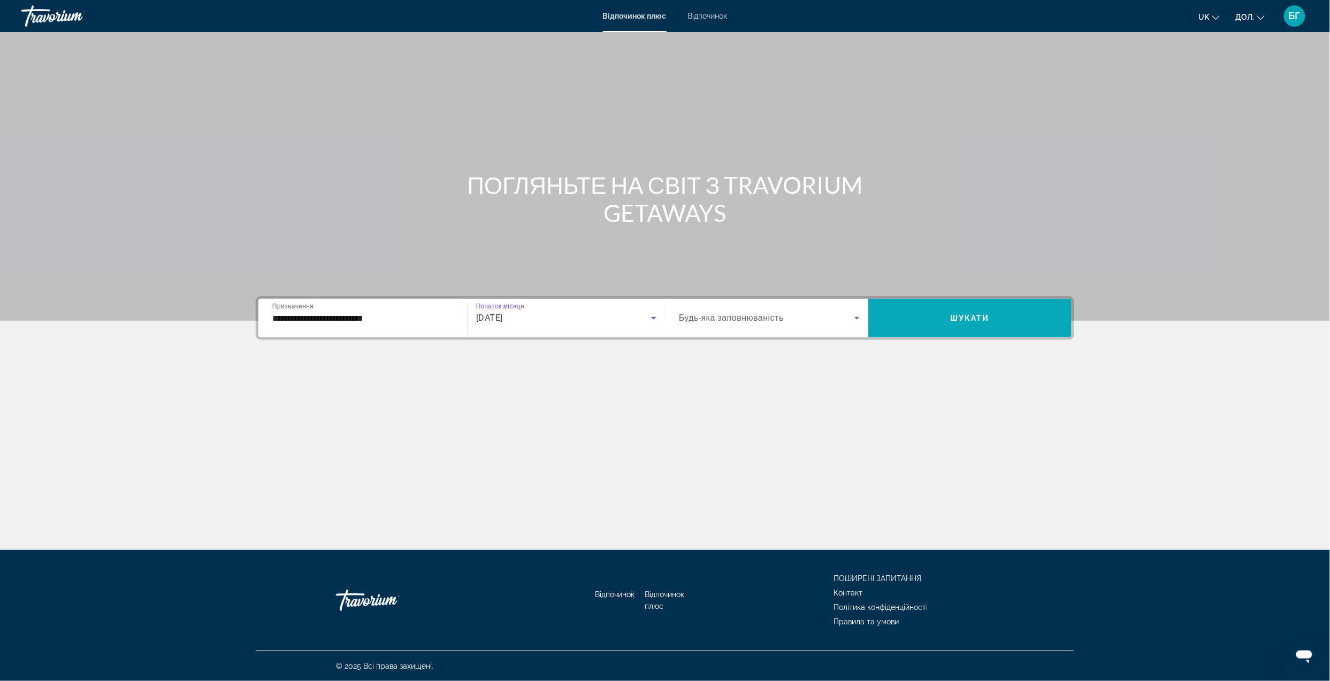
click at [923, 325] on span "Віджет пошуку" at bounding box center [969, 318] width 203 height 26
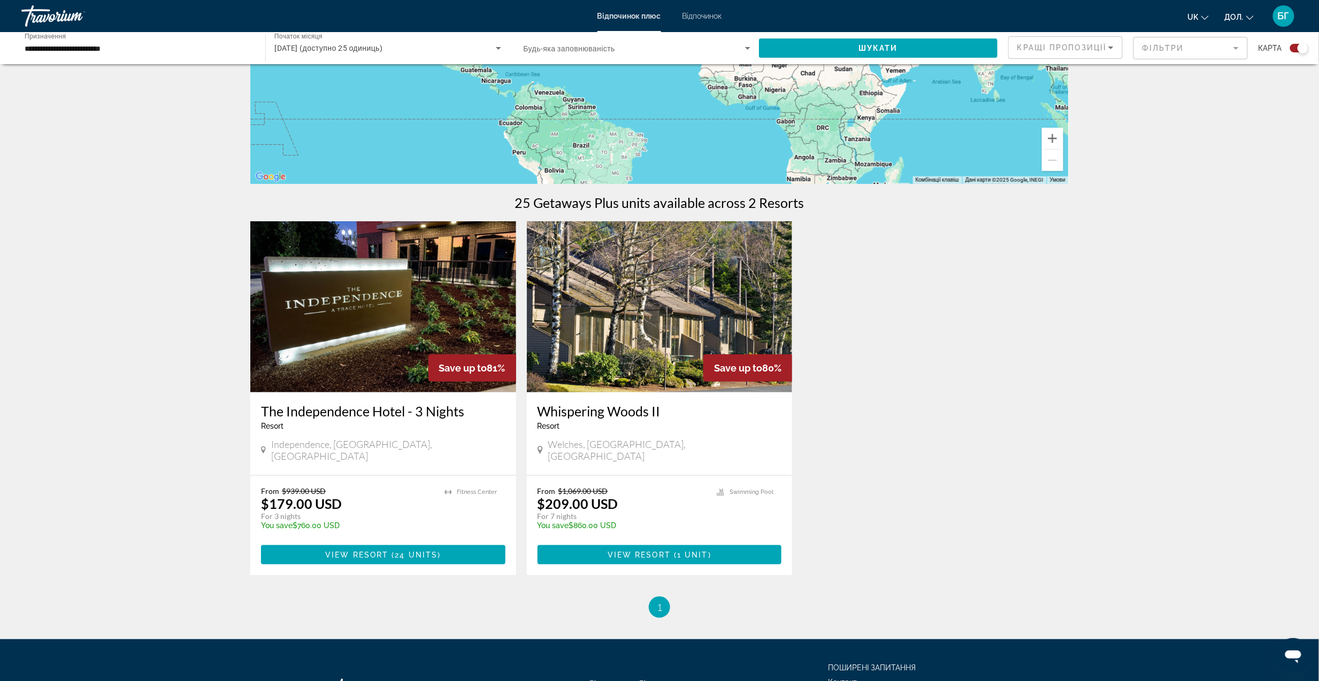
scroll to position [214, 0]
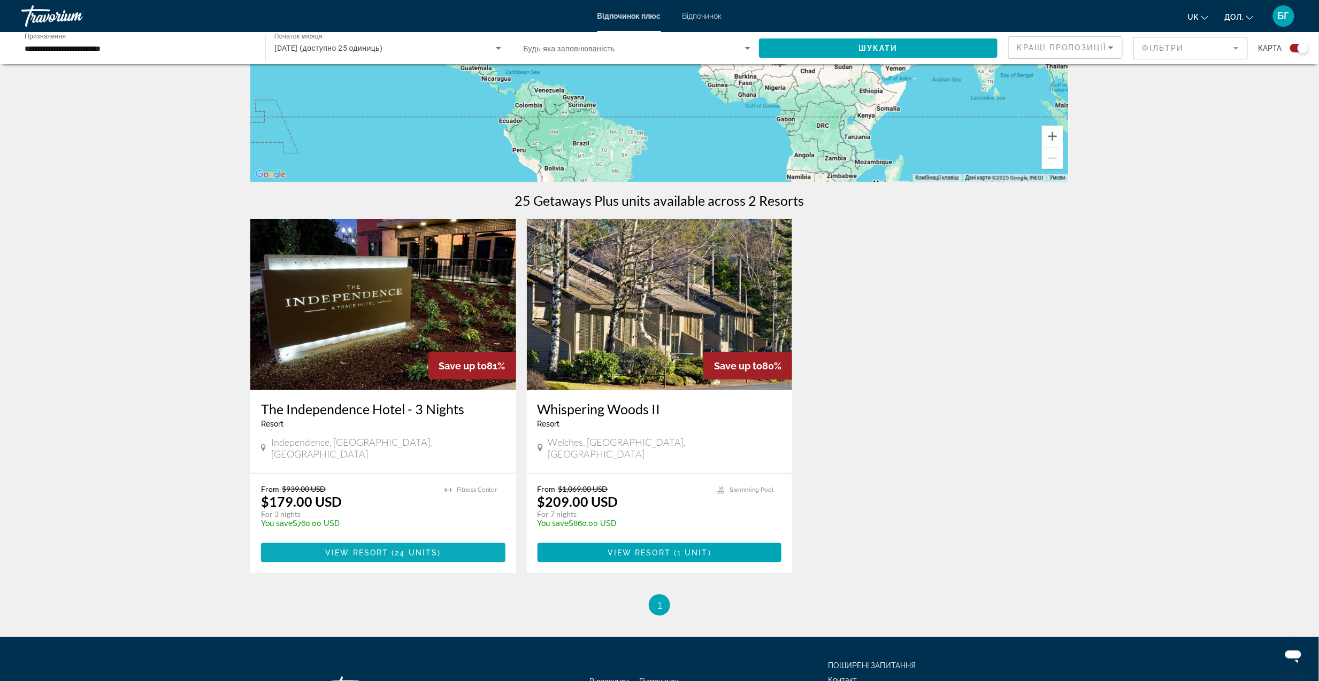
click at [427, 549] on span "24 units" at bounding box center [416, 553] width 43 height 9
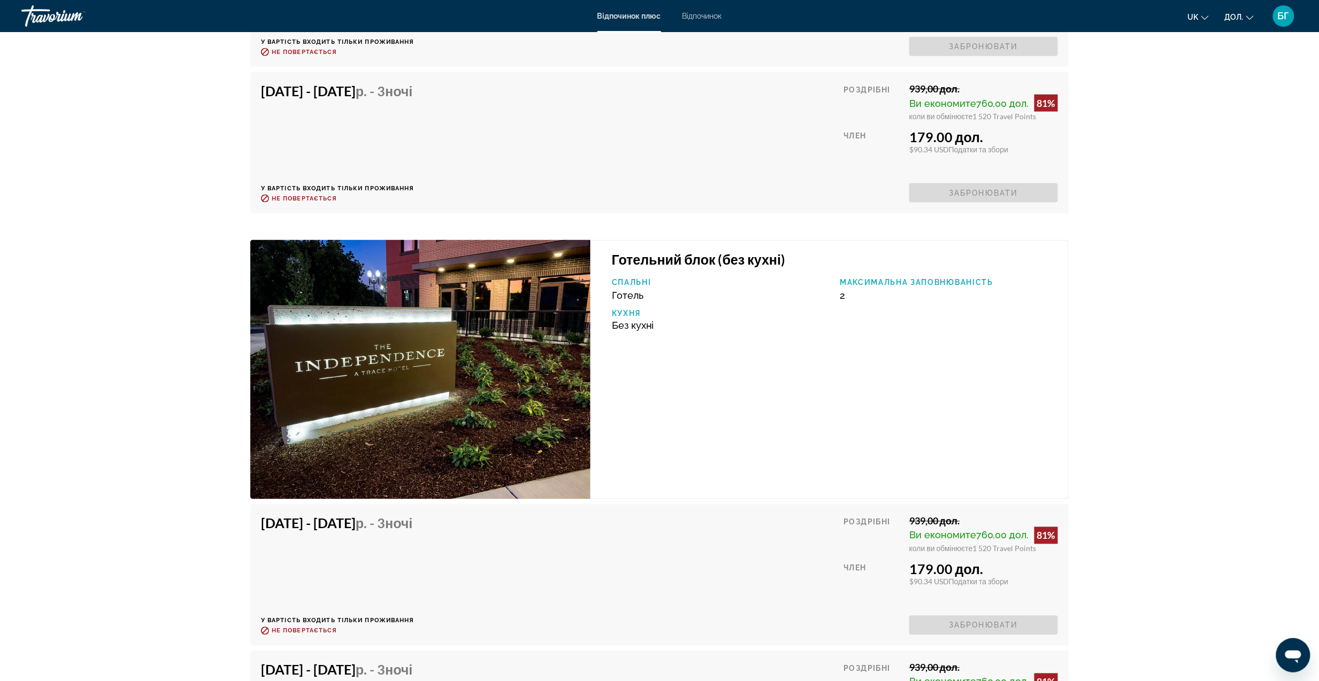
scroll to position [2781, 0]
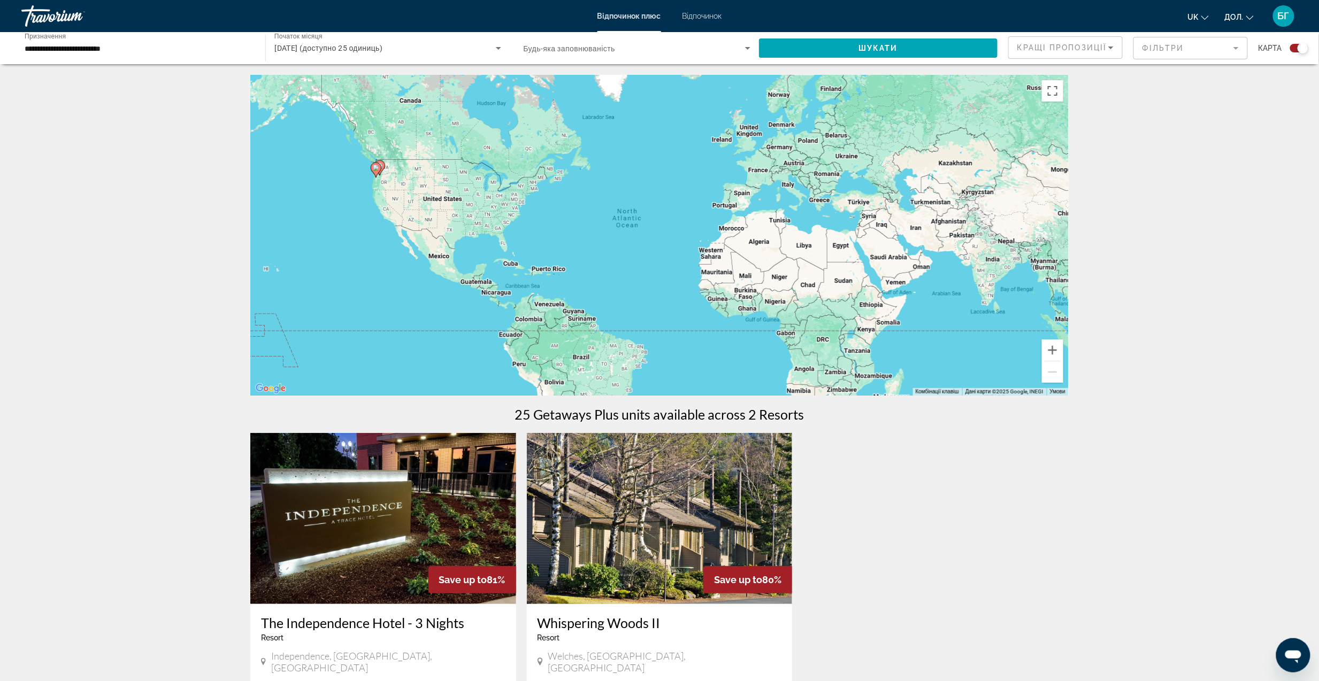
click at [691, 15] on span "Відпочинок" at bounding box center [702, 16] width 40 height 9
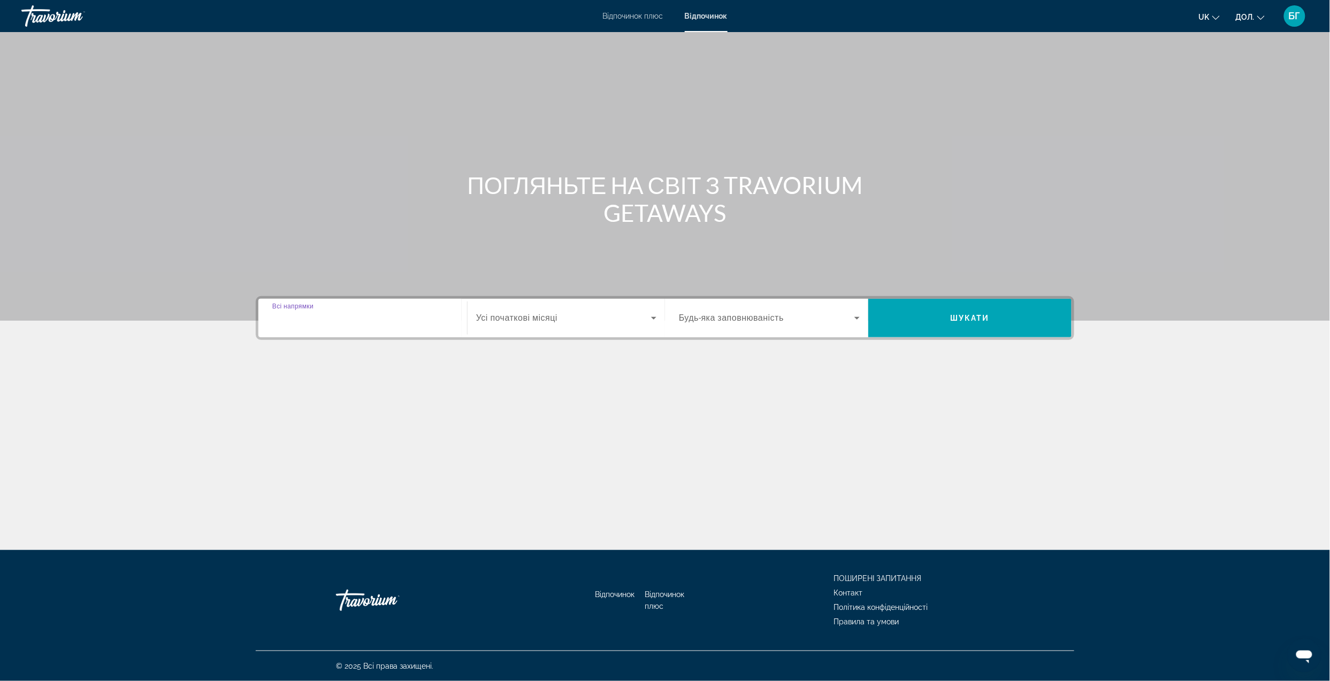
click at [353, 324] on input "Destination Всі напрямки" at bounding box center [362, 318] width 181 height 13
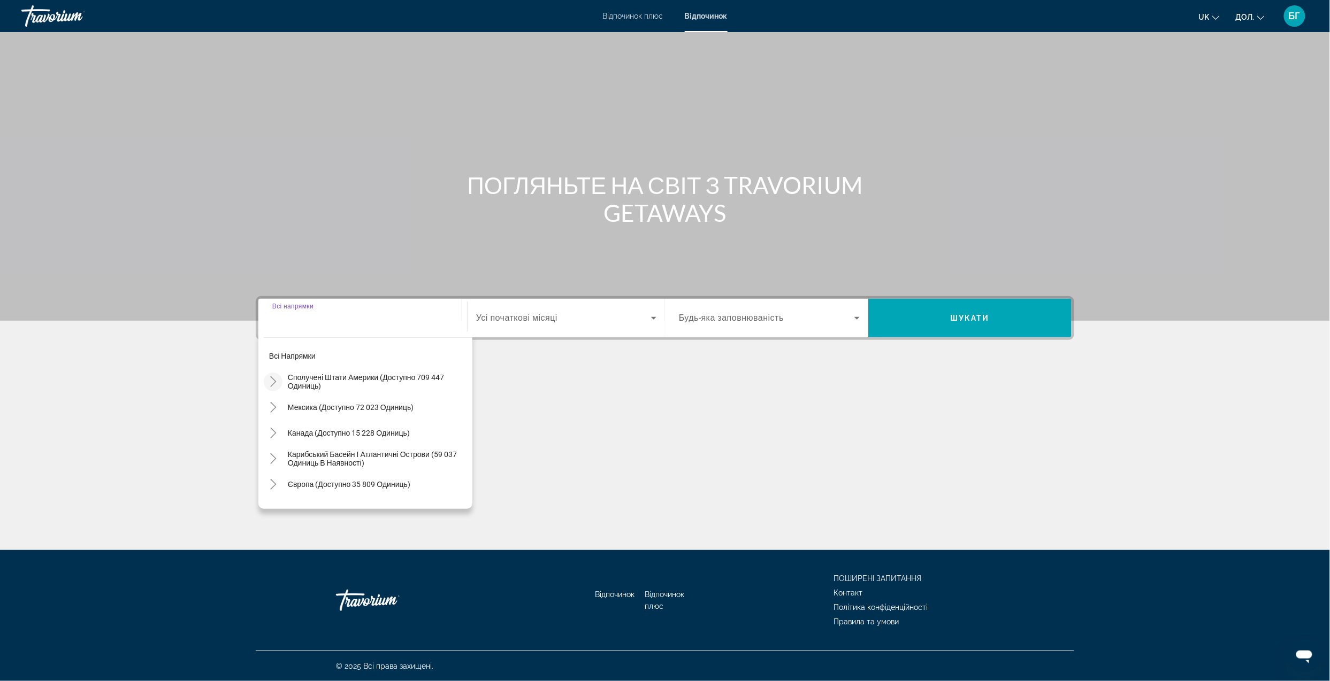
click at [273, 384] on icon "Toggle Сполучені Штати (доступно 709 447 одиниць)" at bounding box center [273, 382] width 11 height 11
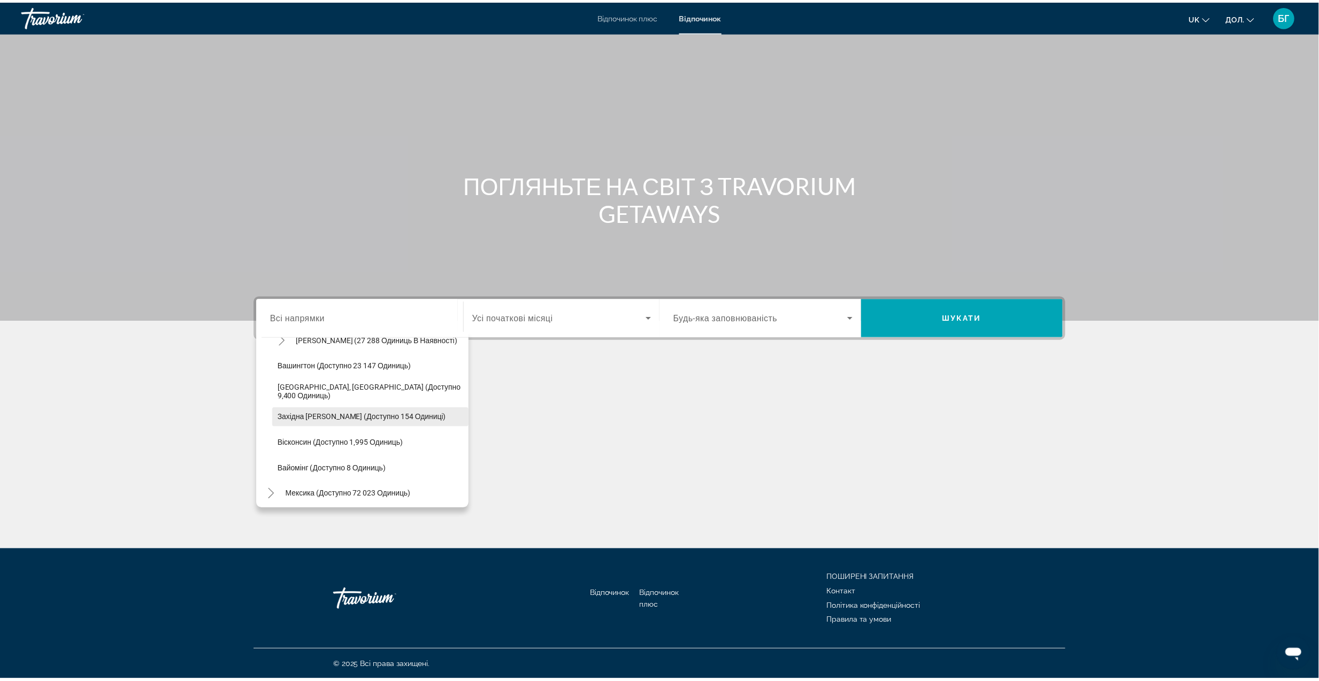
scroll to position [1043, 0]
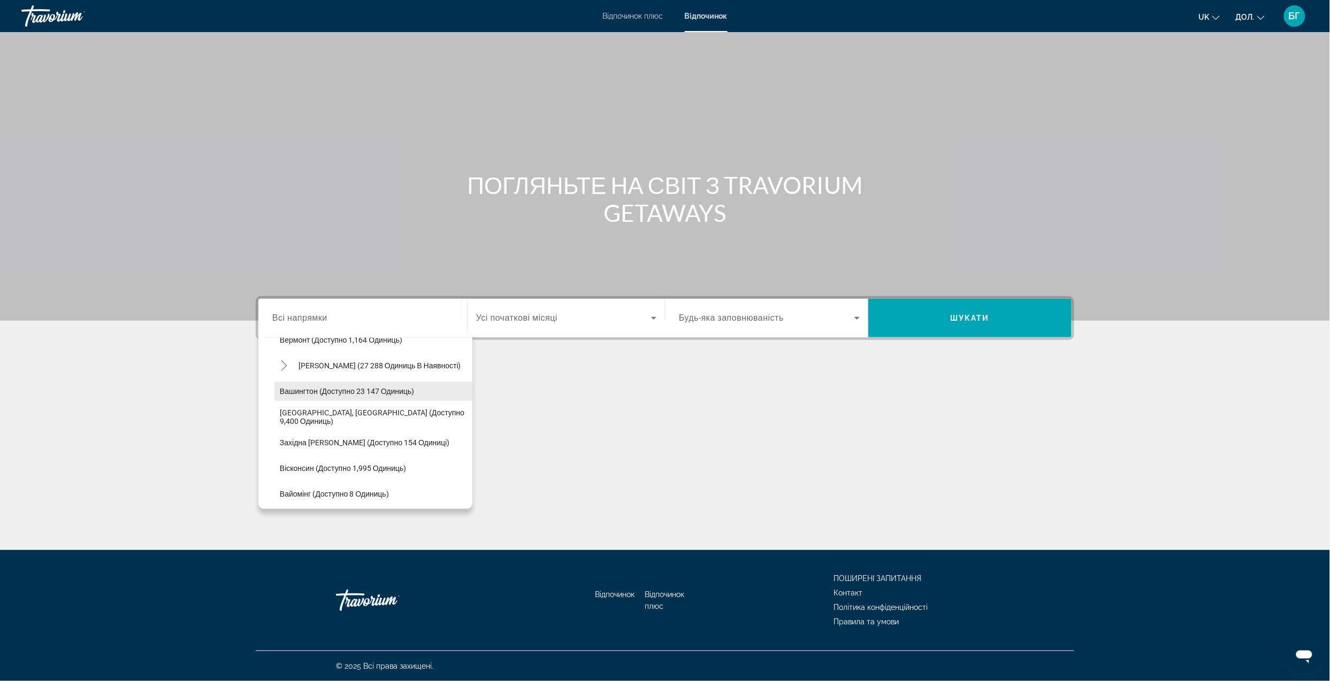
click at [332, 392] on span "Вашингтон (доступно 23 147 одиниць)" at bounding box center [347, 391] width 134 height 9
type input "**********"
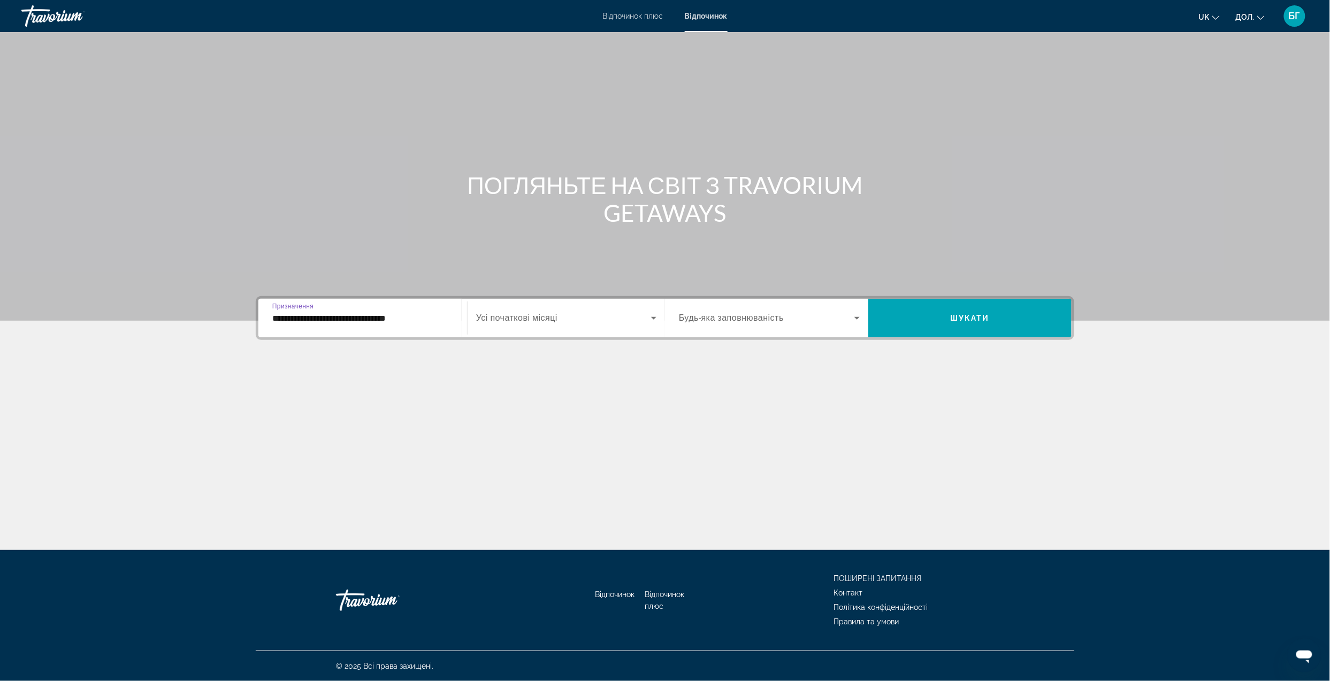
click at [578, 318] on span "Віджет пошуку" at bounding box center [563, 318] width 175 height 13
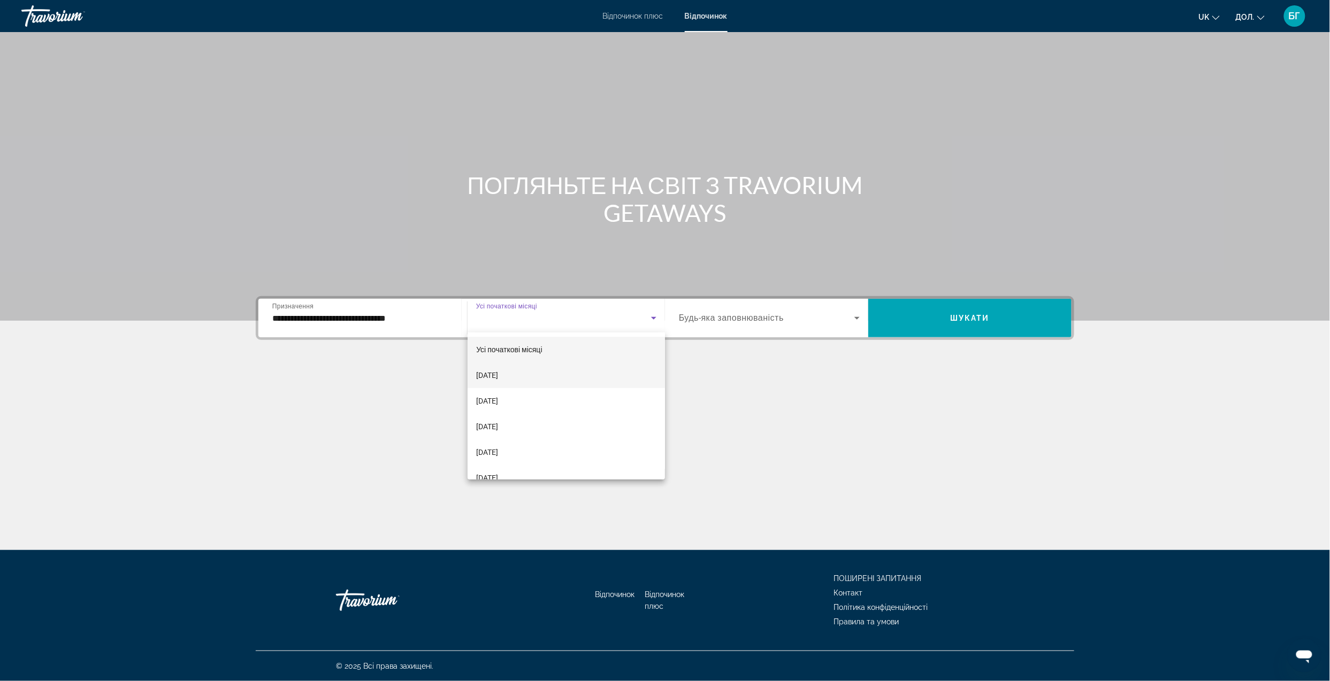
click at [498, 377] on font "[DATE]" at bounding box center [487, 375] width 22 height 9
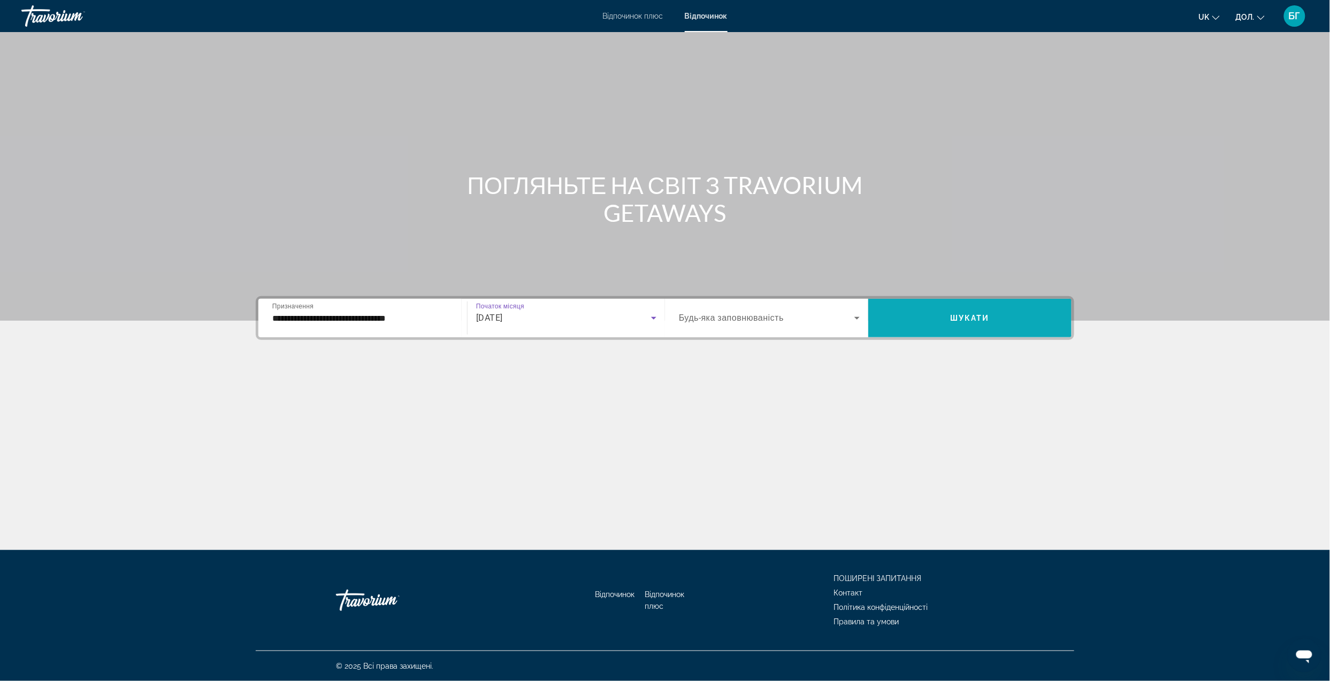
click at [930, 320] on span "Віджет пошуку" at bounding box center [969, 318] width 203 height 26
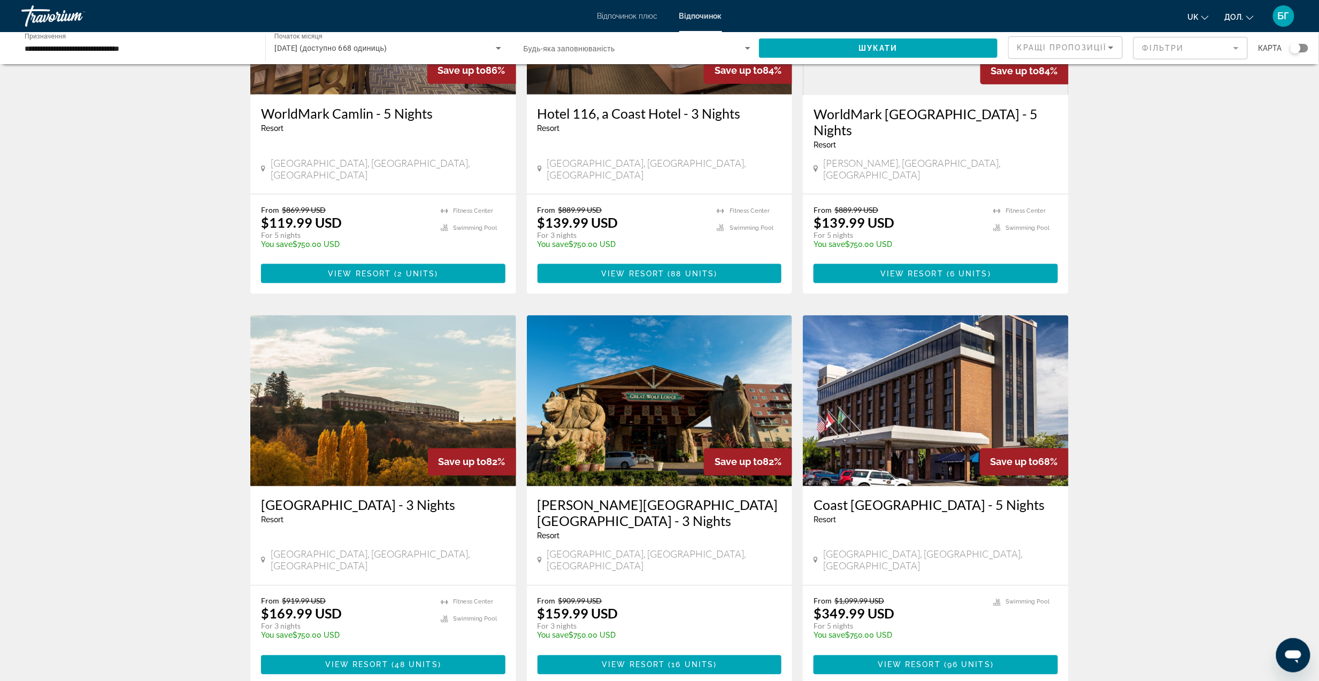
scroll to position [713, 0]
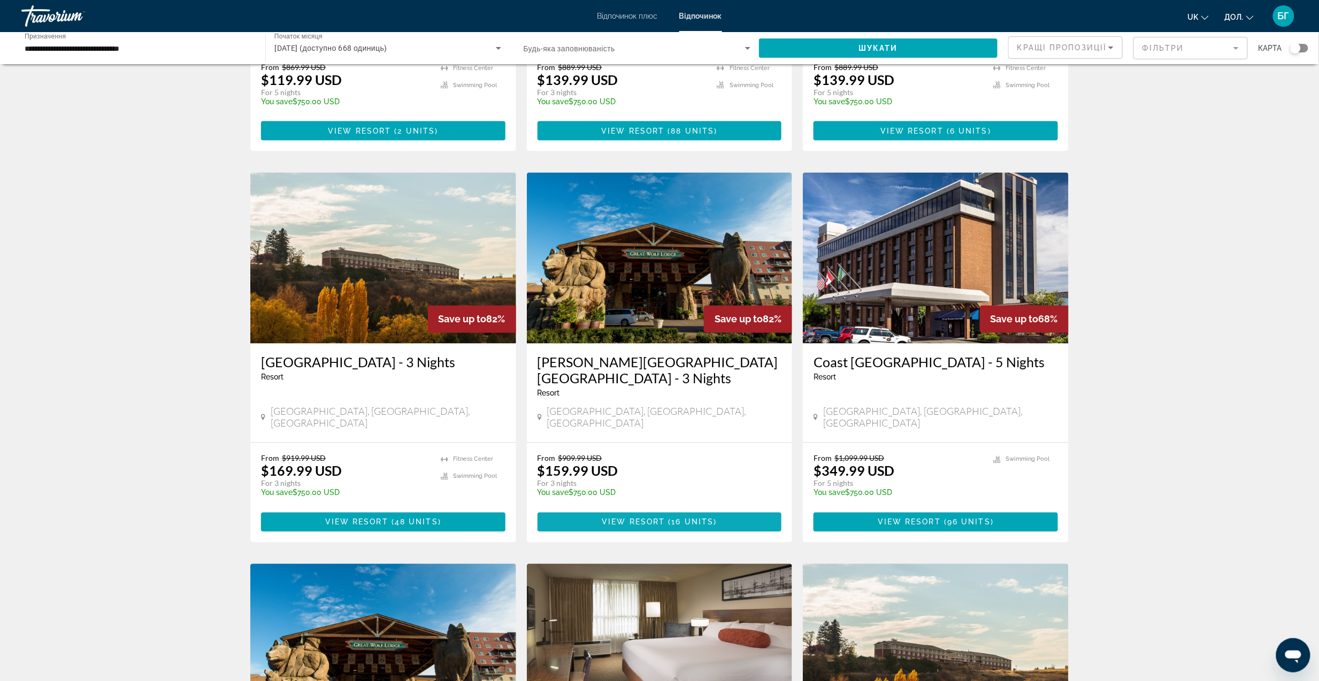
click at [649, 518] on span "View Resort" at bounding box center [633, 522] width 63 height 9
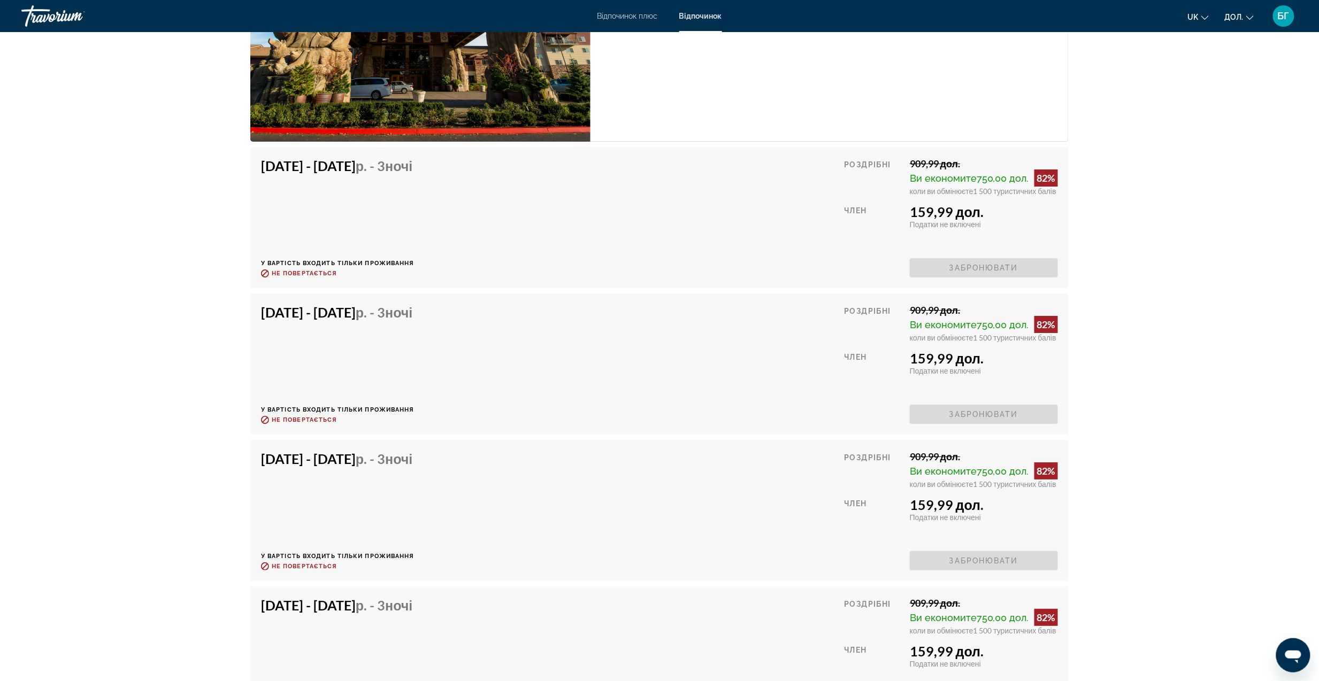
scroll to position [1783, 0]
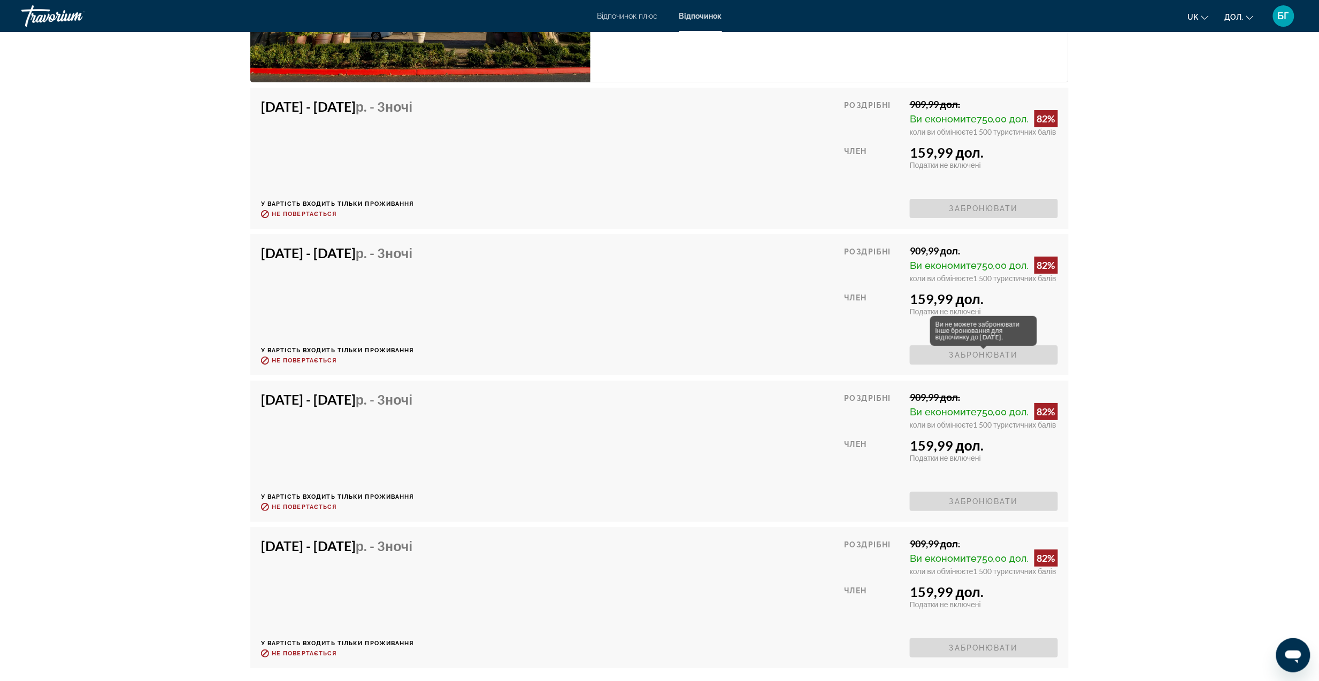
click at [941, 356] on span "Забронювати" at bounding box center [984, 355] width 148 height 19
click at [946, 511] on span "Забронювати" at bounding box center [984, 501] width 148 height 19
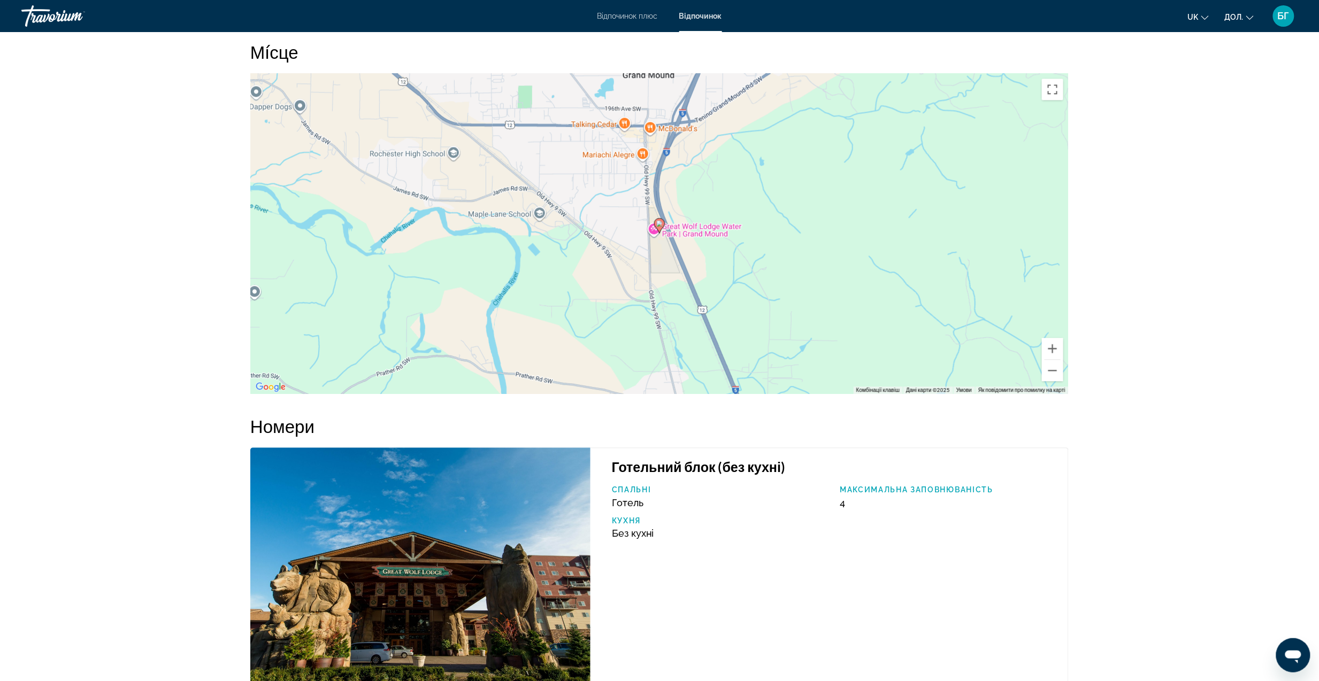
scroll to position [1141, 0]
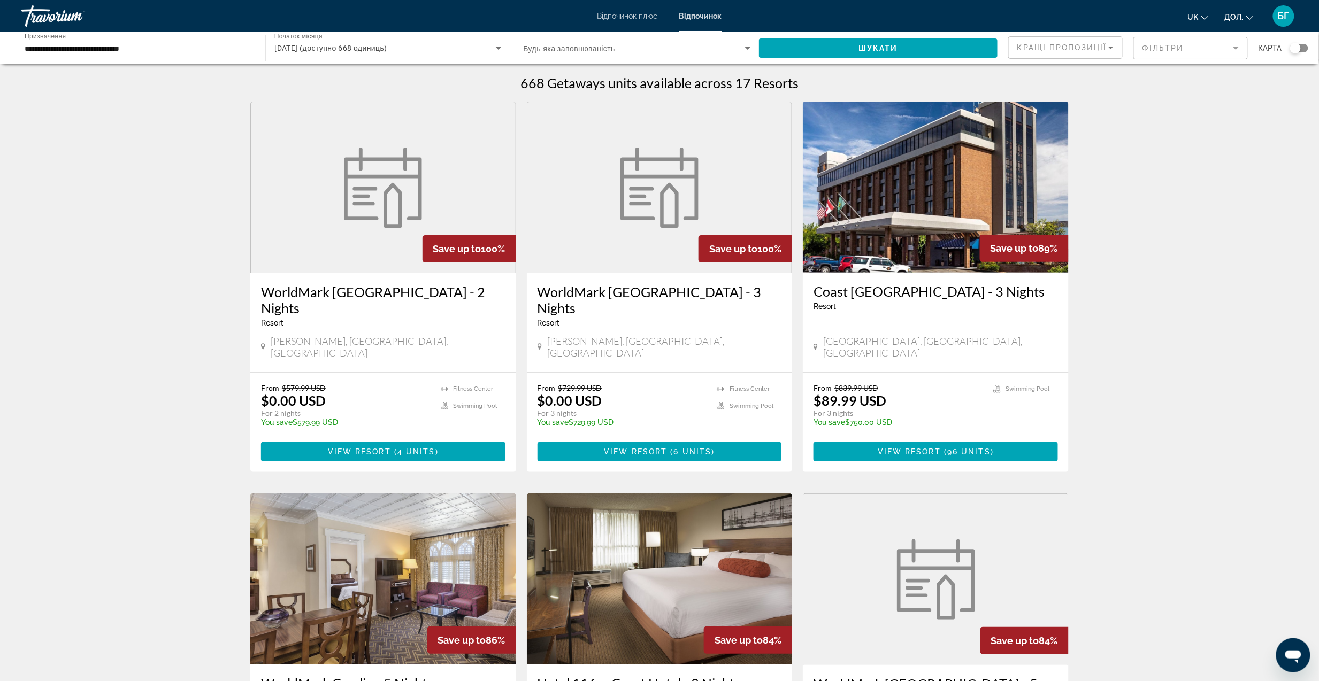
click at [362, 448] on span "View Resort" at bounding box center [359, 452] width 63 height 9
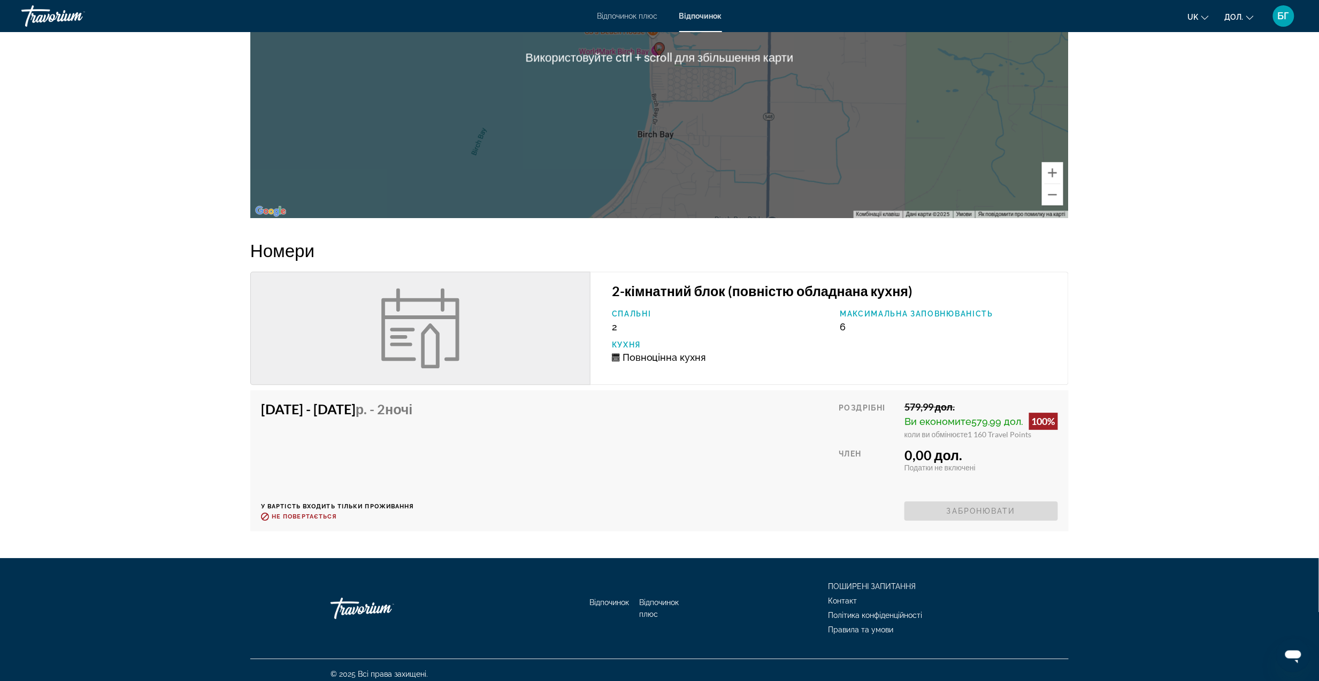
scroll to position [1295, 0]
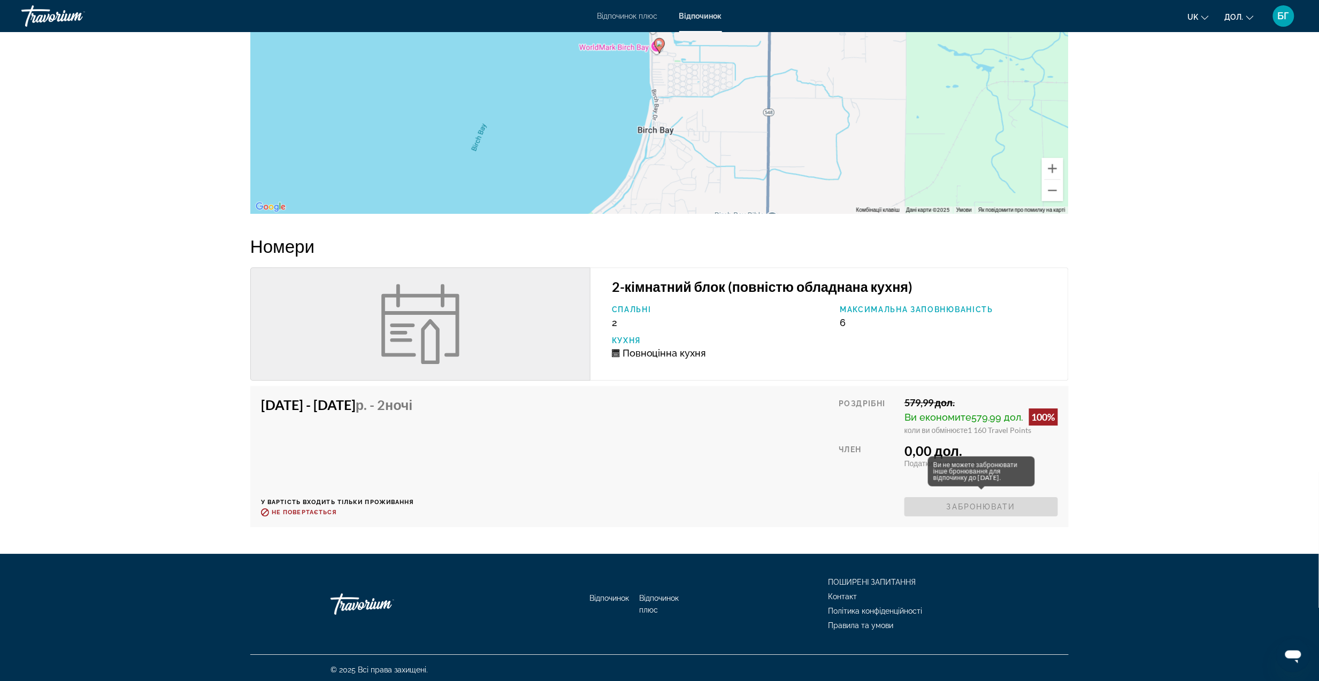
click at [960, 466] on div "Ви не можете забронювати інше бронювання для відпочинку до [DATE]." at bounding box center [981, 472] width 107 height 30
click at [1003, 473] on div "Ви не можете забронювати інше бронювання для відпочинку до [DATE]." at bounding box center [981, 472] width 107 height 30
click at [1024, 473] on div "Ви не можете забронювати інше бронювання для відпочинку до [DATE]." at bounding box center [981, 472] width 107 height 30
click at [1025, 473] on div "Ви не можете забронювати інше бронювання для відпочинку до [DATE]." at bounding box center [981, 472] width 107 height 30
drag, startPoint x: 1025, startPoint y: 473, endPoint x: 950, endPoint y: 511, distance: 83.7
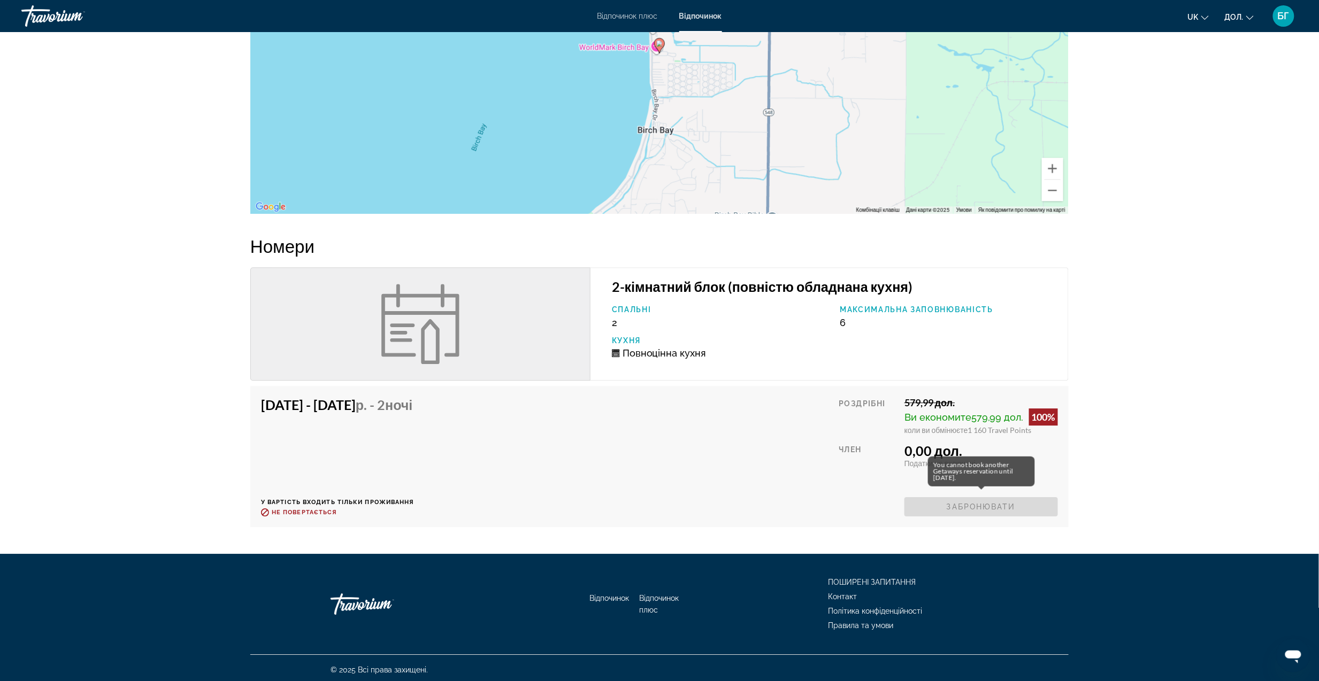
click at [950, 511] on span "Забронювати" at bounding box center [981, 506] width 154 height 19
click at [950, 504] on span "Забронювати" at bounding box center [981, 506] width 154 height 19
click at [950, 503] on span "Забронювати" at bounding box center [981, 506] width 154 height 19
click at [1247, 20] on button "дол. USD ($) MXN (Mex$) CAD (Can$) GBP (£) EUR (€) AUD (A$) NZD (NZ$) CNY (CN¥)" at bounding box center [1239, 17] width 29 height 16
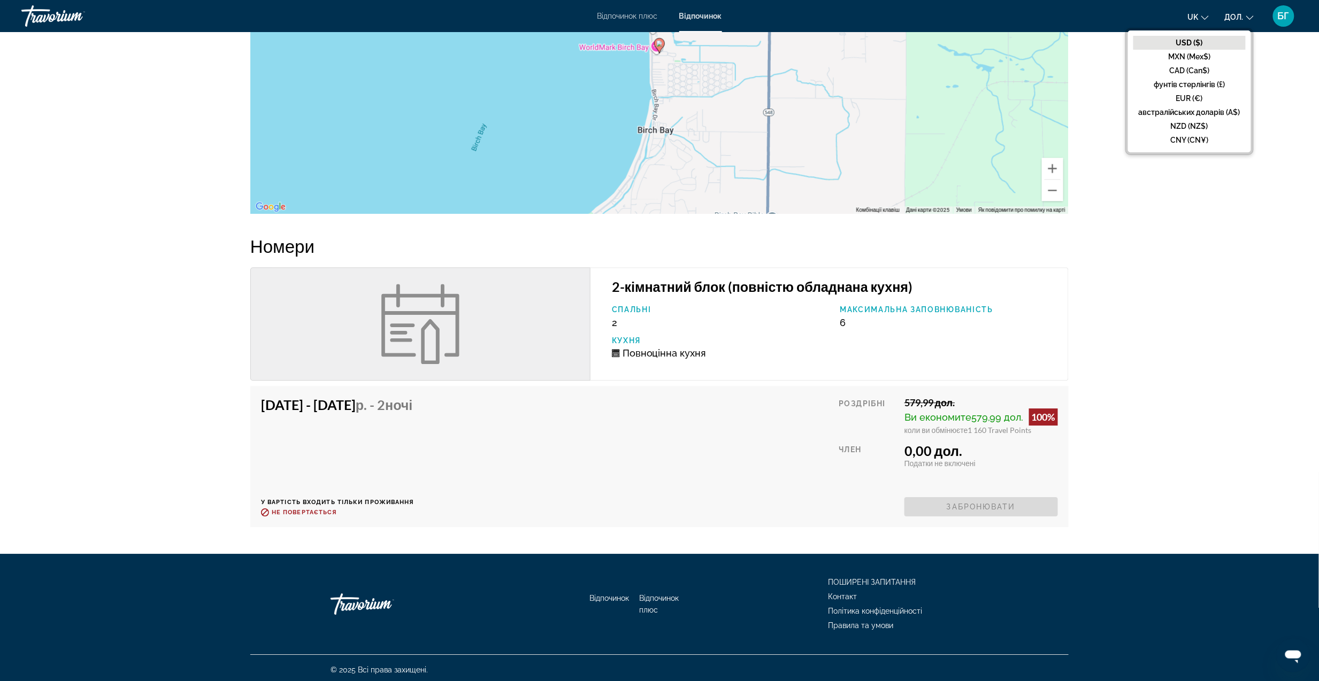
click at [1198, 41] on button "USD ($)" at bounding box center [1189, 43] width 112 height 14
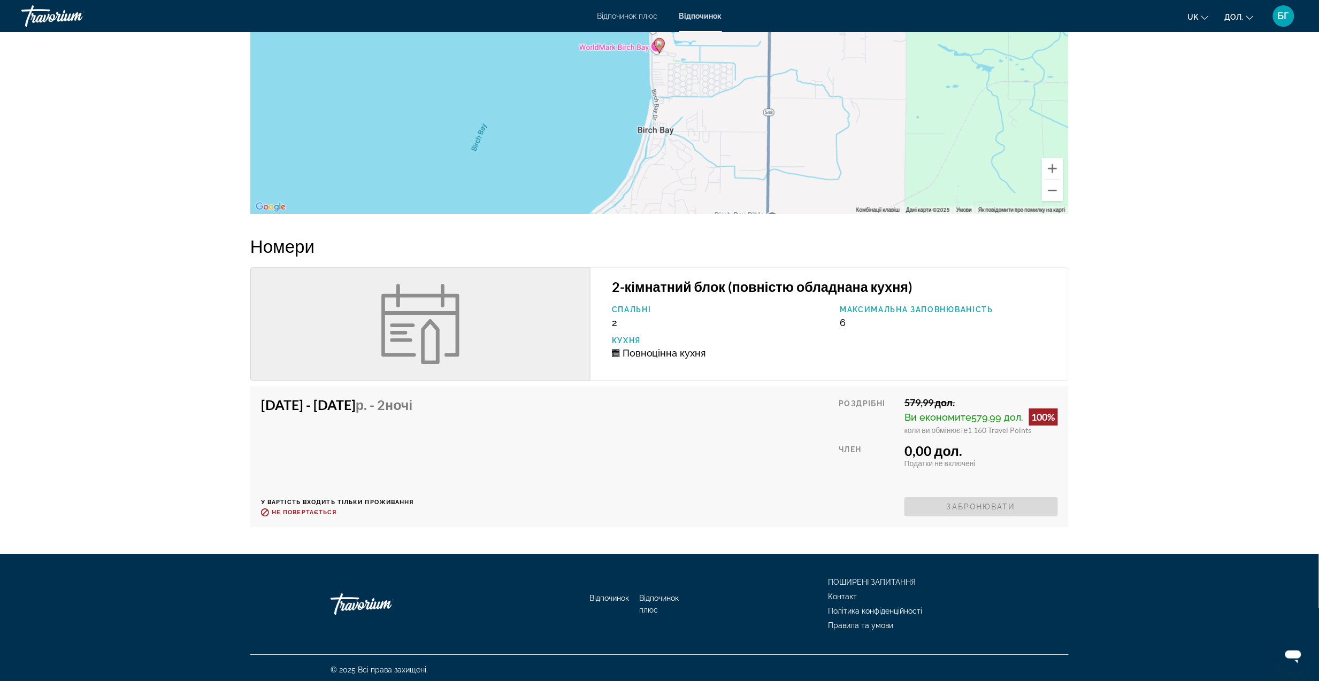
click at [1205, 14] on icon "Змінити мову" at bounding box center [1204, 17] width 7 height 7
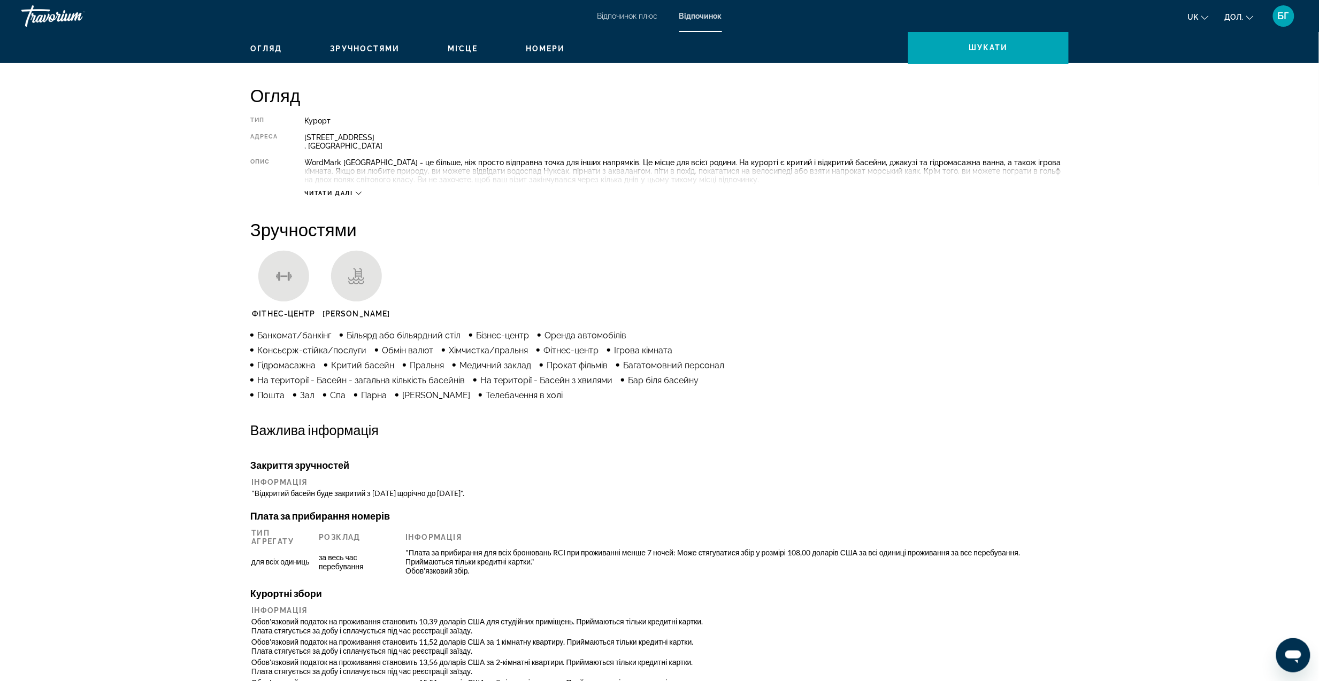
scroll to position [82, 0]
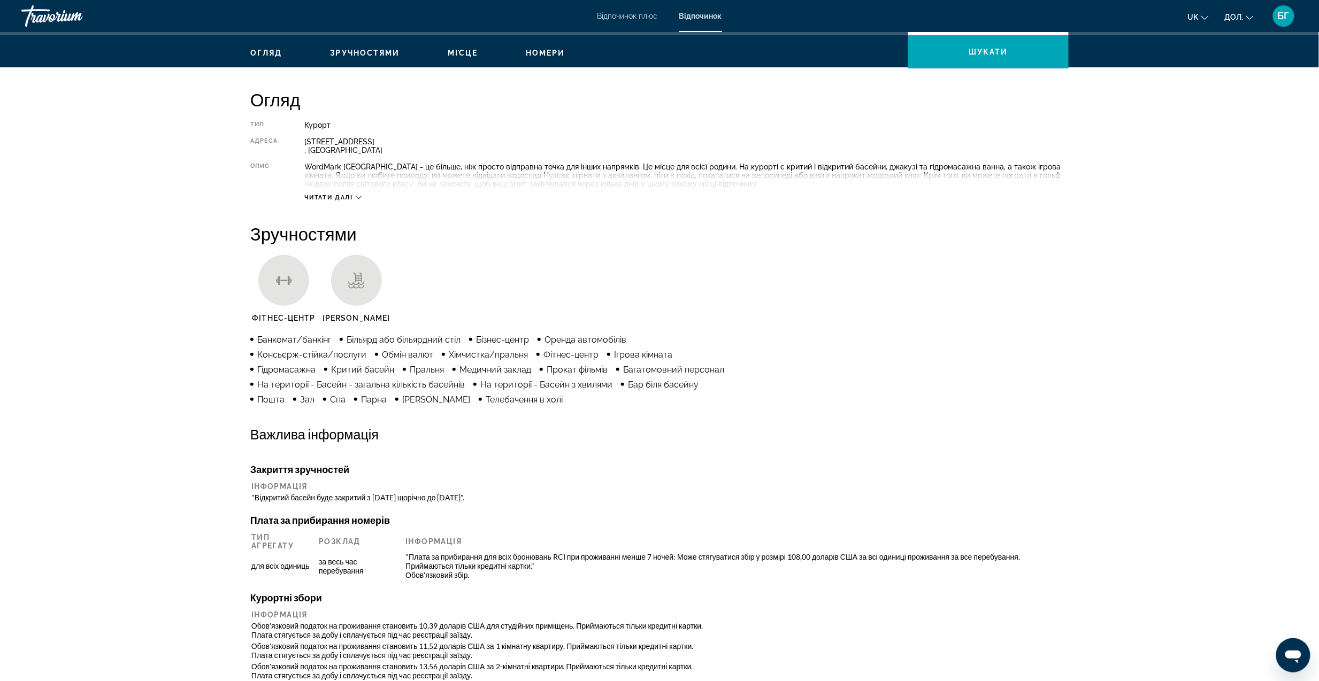
click at [354, 195] on div "Читати далі" at bounding box center [333, 197] width 57 height 7
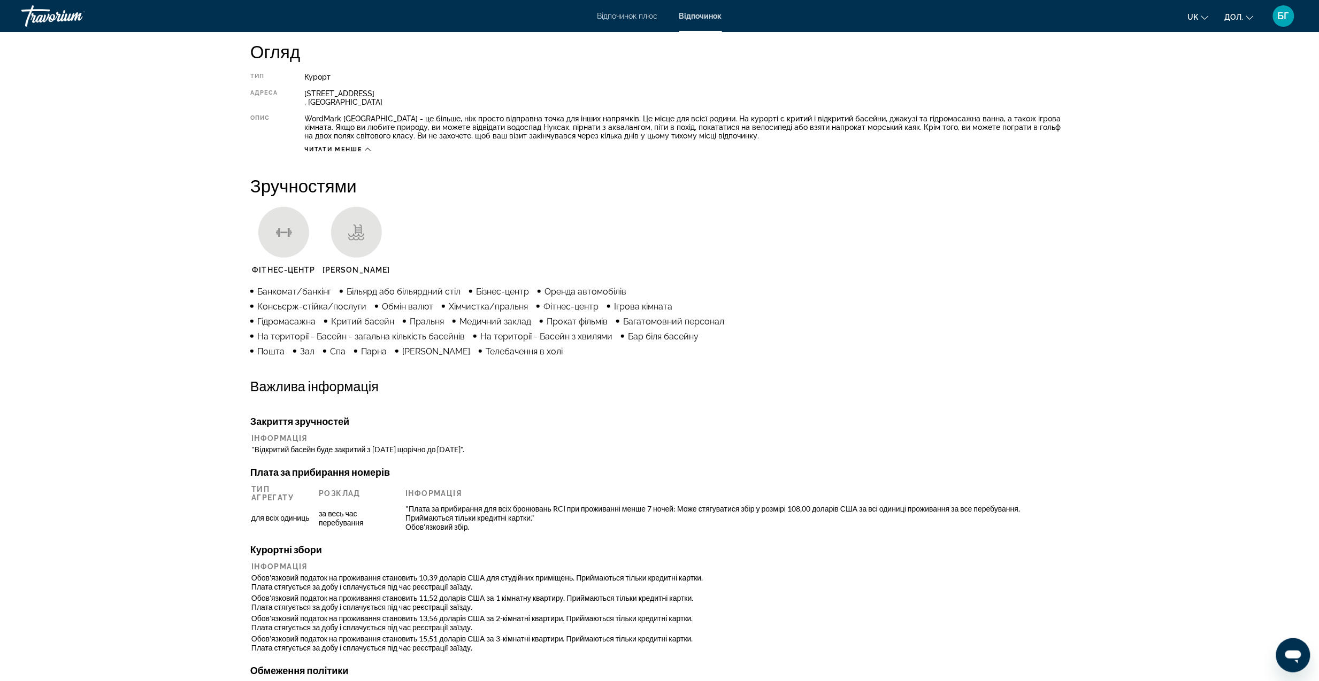
scroll to position [0, 0]
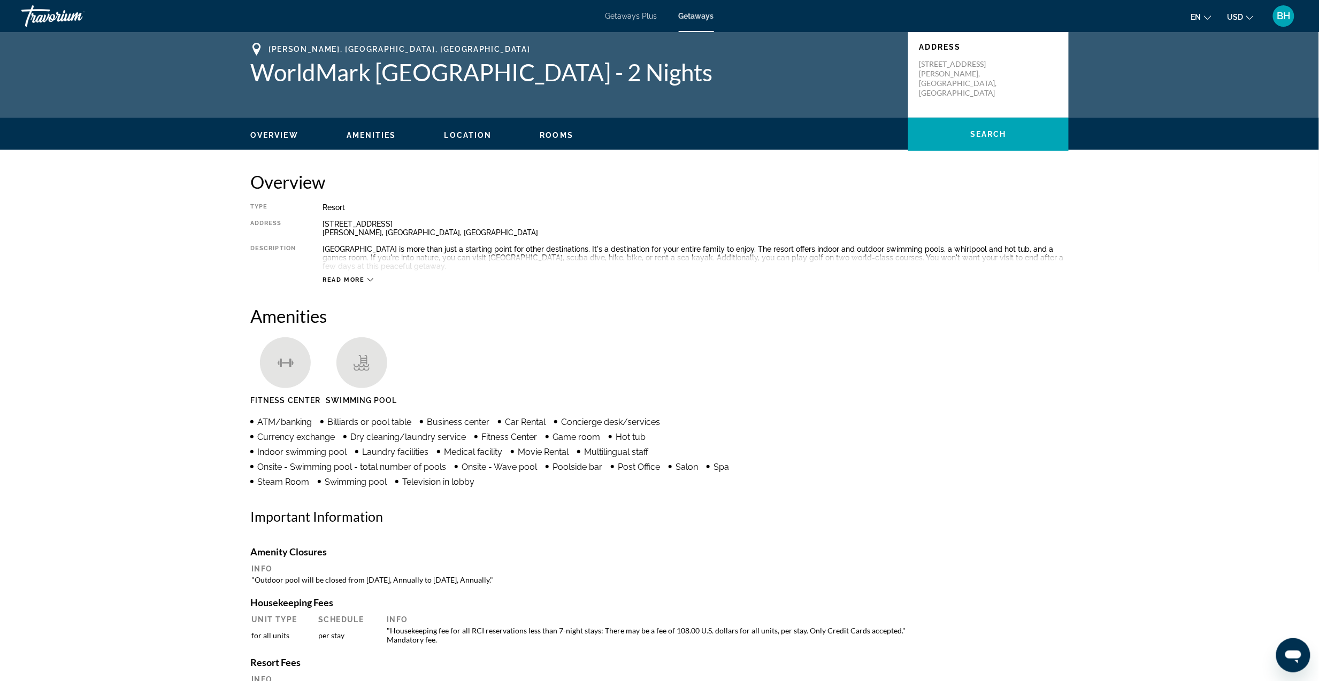
click at [518, 190] on h2 "Overview" at bounding box center [659, 181] width 818 height 21
click at [365, 283] on button "Read more" at bounding box center [348, 280] width 51 height 8
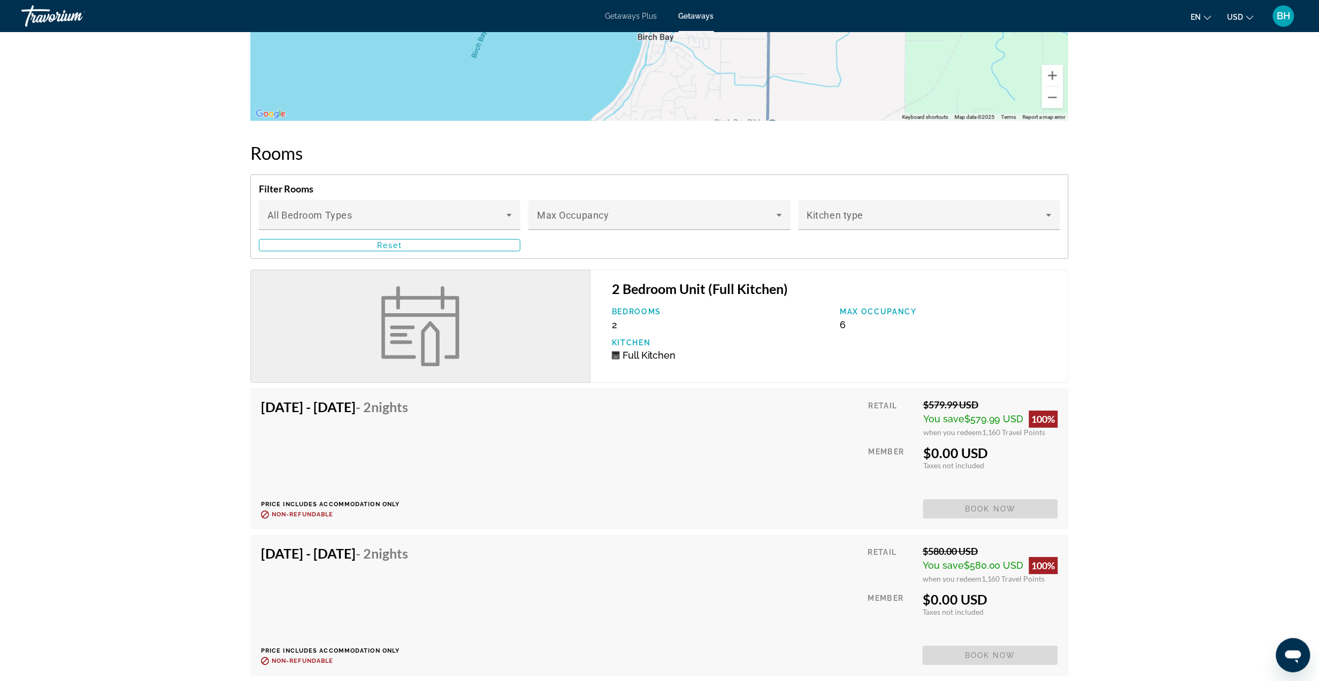
scroll to position [1355, 0]
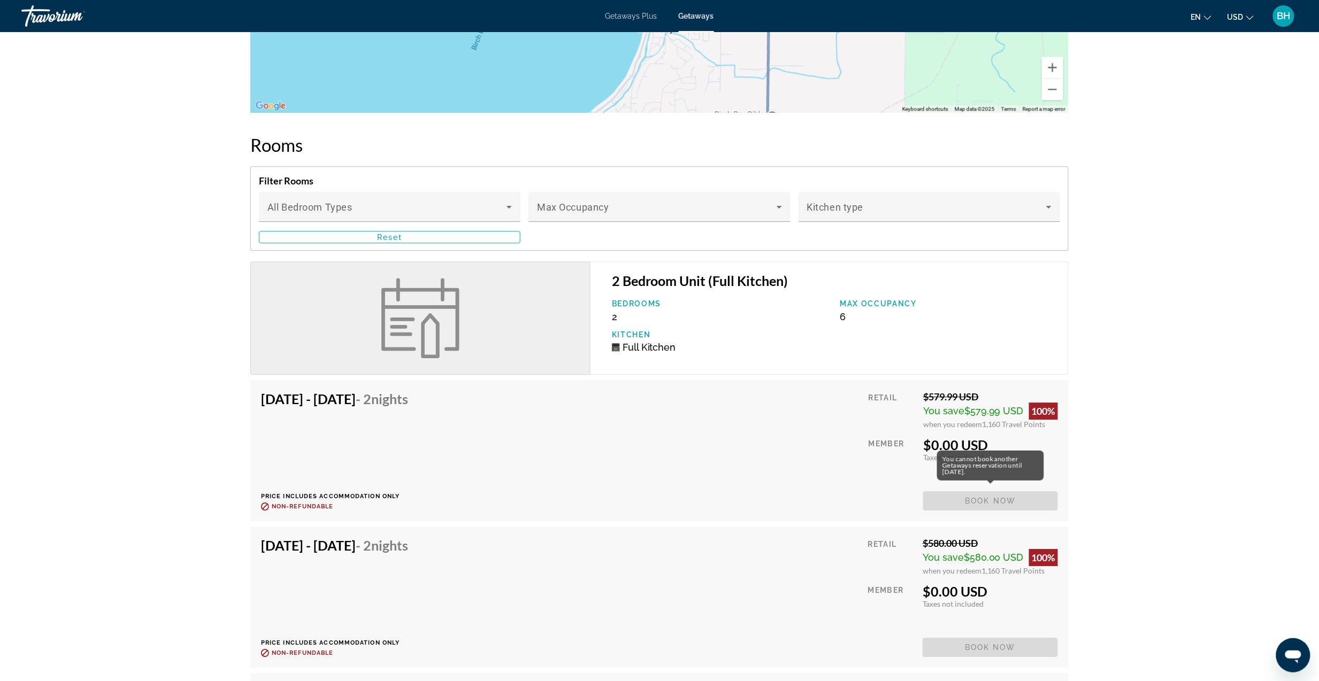
click at [950, 498] on span "Book now" at bounding box center [990, 501] width 135 height 19
click at [950, 497] on span "Book now" at bounding box center [990, 501] width 135 height 19
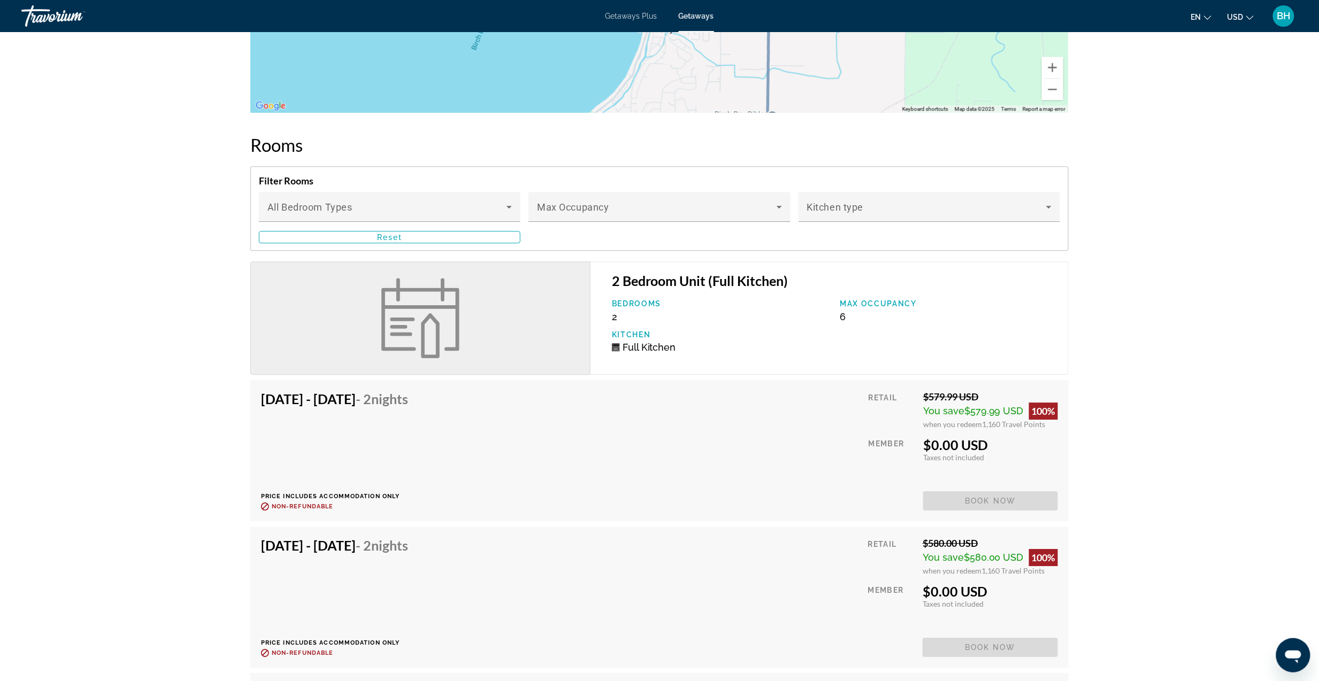
drag, startPoint x: 950, startPoint y: 497, endPoint x: 1146, endPoint y: 462, distance: 198.9
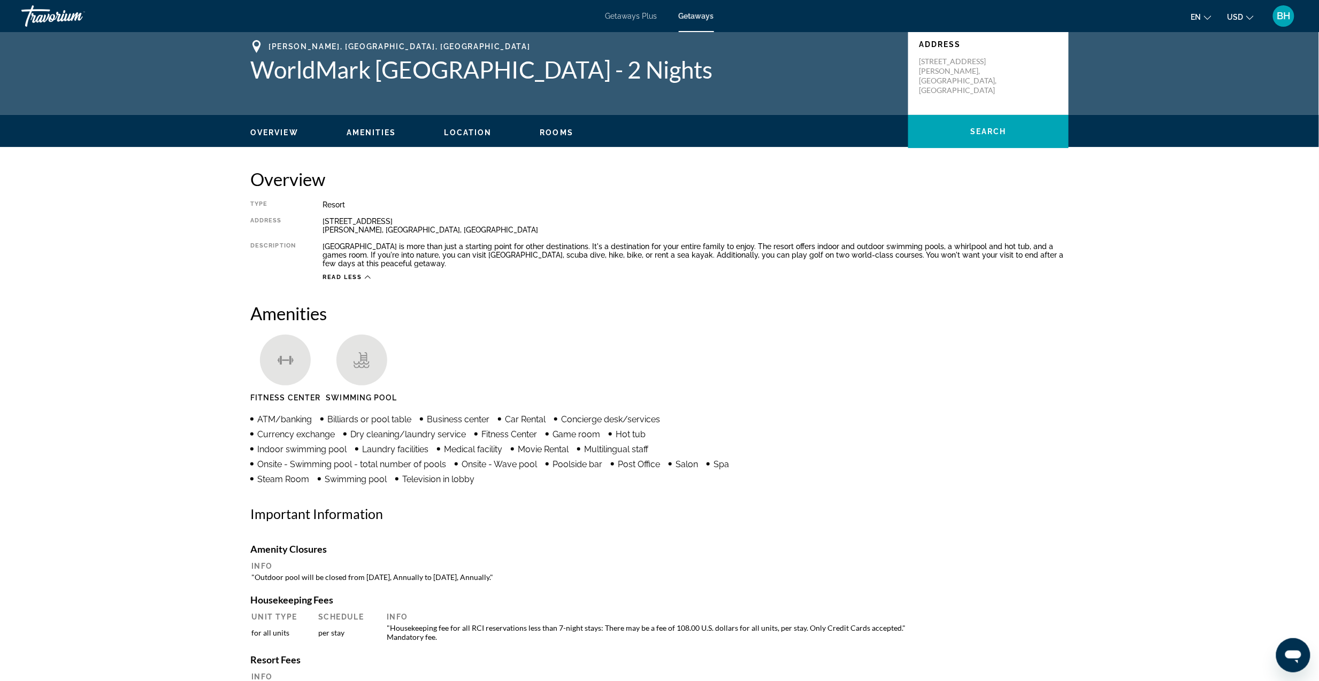
scroll to position [0, 0]
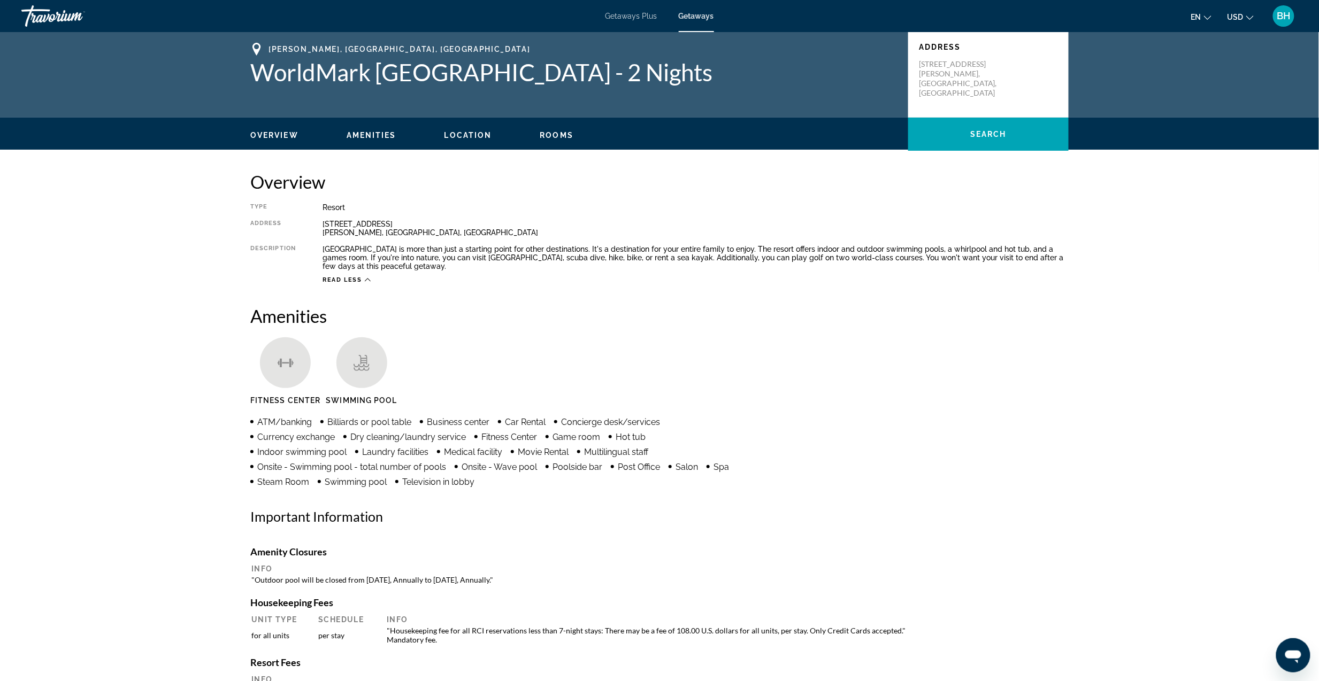
click at [1285, 25] on div "BH" at bounding box center [1283, 15] width 21 height 21
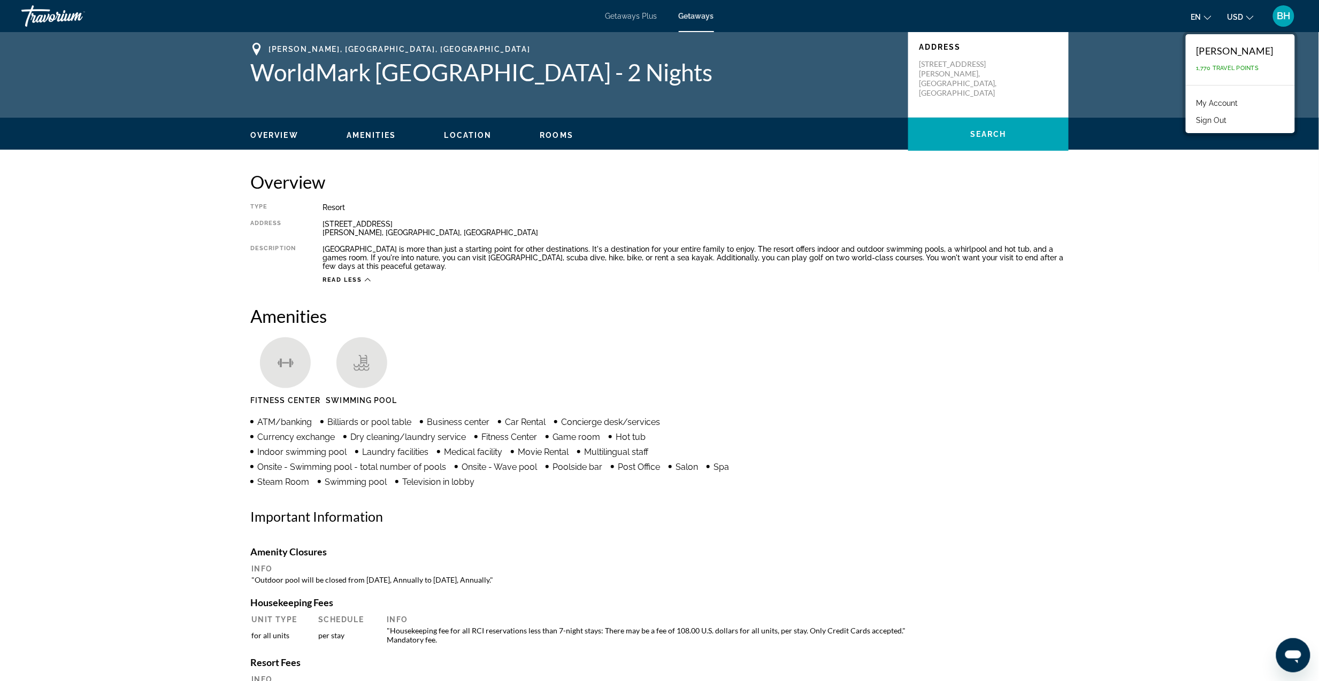
click at [1234, 101] on link "My Account" at bounding box center [1217, 103] width 52 height 14
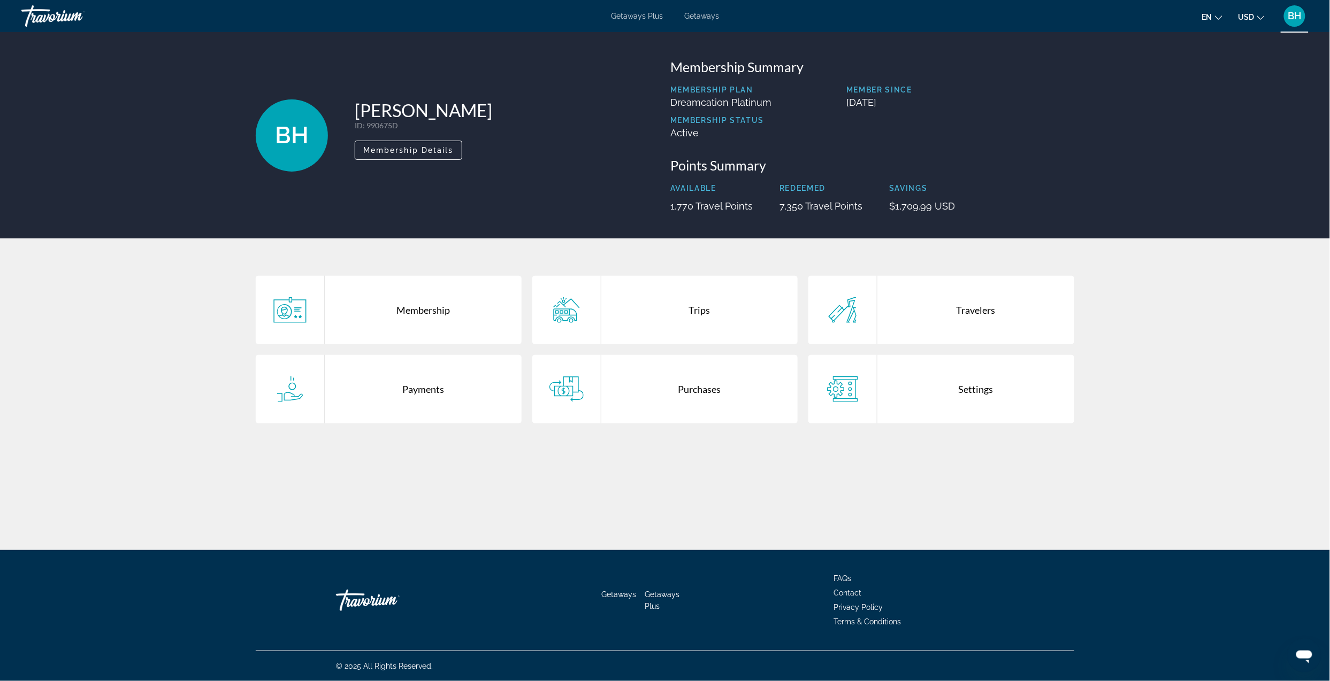
click at [963, 303] on div "Travelers" at bounding box center [975, 310] width 197 height 68
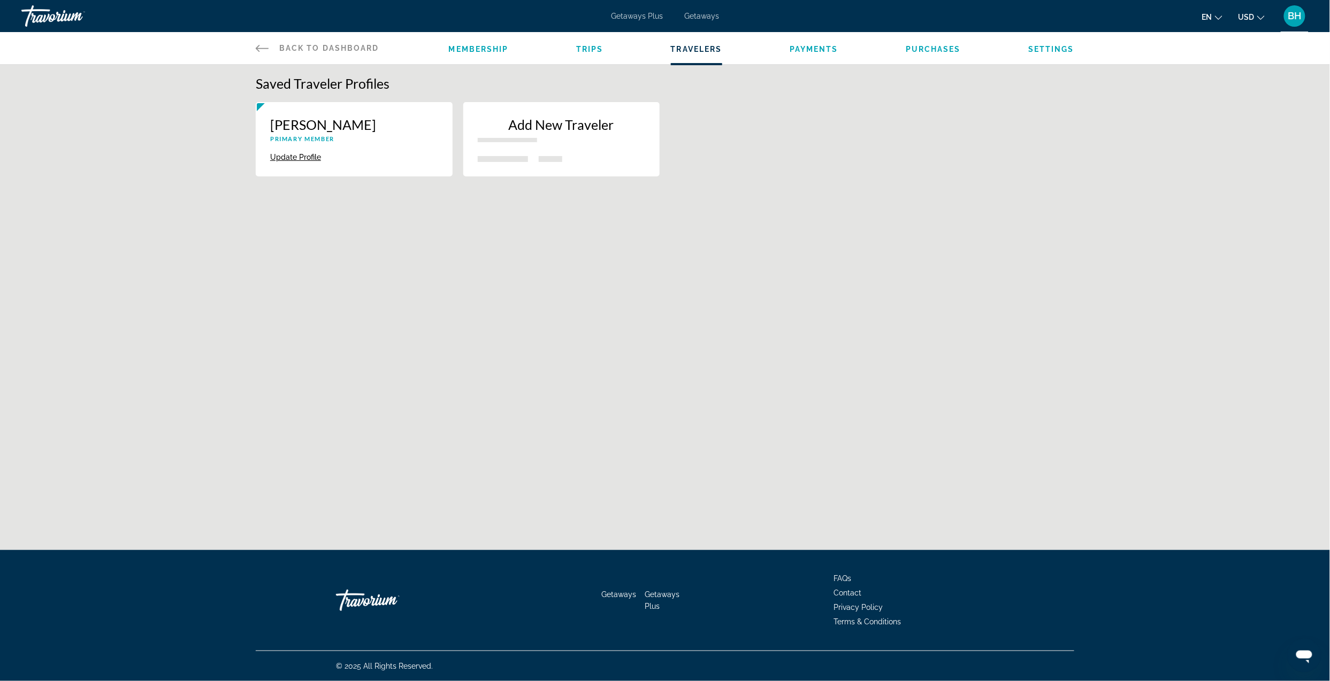
click at [353, 154] on div "Update Profile Delete" at bounding box center [354, 156] width 168 height 12
click at [309, 120] on p "Bohdan Hyra" at bounding box center [354, 125] width 168 height 16
click at [297, 159] on button "Update Profile" at bounding box center [295, 157] width 51 height 10
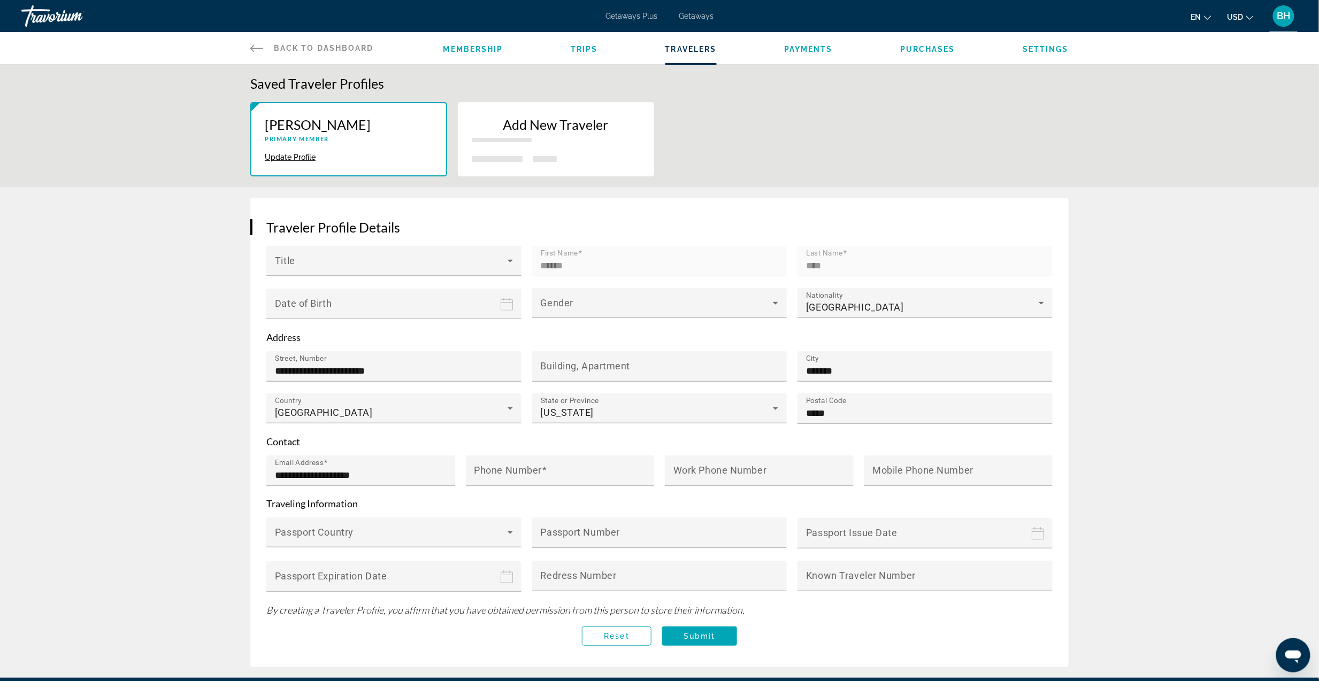
click at [459, 48] on span "Membership" at bounding box center [473, 49] width 60 height 9
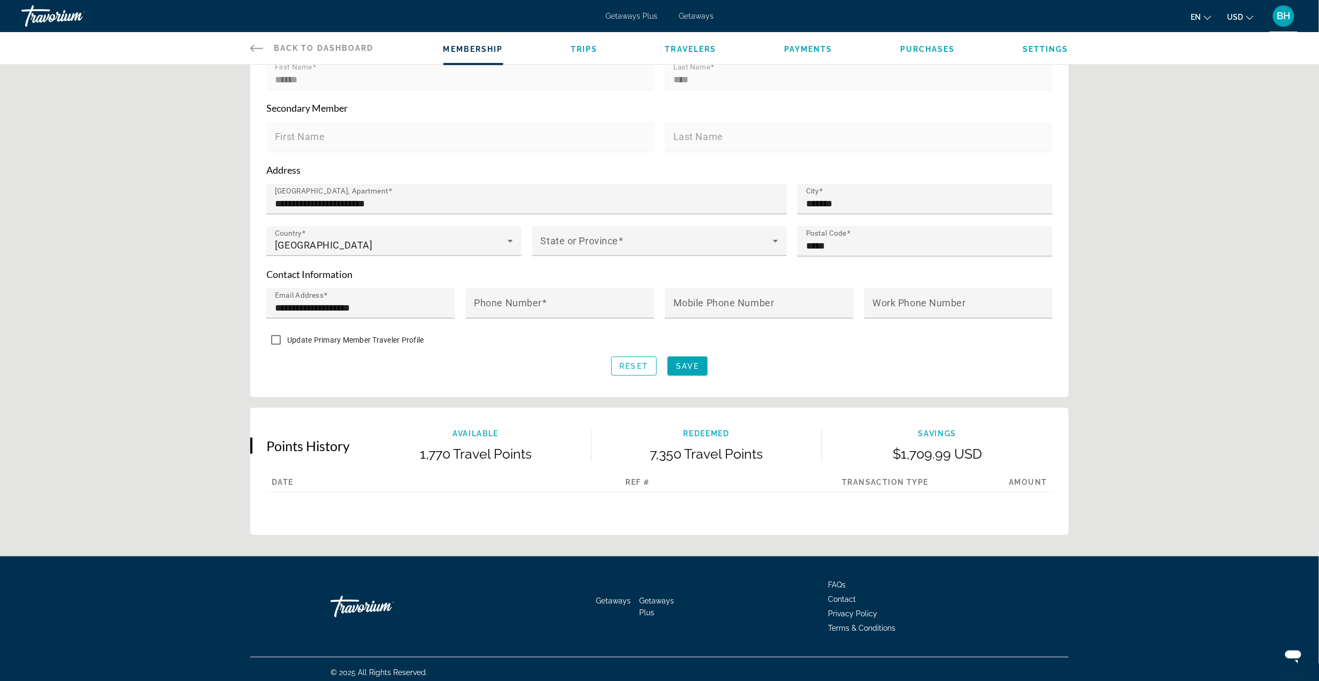
scroll to position [290, 0]
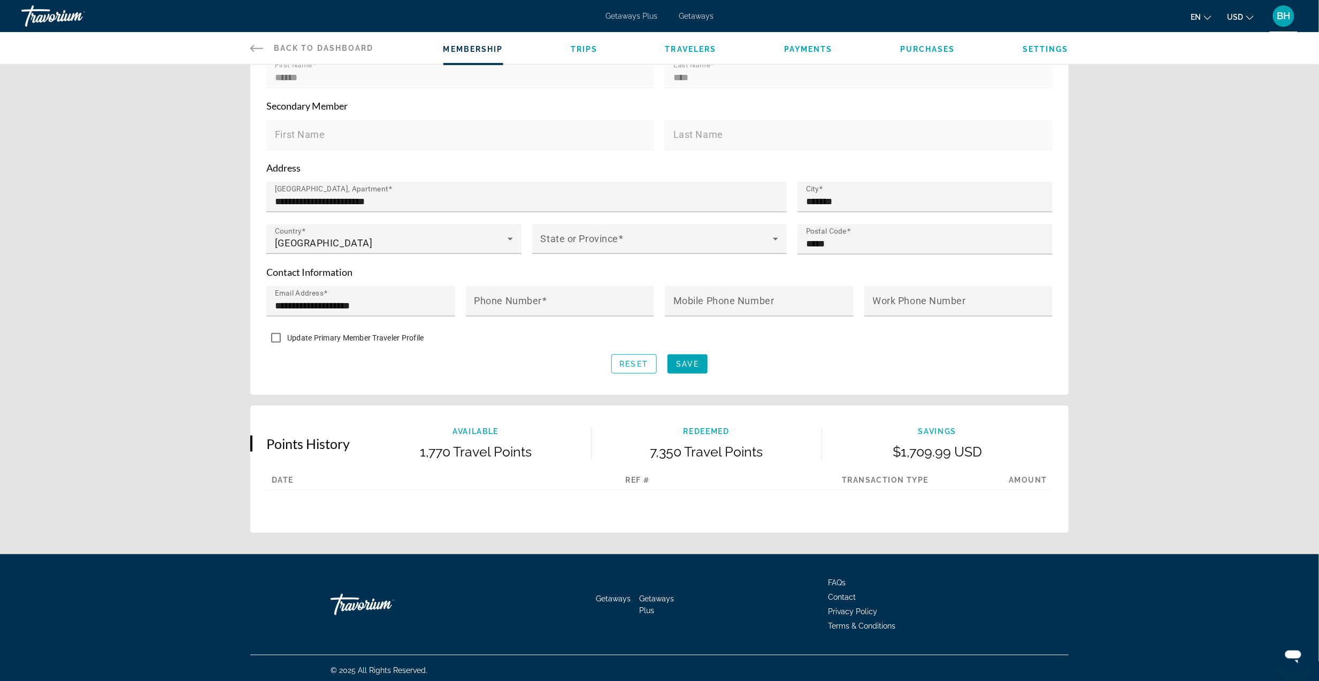
click at [679, 454] on p "7,350 Travel Points" at bounding box center [707, 452] width 231 height 16
drag, startPoint x: 699, startPoint y: 452, endPoint x: 763, endPoint y: 462, distance: 65.0
click at [763, 462] on div "Points History Available 1,770 Travel Points Redeemed 7,350 Travel Points Savin…" at bounding box center [659, 469] width 818 height 127
drag, startPoint x: 763, startPoint y: 462, endPoint x: 943, endPoint y: 455, distance: 180.9
click at [943, 456] on div "Points History Available 1,770 Travel Points Redeemed 7,350 Travel Points Savin…" at bounding box center [659, 469] width 818 height 127
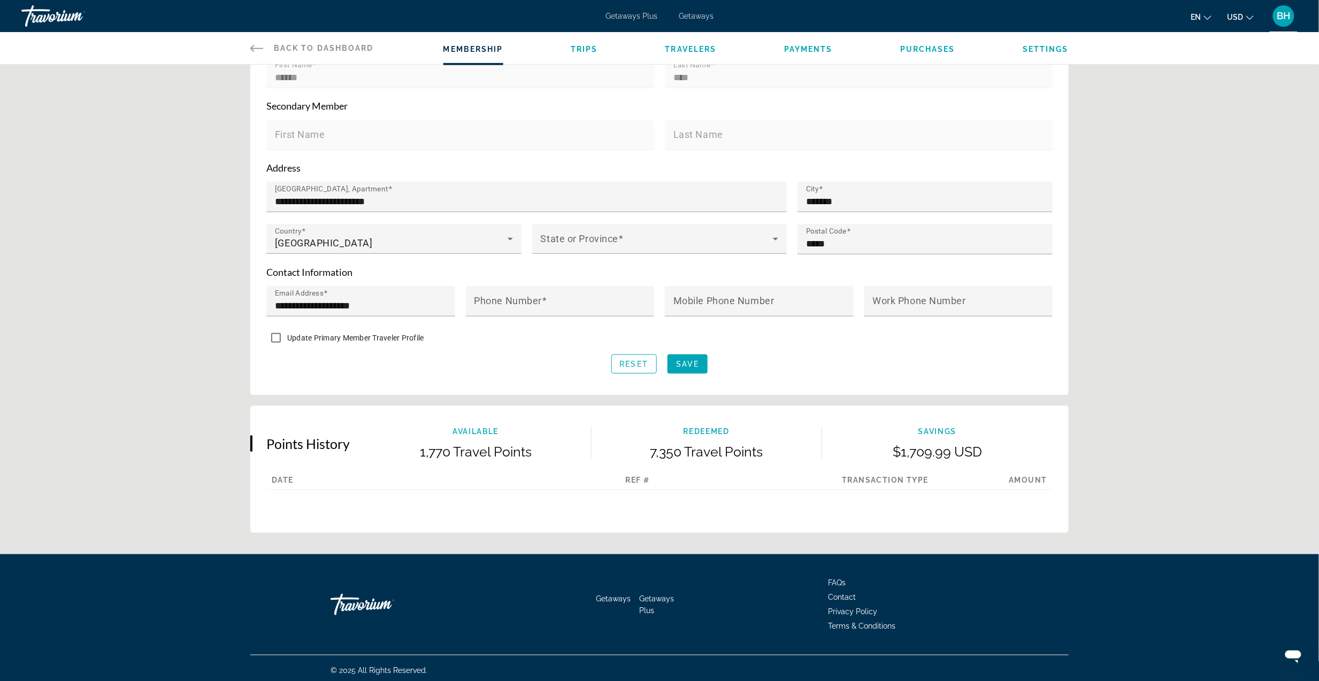
click at [943, 444] on p "$1,709.99 USD" at bounding box center [937, 452] width 231 height 16
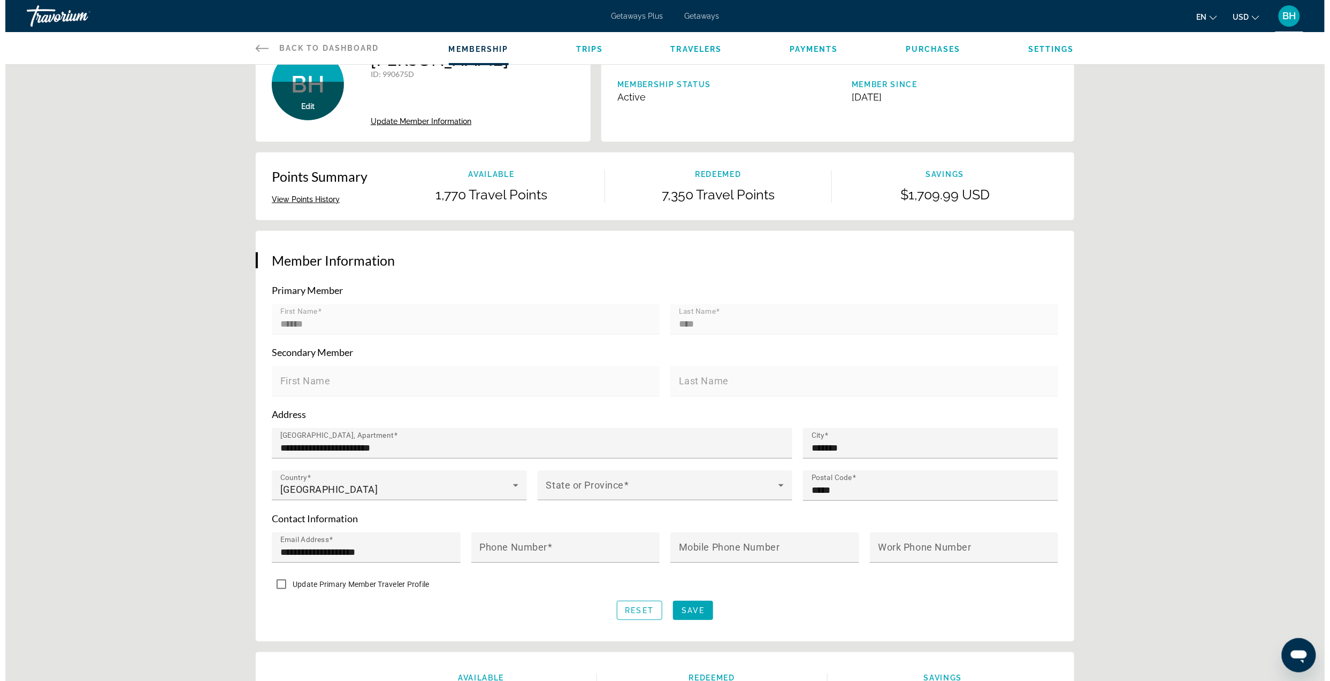
scroll to position [0, 0]
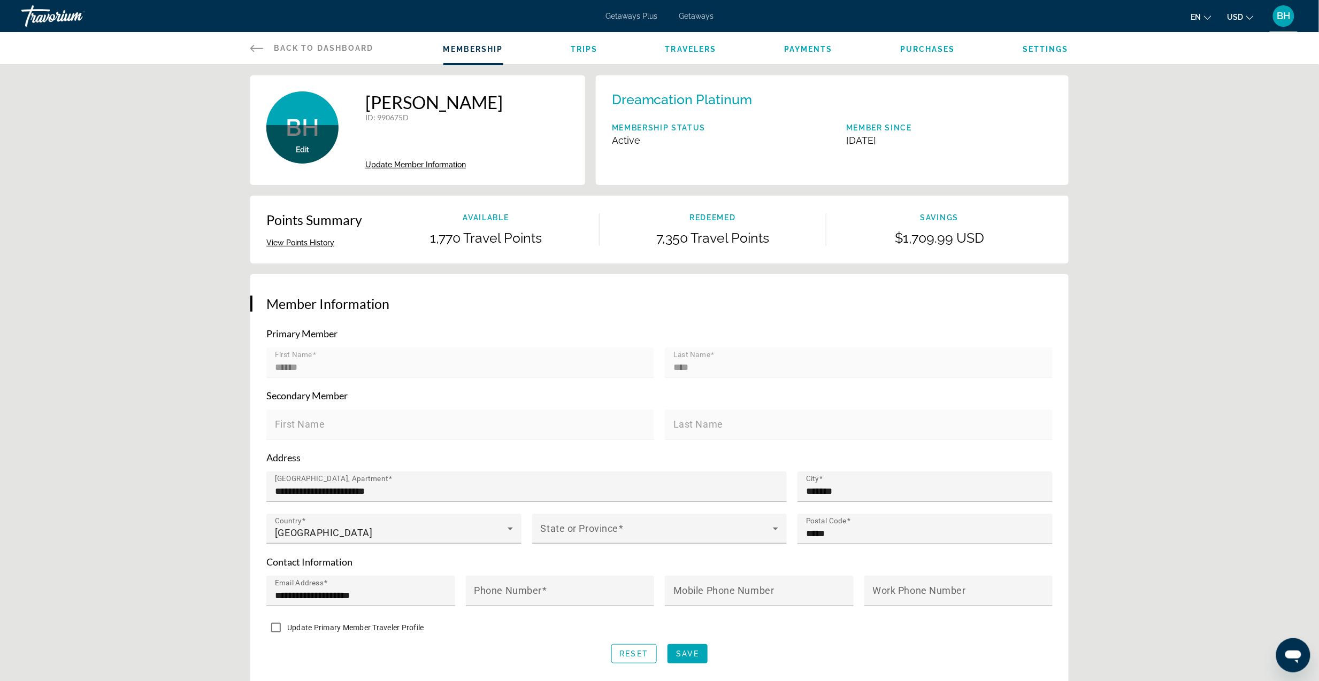
click at [930, 48] on span "Purchases" at bounding box center [927, 49] width 55 height 9
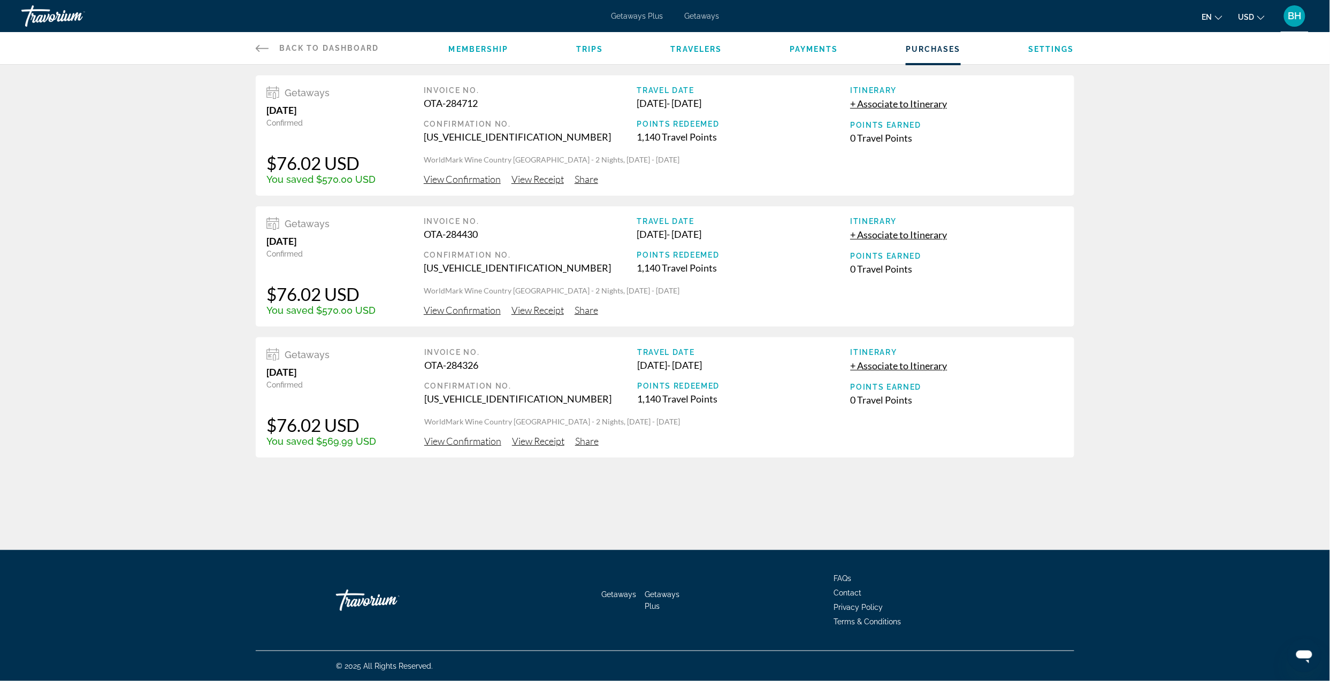
click at [1047, 43] on li "Settings" at bounding box center [1051, 48] width 46 height 12
click at [1049, 50] on span "Settings" at bounding box center [1051, 49] width 46 height 9
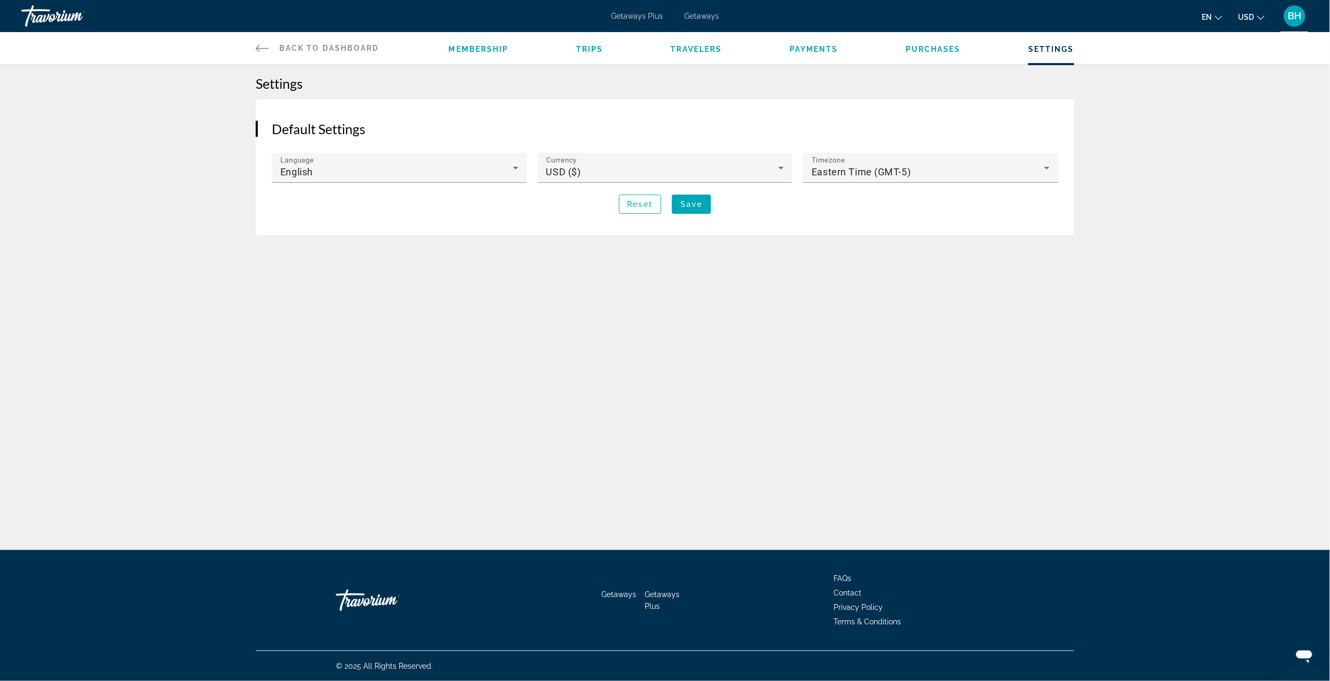
click at [308, 48] on span "Back to Dashboard" at bounding box center [329, 48] width 100 height 9
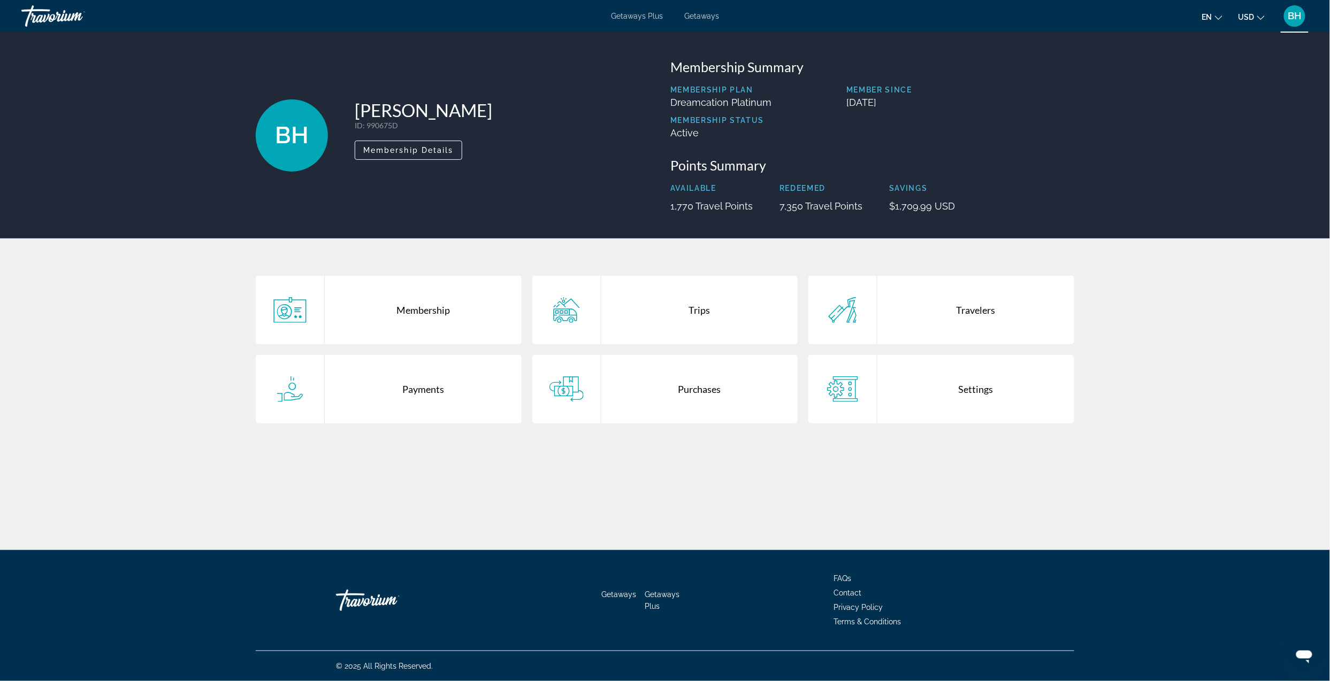
click at [412, 392] on div "Payments" at bounding box center [423, 389] width 197 height 68
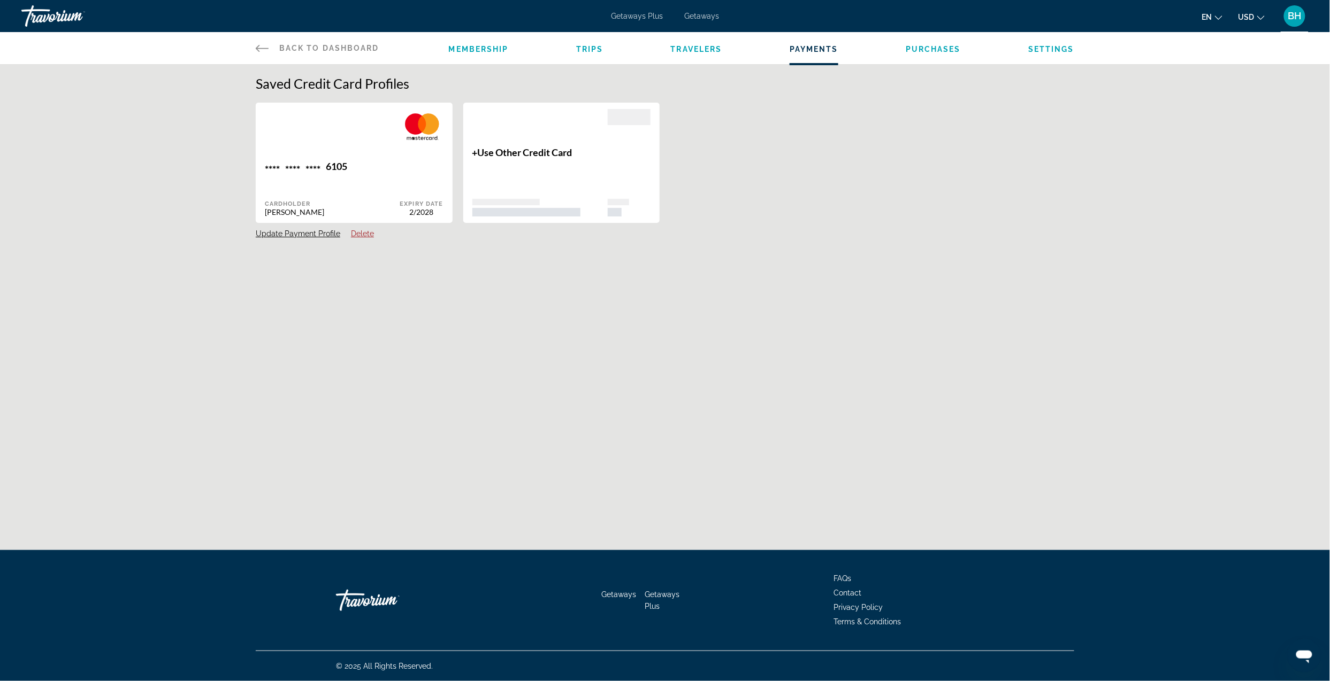
click at [396, 163] on div "**** **** **** 6105" at bounding box center [332, 167] width 135 height 14
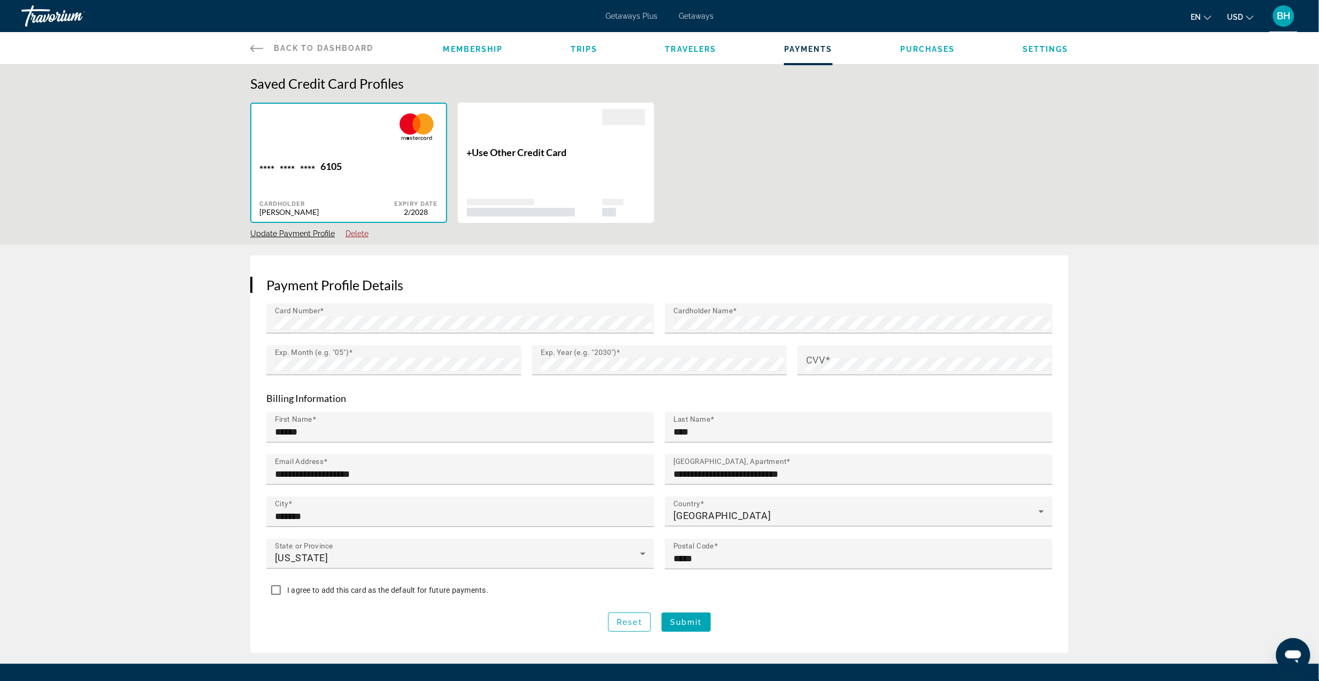
click at [687, 49] on span "Travelers" at bounding box center [690, 49] width 51 height 9
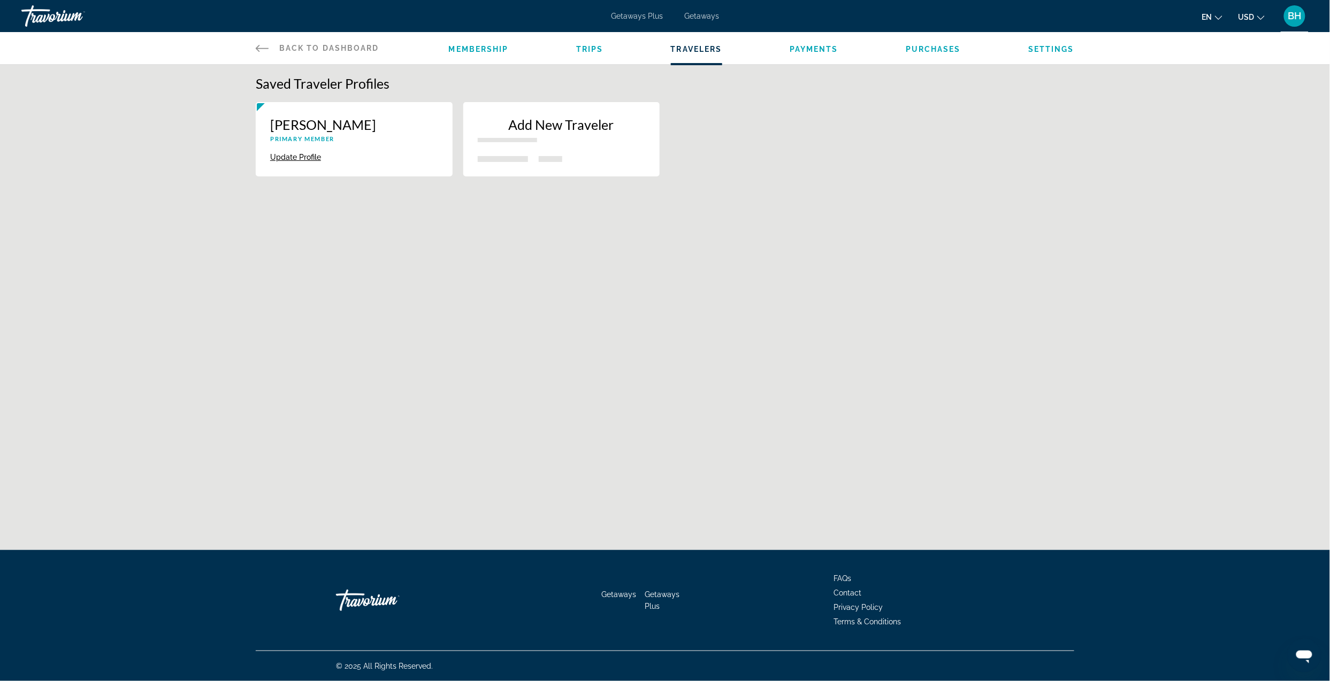
click at [588, 48] on span "Trips" at bounding box center [589, 49] width 27 height 9
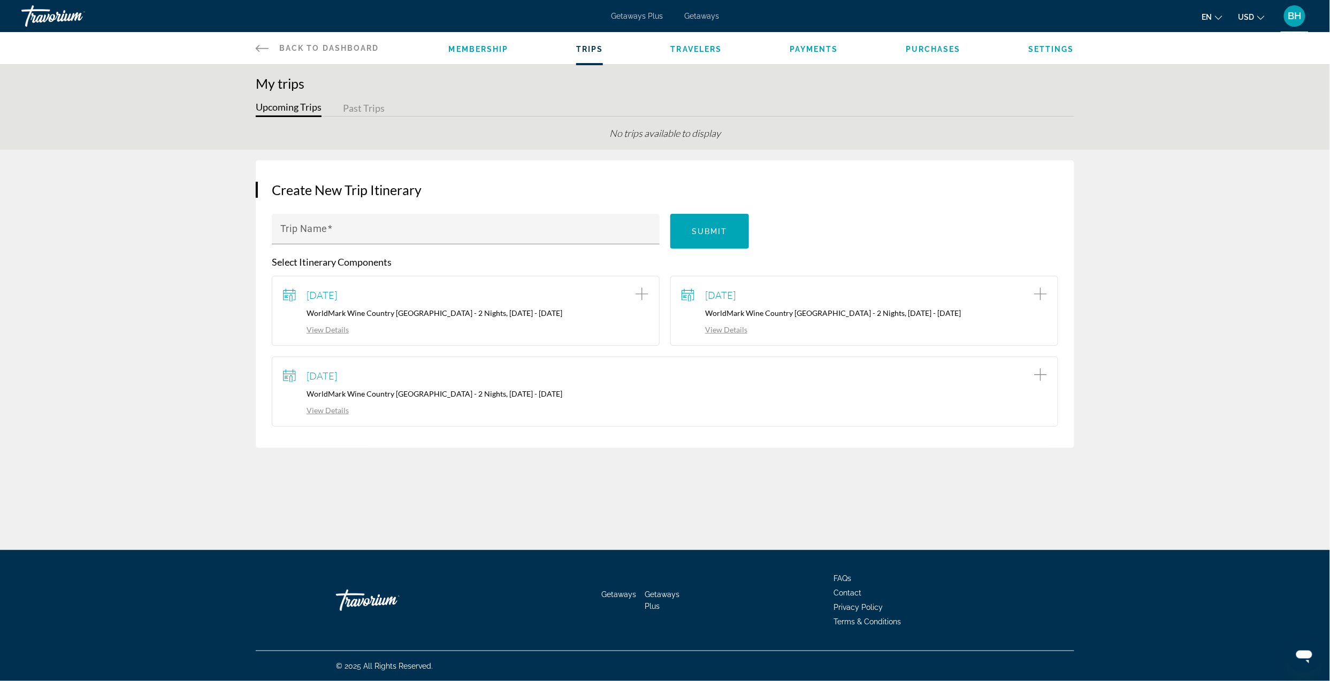
click at [475, 52] on span "Membership" at bounding box center [479, 49] width 60 height 9
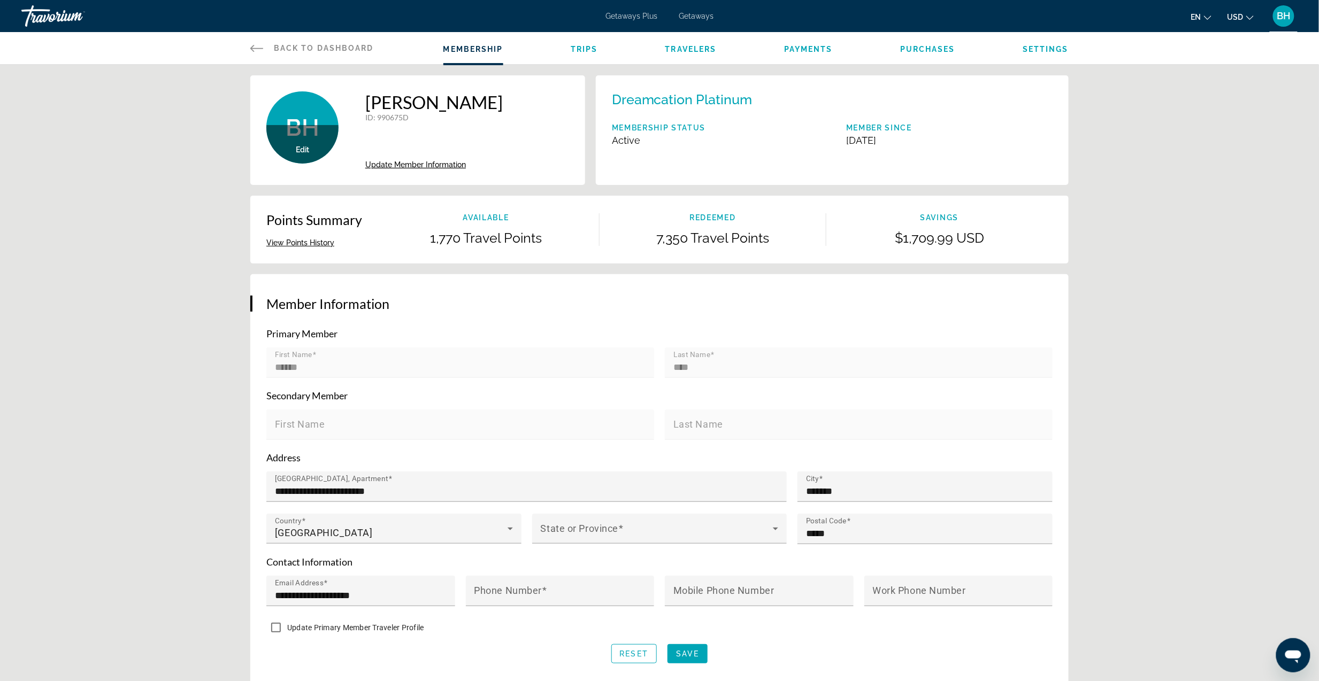
click at [249, 44] on div "Back to Dashboard Dashboard Membership Trips Travelers Payments Purchases Setti…" at bounding box center [659, 48] width 861 height 32
click at [255, 49] on icon "Main content" at bounding box center [256, 48] width 13 height 13
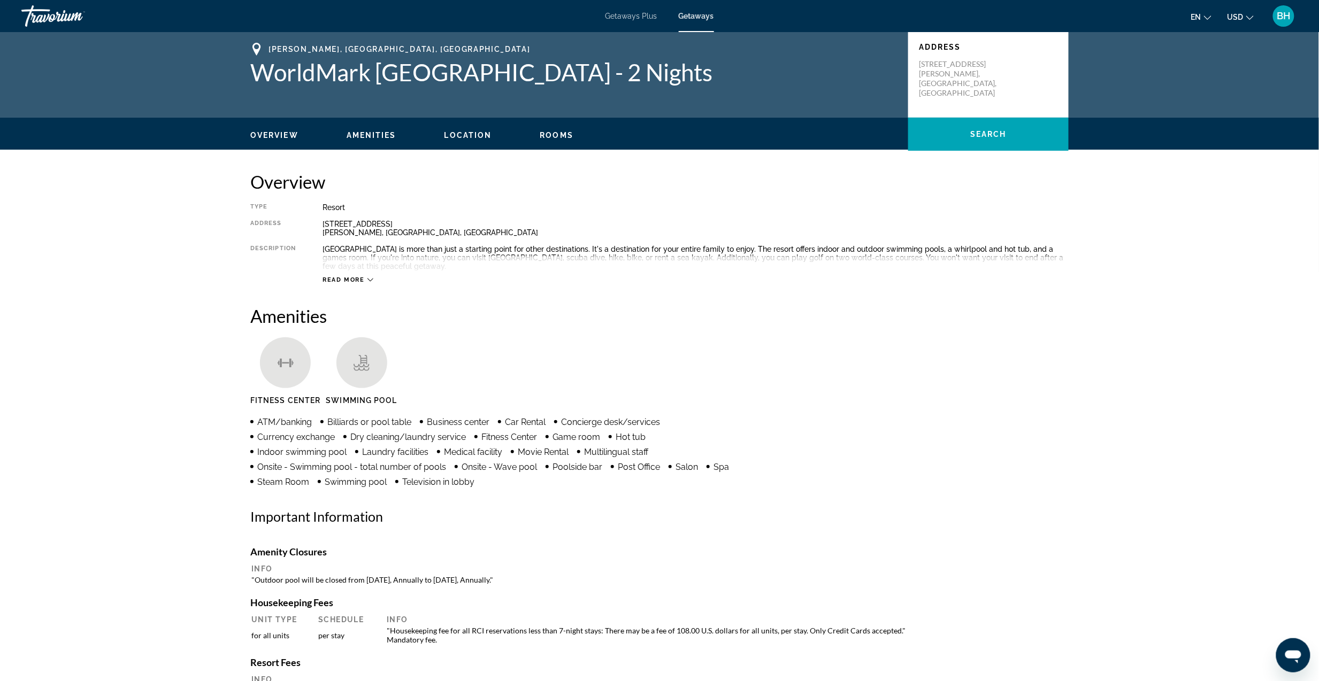
click at [938, 185] on h2 "Overview" at bounding box center [659, 181] width 818 height 21
